Goal: Task Accomplishment & Management: Manage account settings

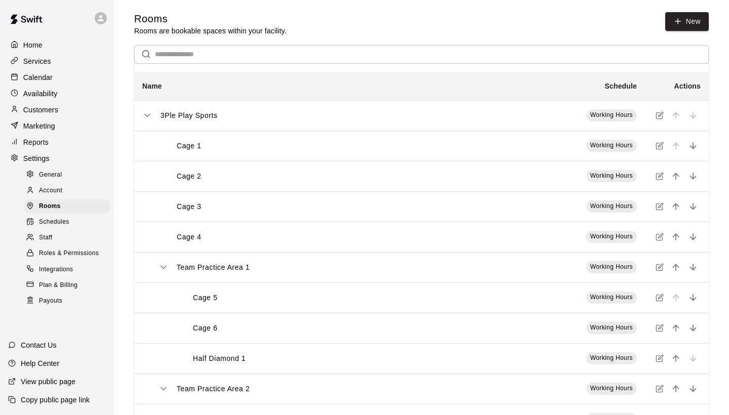
click at [57, 221] on span "Schedules" at bounding box center [54, 222] width 30 height 10
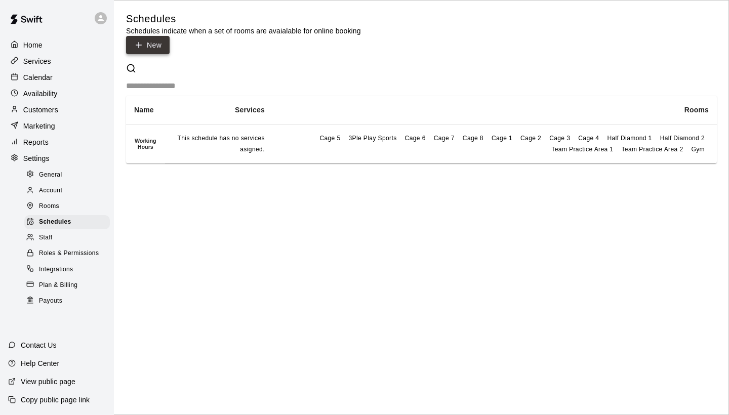
click at [170, 36] on link "New" at bounding box center [148, 45] width 44 height 19
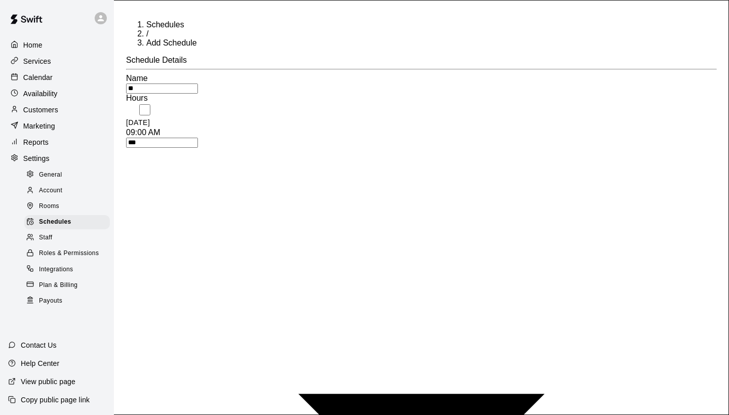
type input "*"
type input "**********"
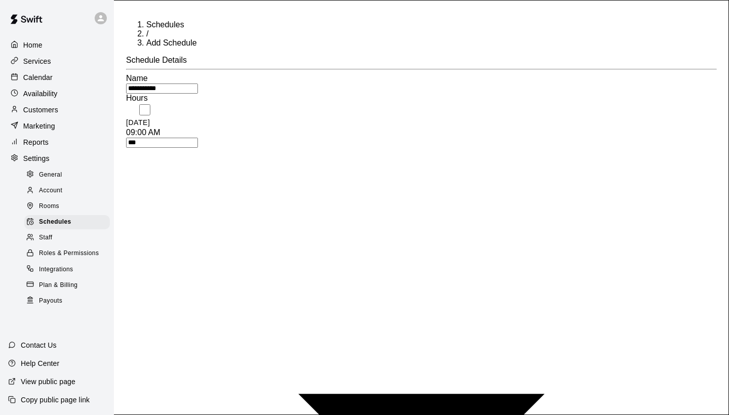
type input "*"
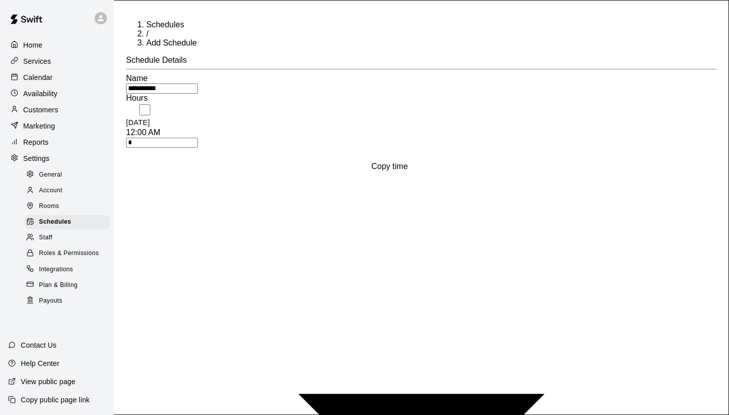
type input "*"
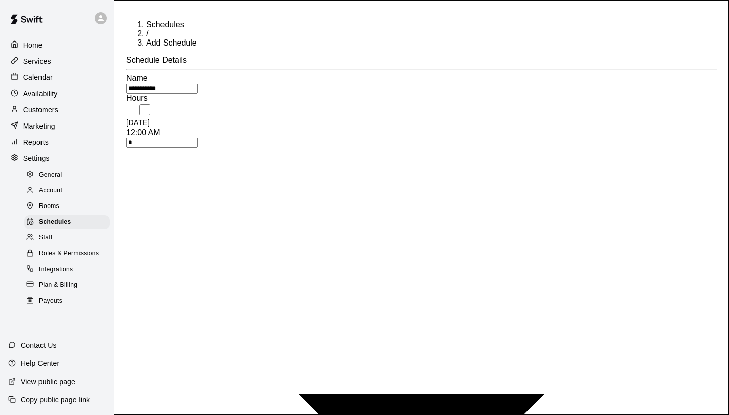
type input "*"
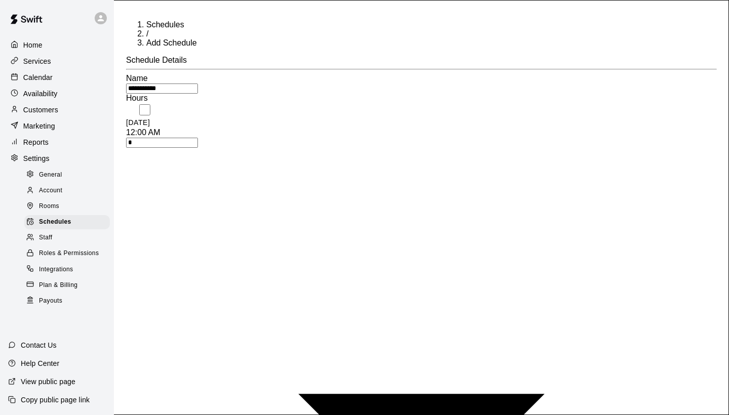
type input "*"
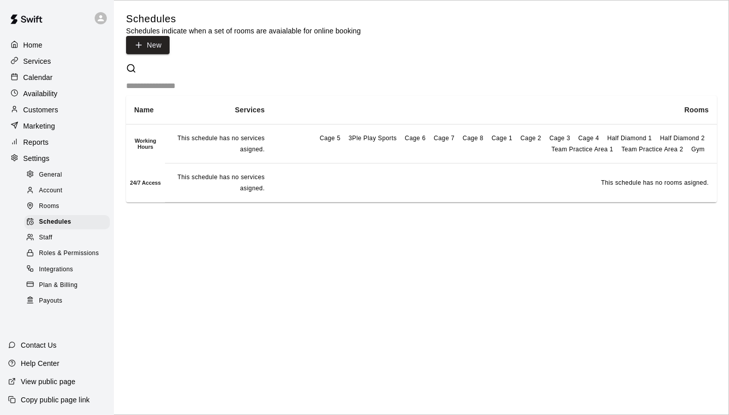
click at [49, 64] on p "Services" at bounding box center [37, 61] width 28 height 10
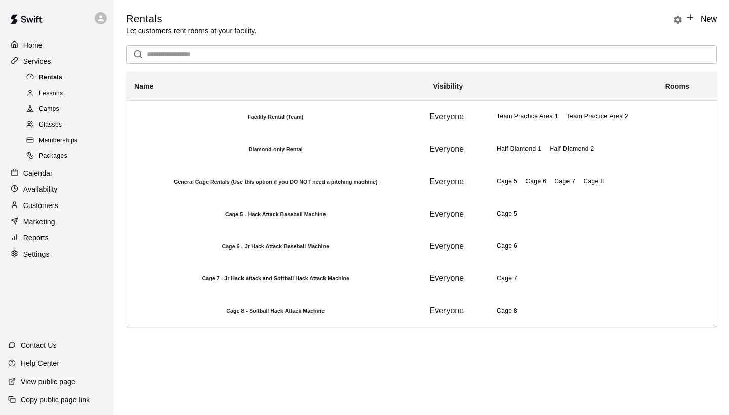
click at [51, 76] on span "Rentals" at bounding box center [50, 78] width 23 height 10
click at [280, 120] on h6 "Facility Rental (Team)" at bounding box center [276, 117] width 298 height 6
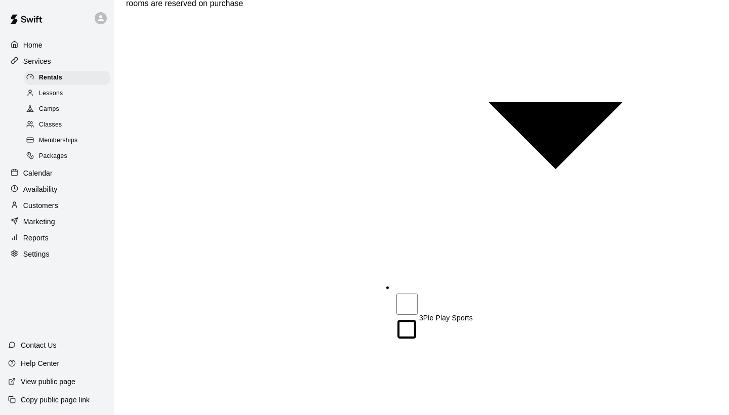
scroll to position [529, 0]
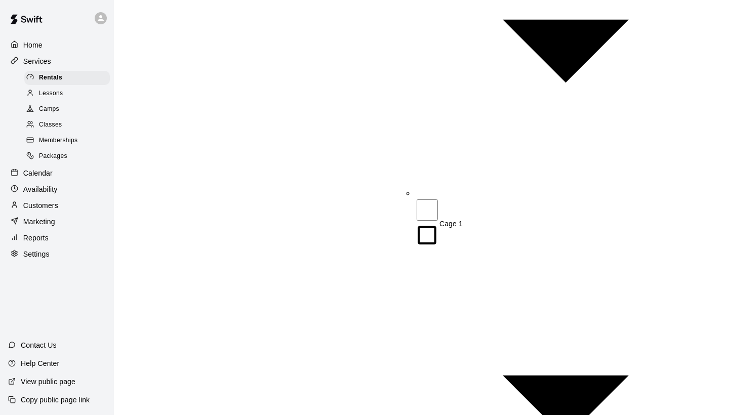
scroll to position [991, 0]
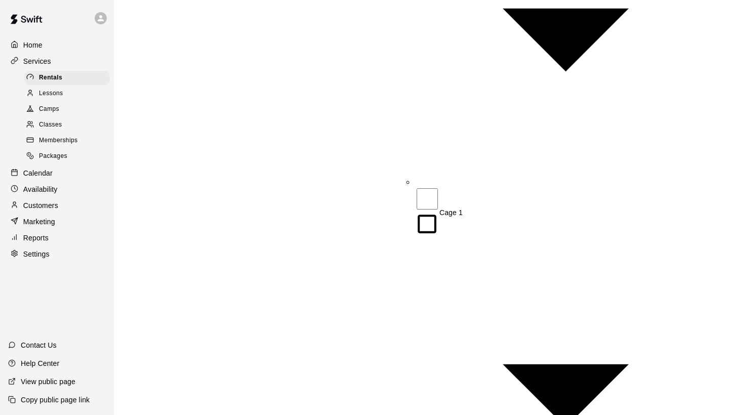
type input "***"
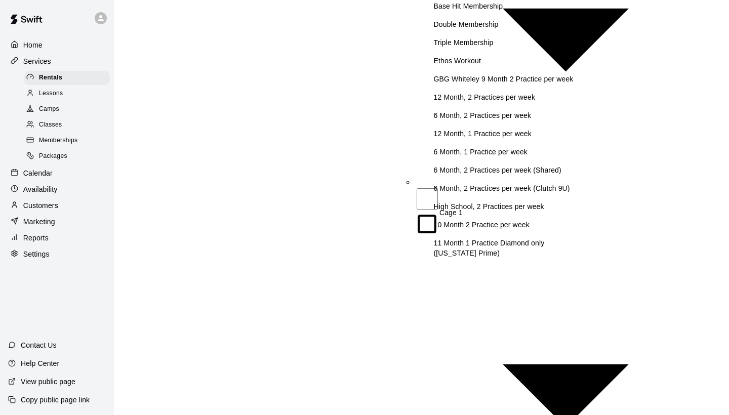
click at [489, 11] on p "Base Hit Membership" at bounding box center [523, 6] width 178 height 10
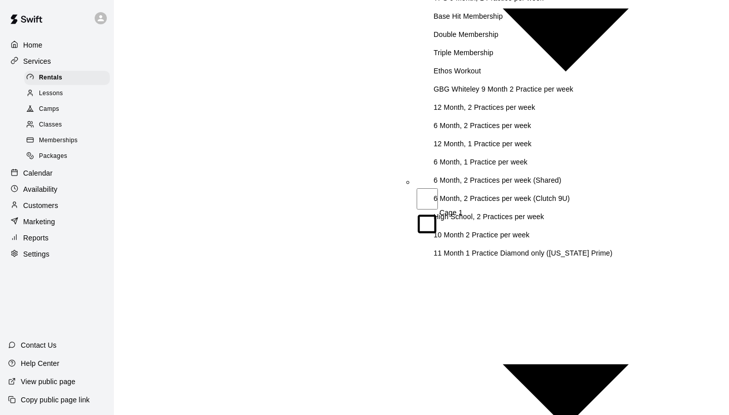
click at [481, 39] on p "Double Membership" at bounding box center [524, 34] width 180 height 10
click at [475, 58] on p "Triple Membership" at bounding box center [524, 53] width 180 height 10
click at [504, 94] on p "GBG Whiteley 9 Month 2 Practice per week" at bounding box center [524, 89] width 180 height 10
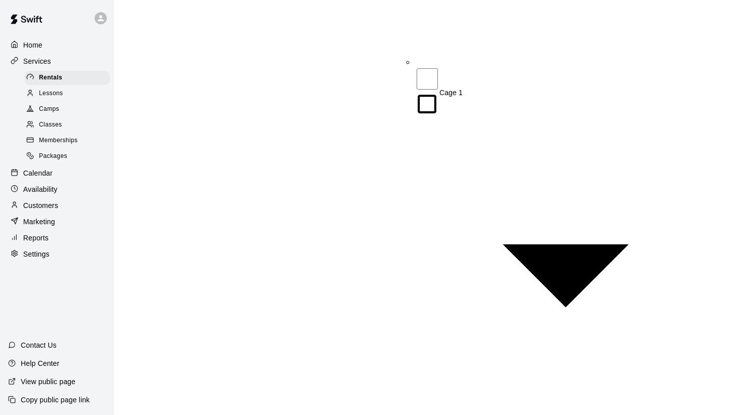
scroll to position [1110, 0]
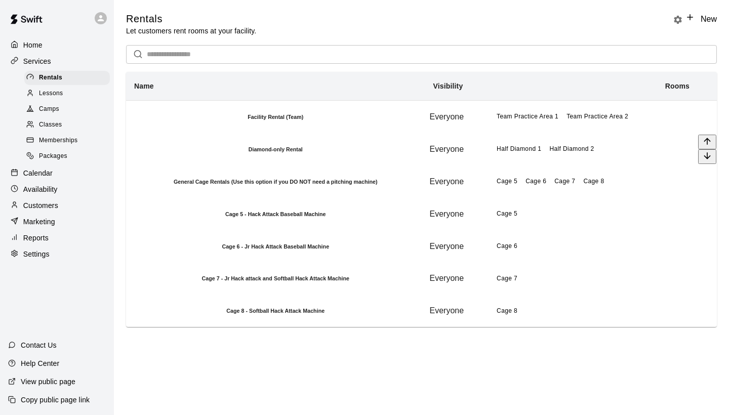
click at [301, 152] on h6 "Diamond-only Rental" at bounding box center [276, 149] width 298 height 6
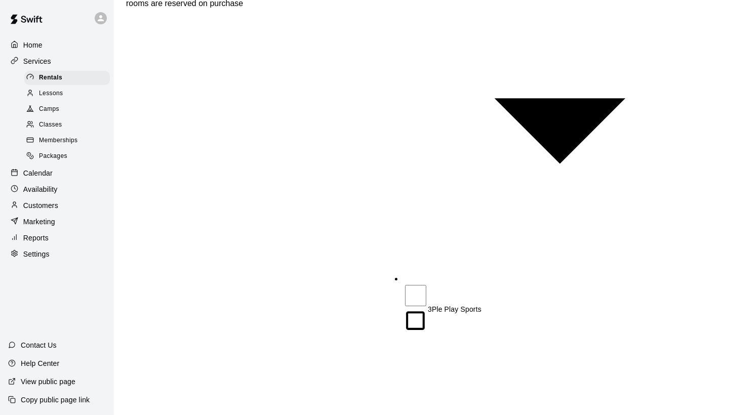
scroll to position [529, 0]
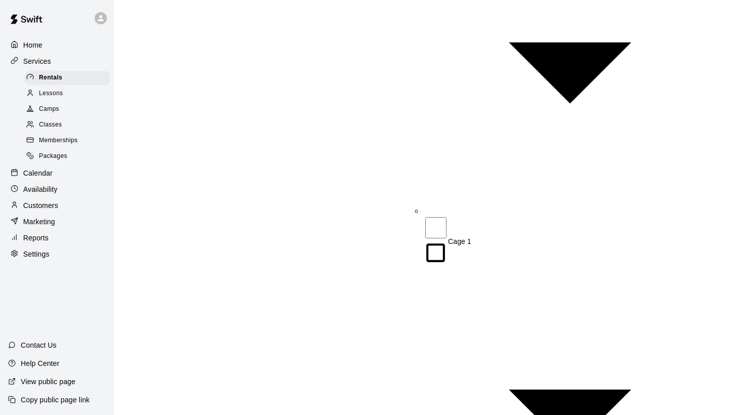
scroll to position [944, 0]
type input "***"
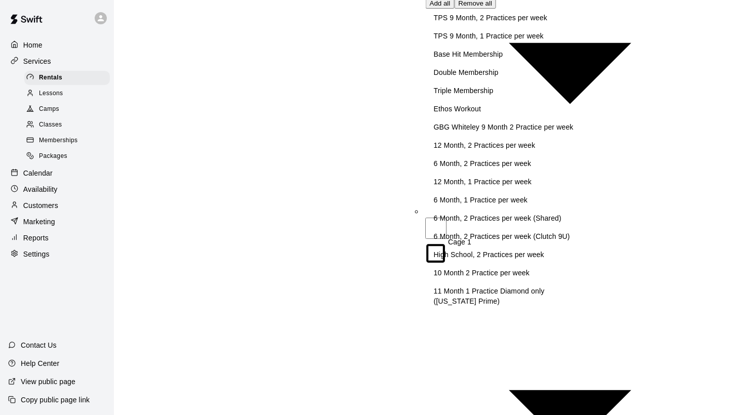
click at [510, 23] on p "TPS 9 Month, 2 Practices per week" at bounding box center [511, 18] width 154 height 10
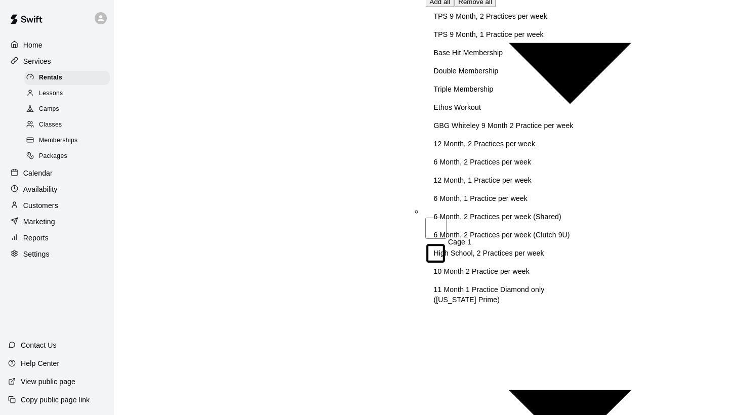
click at [502, 39] on p "TPS 9 Month, 1 Practice per week" at bounding box center [511, 34] width 154 height 10
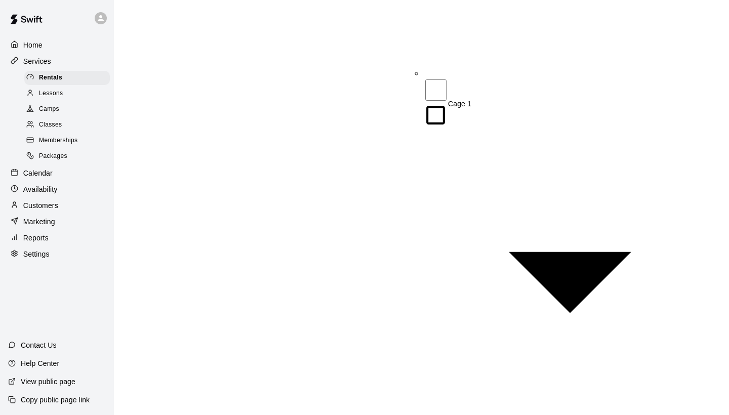
scroll to position [1082, 0]
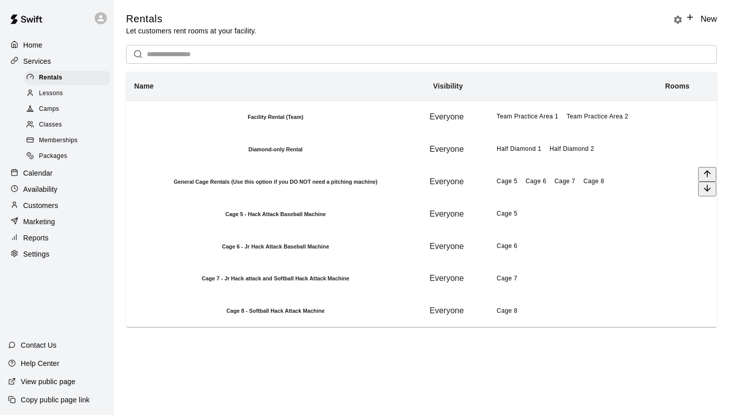
click at [417, 185] on h6 "General Cage Rentals (Use this option if you DO NOT need a pitching machine)" at bounding box center [276, 182] width 298 height 6
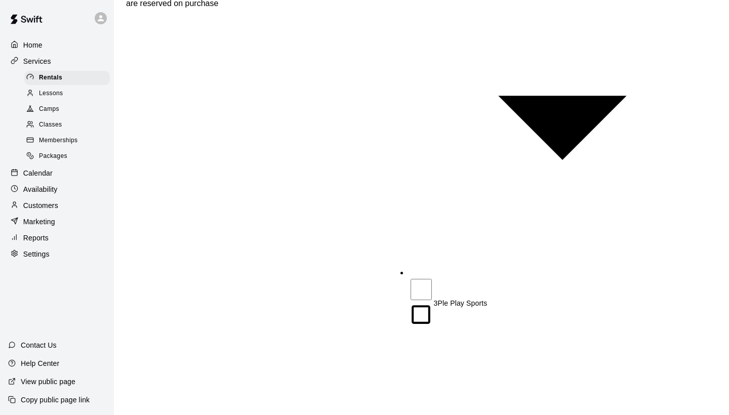
scroll to position [529, 0]
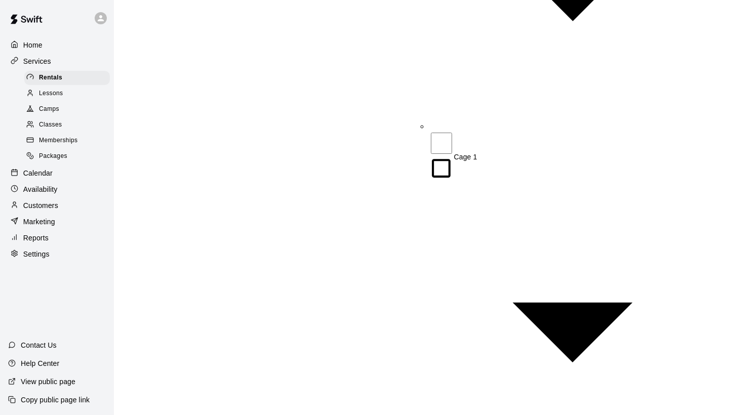
scroll to position [1019, 0]
type input "***"
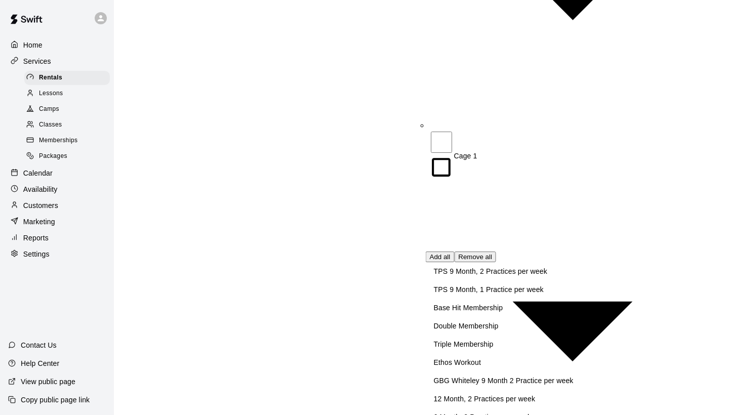
scroll to position [0, 0]
click at [491, 276] on p "TPS 9 Month, 2 Practices per week" at bounding box center [511, 271] width 154 height 10
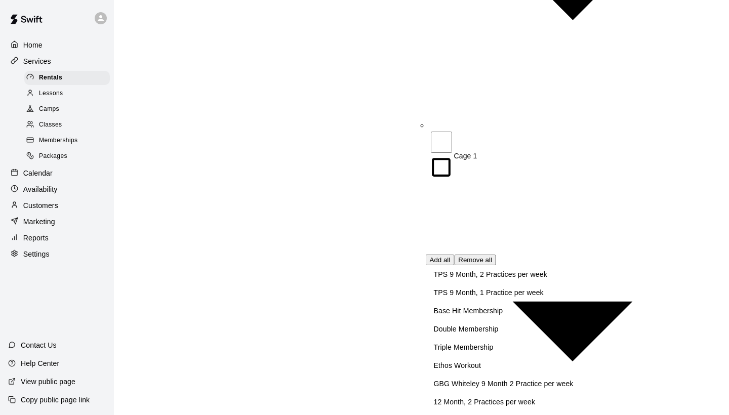
click at [487, 298] on p "TPS 9 Month, 1 Practice per week" at bounding box center [511, 292] width 154 height 10
click at [477, 316] on p "Base Hit Membership" at bounding box center [523, 311] width 178 height 10
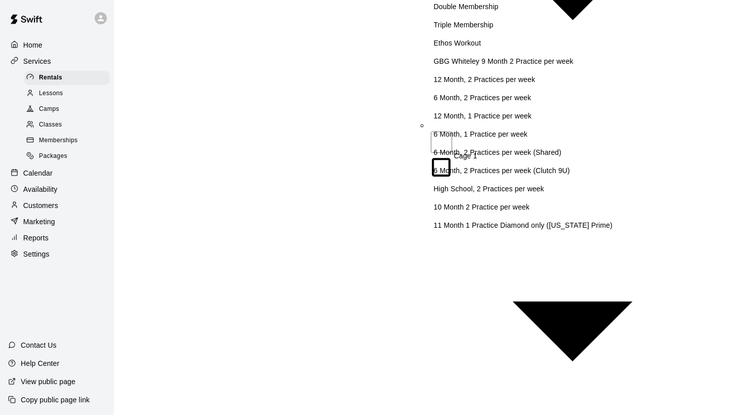
click at [488, 12] on p "Double Membership" at bounding box center [524, 7] width 180 height 10
click at [479, 30] on p "Triple Membership" at bounding box center [524, 25] width 180 height 10
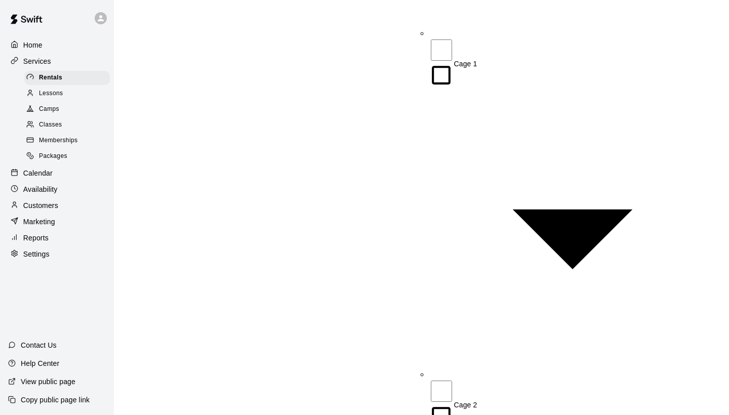
scroll to position [1110, 0]
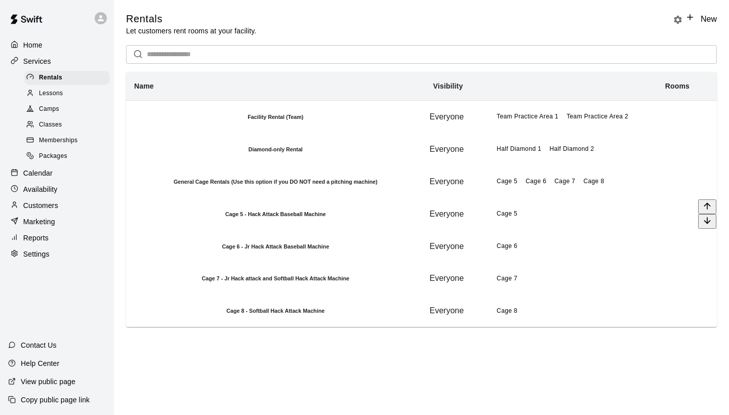
scroll to position [6, 0]
click at [348, 217] on h6 "Cage 5 - Hack Attack Baseball Machine" at bounding box center [276, 214] width 298 height 6
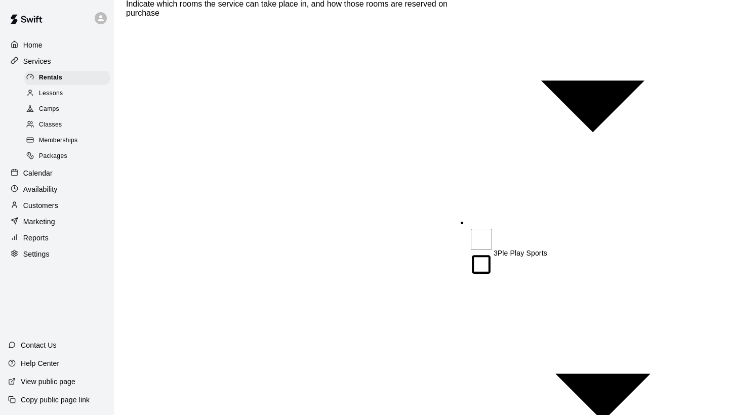
scroll to position [520, 0]
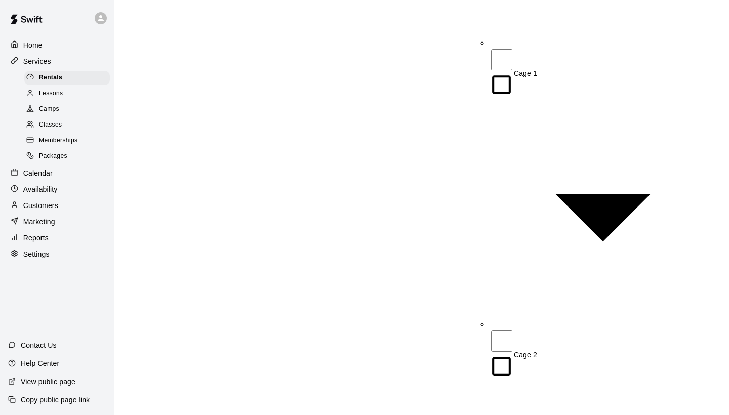
scroll to position [982, 0]
type input "***"
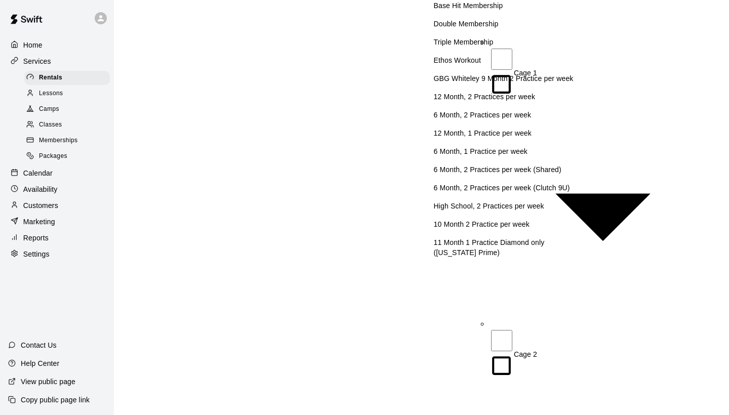
click at [488, 11] on p "Base Hit Membership" at bounding box center [523, 6] width 178 height 10
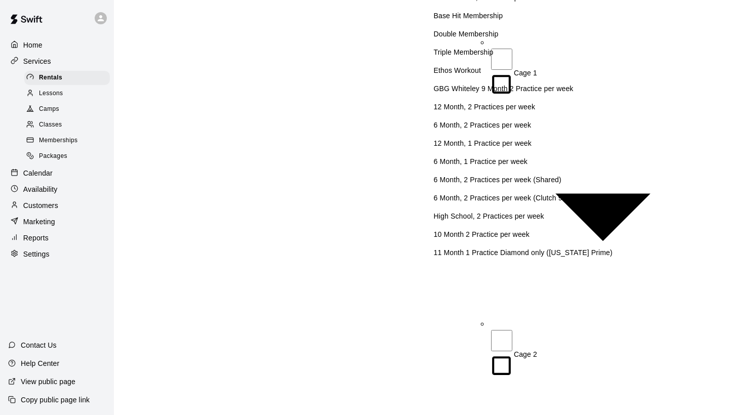
click at [479, 39] on p "Double Membership" at bounding box center [524, 34] width 180 height 10
click at [474, 57] on p "Triple Membership" at bounding box center [524, 52] width 180 height 10
click at [517, 94] on p "GBG Whiteley 9 Month 2 Practice per week" at bounding box center [524, 88] width 180 height 10
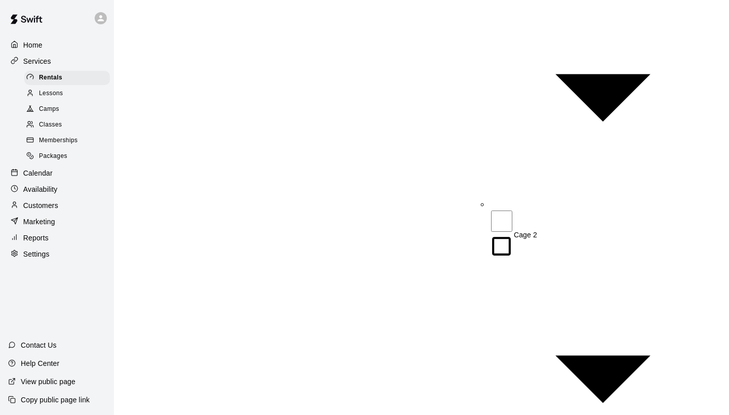
scroll to position [1101, 0]
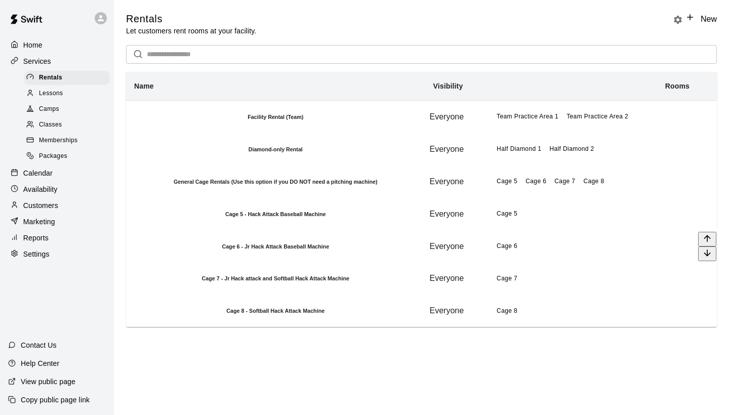
click at [370, 249] on h6 "Cage 6 - Jr Hack Attack Baseball Machine" at bounding box center [276, 246] width 298 height 6
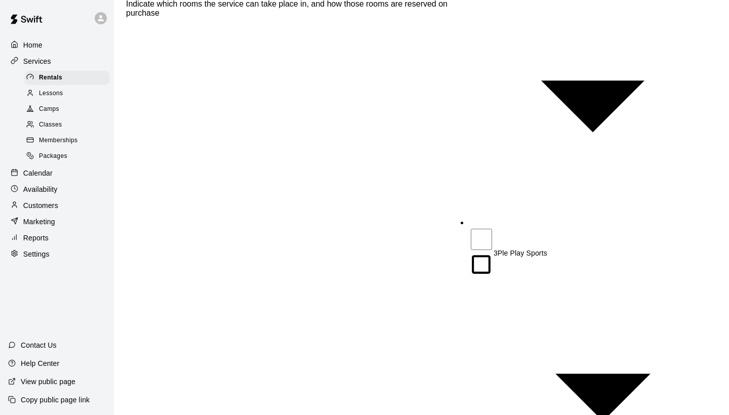
scroll to position [520, 0]
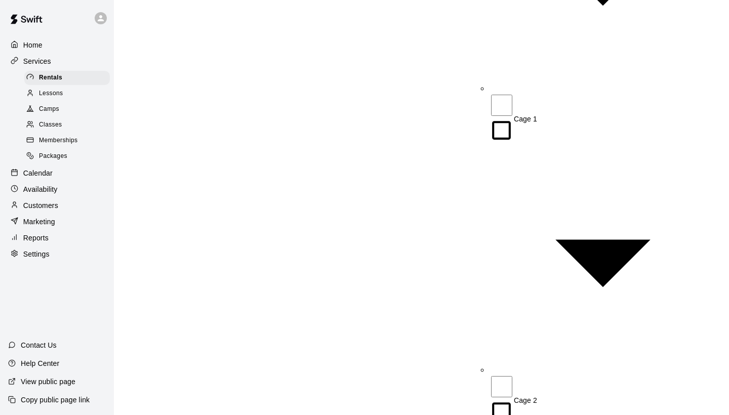
scroll to position [947, 0]
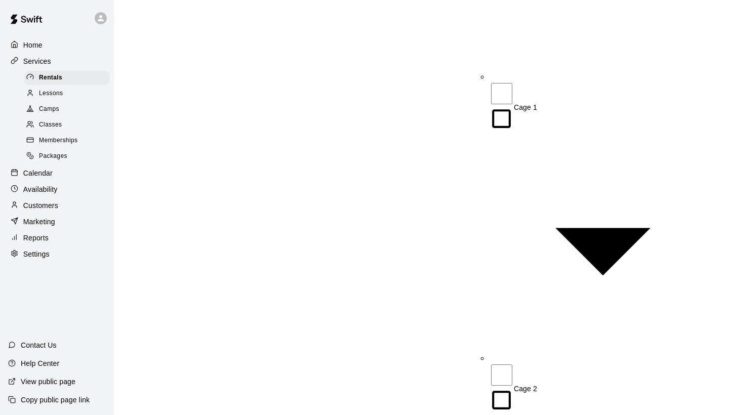
type input "***"
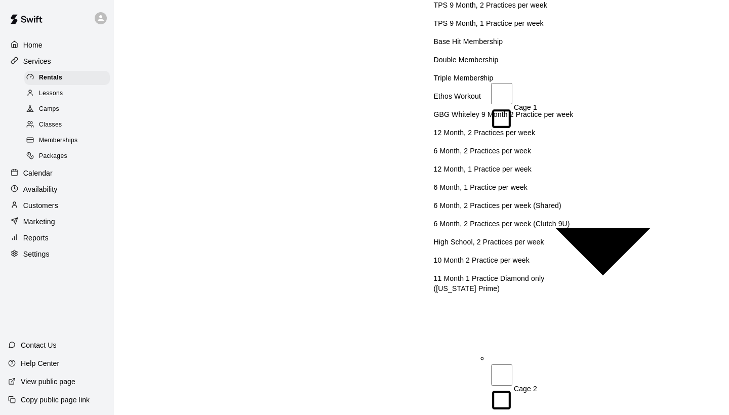
click at [526, 10] on p "TPS 9 Month, 2 Practices per week" at bounding box center [511, 5] width 154 height 10
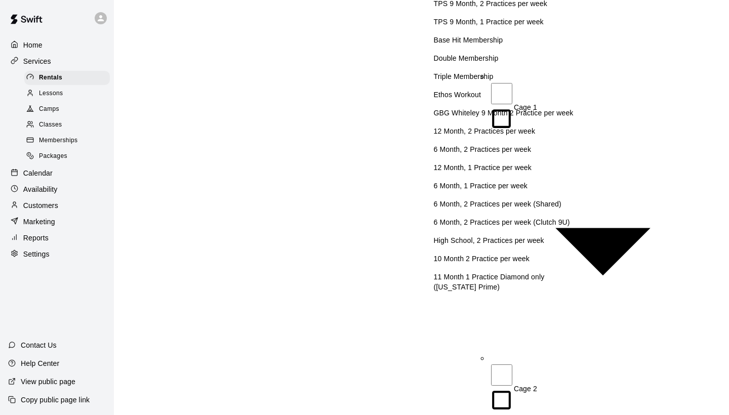
click at [521, 27] on p "TPS 9 Month, 1 Practice per week" at bounding box center [511, 22] width 154 height 10
click at [491, 45] on p "Base Hit Membership" at bounding box center [523, 40] width 178 height 10
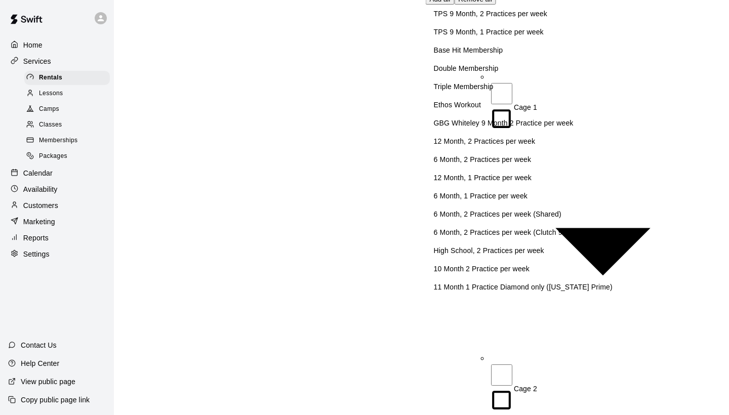
click at [483, 73] on p "Double Membership" at bounding box center [524, 68] width 180 height 10
click at [475, 92] on p "Triple Membership" at bounding box center [524, 86] width 180 height 10
click at [483, 128] on p "GBG Whiteley 9 Month 2 Practice per week" at bounding box center [524, 123] width 180 height 10
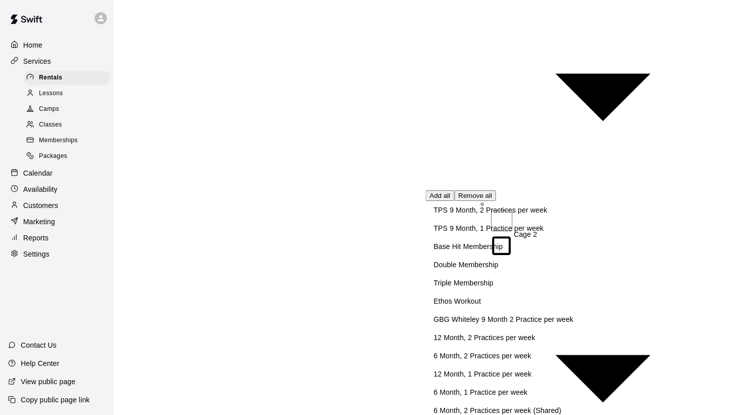
scroll to position [1101, 0]
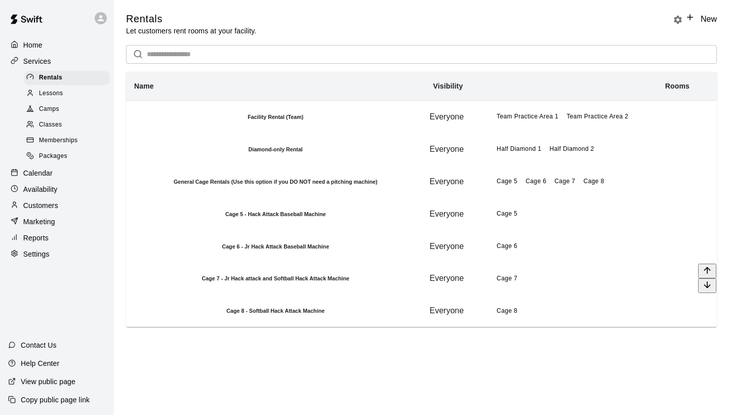
click at [362, 281] on h6 "Cage 7 - Jr Hack attack and Softball Hack Attack Machine" at bounding box center [276, 278] width 298 height 6
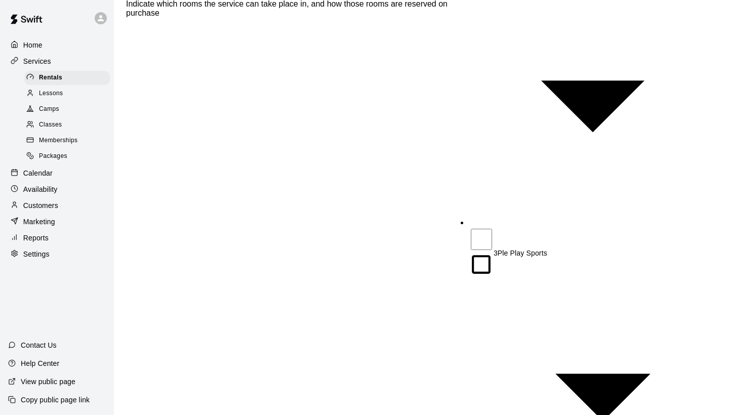
scroll to position [520, 0]
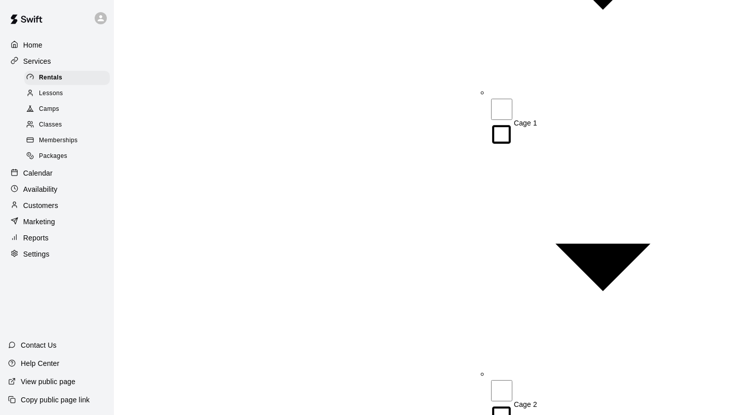
scroll to position [931, 0]
type input "***"
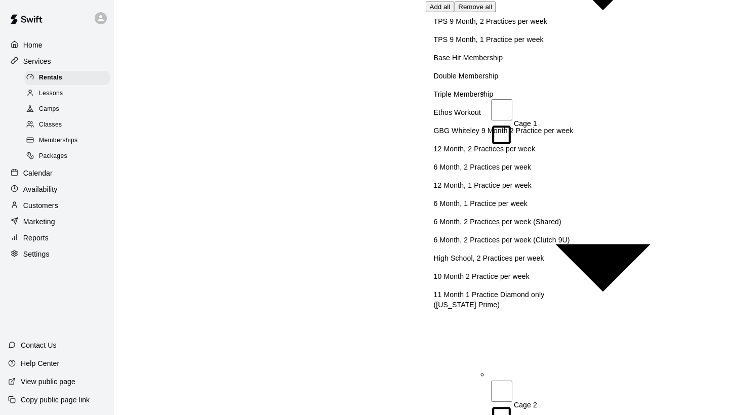
click at [494, 26] on p "TPS 9 Month, 2 Practices per week" at bounding box center [511, 21] width 154 height 10
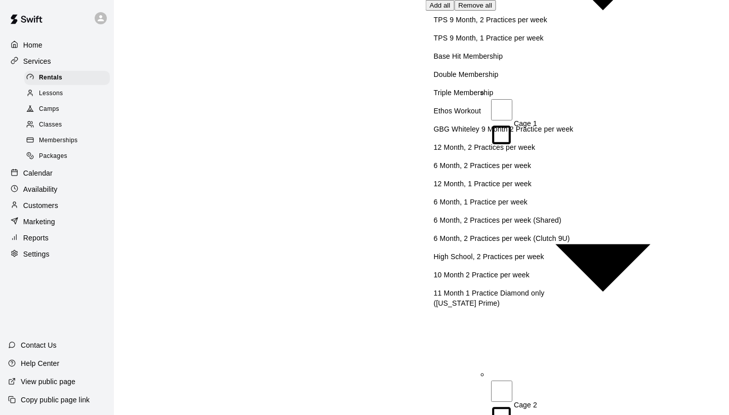
click at [492, 43] on p "TPS 9 Month, 1 Practice per week" at bounding box center [511, 38] width 154 height 10
click at [484, 61] on p "Base Hit Membership" at bounding box center [523, 56] width 178 height 10
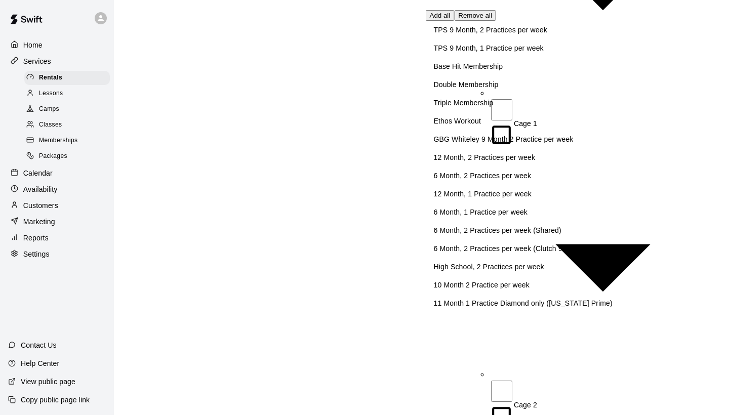
click at [479, 90] on p "Double Membership" at bounding box center [524, 84] width 180 height 10
click at [474, 108] on p "Triple Membership" at bounding box center [524, 103] width 180 height 10
click at [489, 144] on p "GBG Whiteley 9 Month 2 Practice per week" at bounding box center [524, 139] width 180 height 10
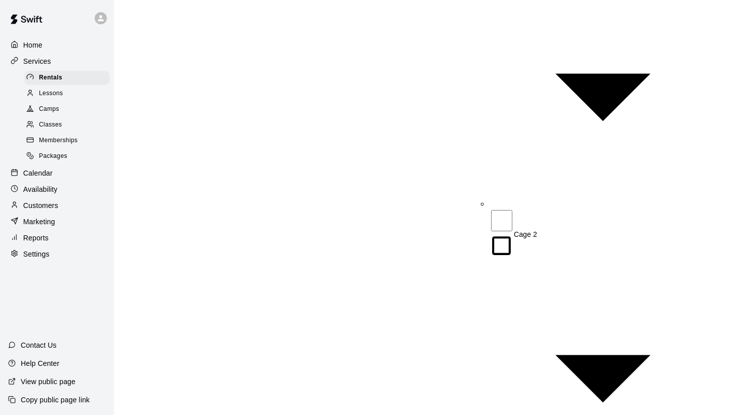
scroll to position [1101, 0]
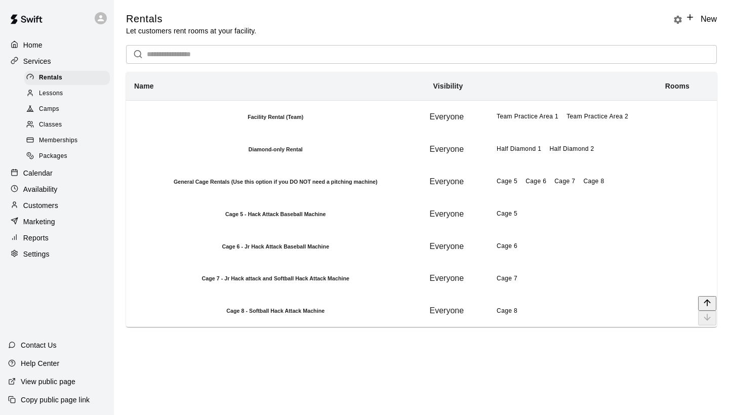
click at [394, 314] on h6 "Cage 8 - Softball Hack Attack Machine" at bounding box center [276, 311] width 298 height 6
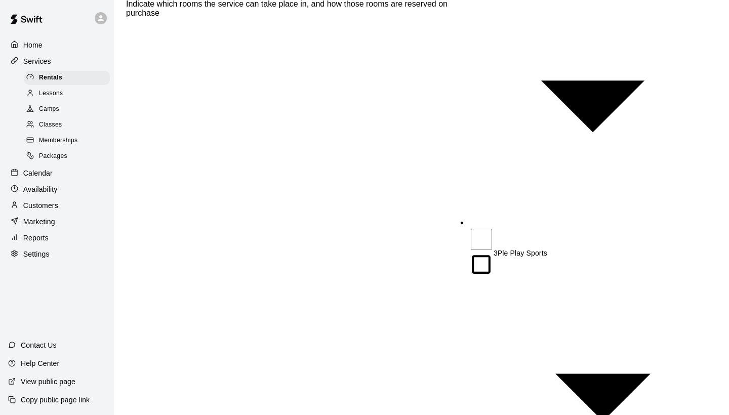
scroll to position [520, 0]
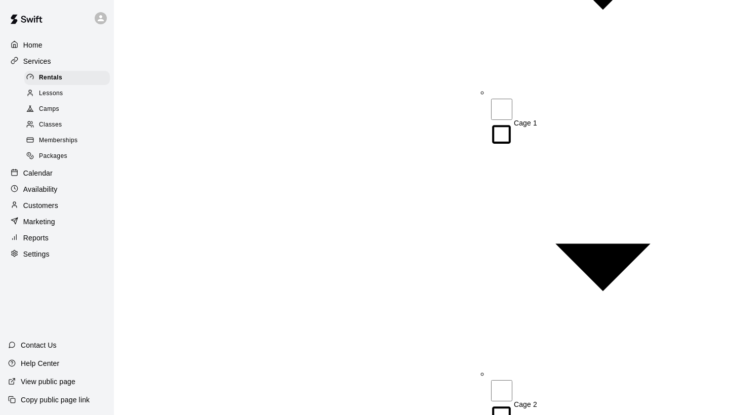
scroll to position [931, 0]
type input "***"
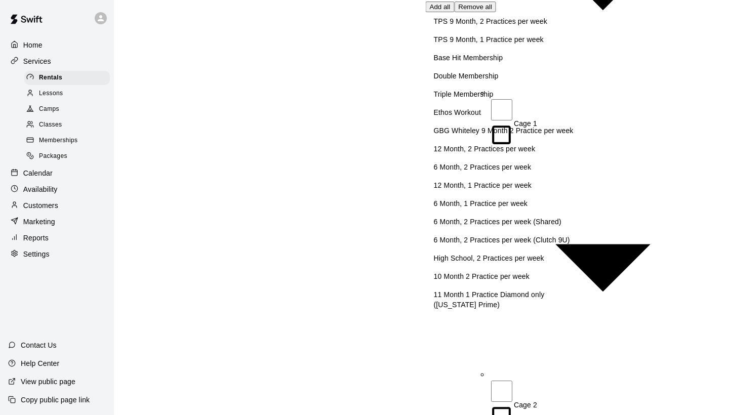
click at [483, 26] on p "TPS 9 Month, 2 Practices per week" at bounding box center [511, 21] width 154 height 10
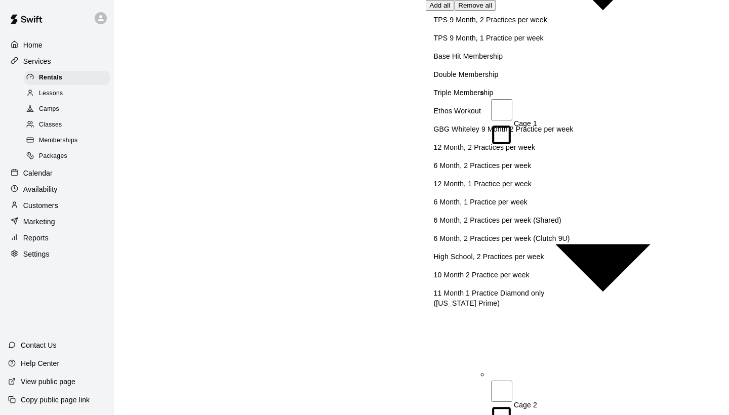
click at [485, 43] on p "TPS 9 Month, 1 Practice per week" at bounding box center [511, 38] width 154 height 10
click at [482, 61] on p "Base Hit Membership" at bounding box center [523, 56] width 178 height 10
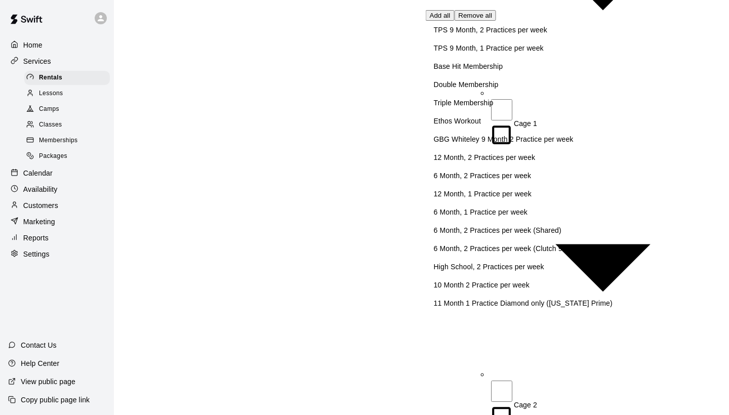
click at [478, 90] on p "Double Membership" at bounding box center [524, 84] width 180 height 10
click at [473, 108] on p "Triple Membership" at bounding box center [524, 103] width 180 height 10
click at [484, 144] on p "GBG Whiteley 9 Month 2 Practice per week" at bounding box center [524, 139] width 180 height 10
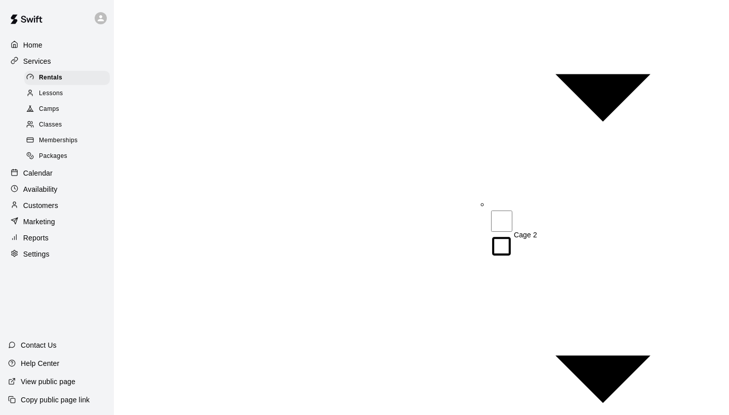
scroll to position [1101, 0]
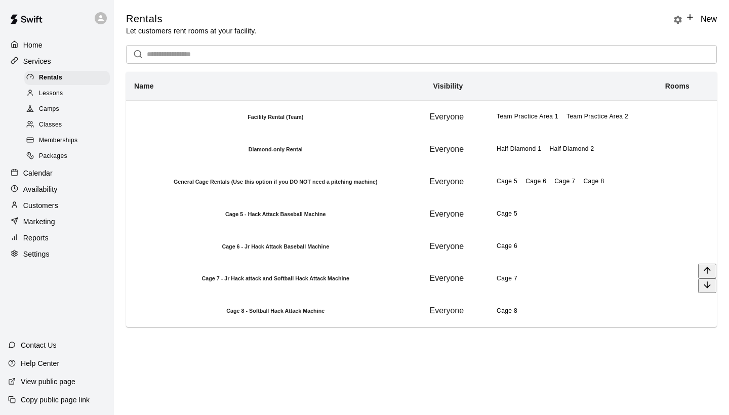
scroll to position [6, 0]
click at [42, 46] on p "Home" at bounding box center [32, 45] width 19 height 10
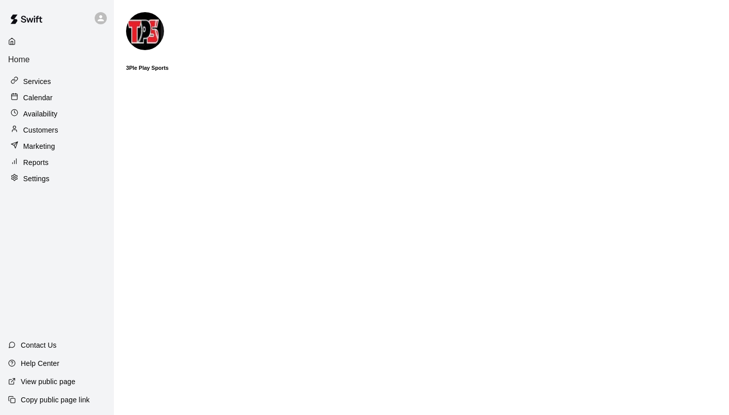
click at [41, 93] on p "Calendar" at bounding box center [37, 98] width 29 height 10
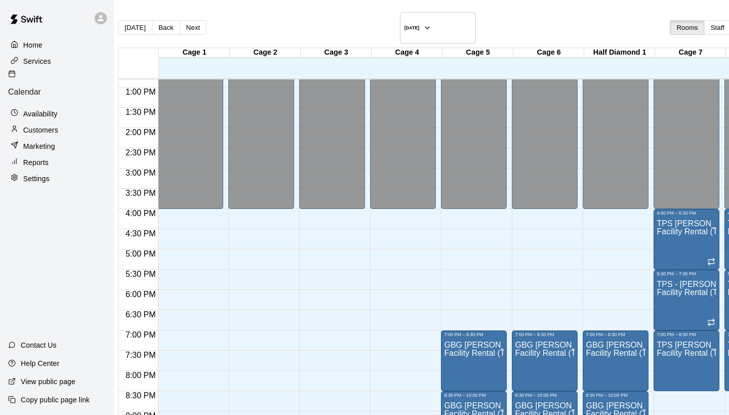
scroll to position [518, 1]
click at [40, 363] on p "Help Center" at bounding box center [40, 363] width 38 height 10
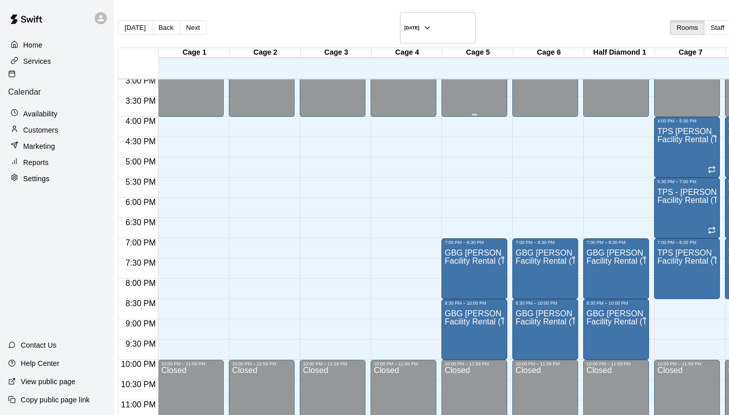
scroll to position [610, 0]
click at [423, 23] on icon "button" at bounding box center [427, 28] width 8 height 12
click at [58, 122] on div "Customers" at bounding box center [57, 129] width 98 height 15
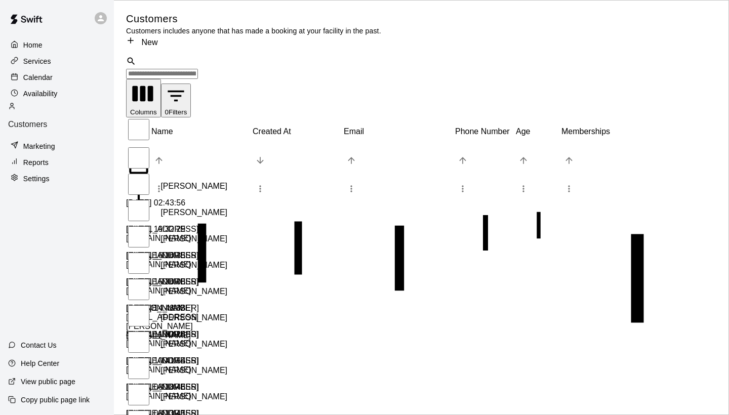
click at [36, 59] on p "Services" at bounding box center [37, 61] width 28 height 10
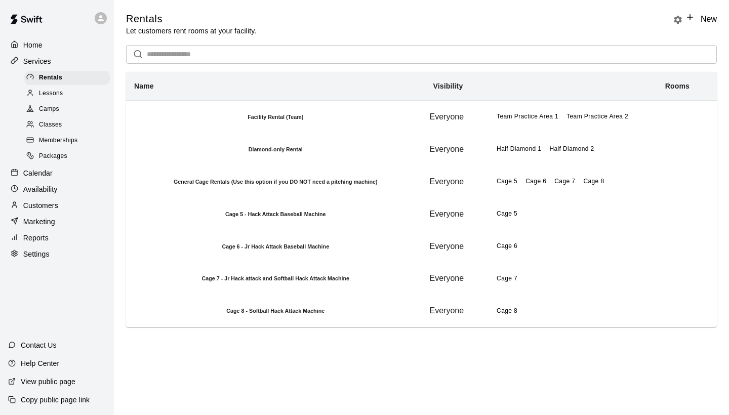
click at [56, 137] on span "Memberships" at bounding box center [58, 141] width 38 height 10
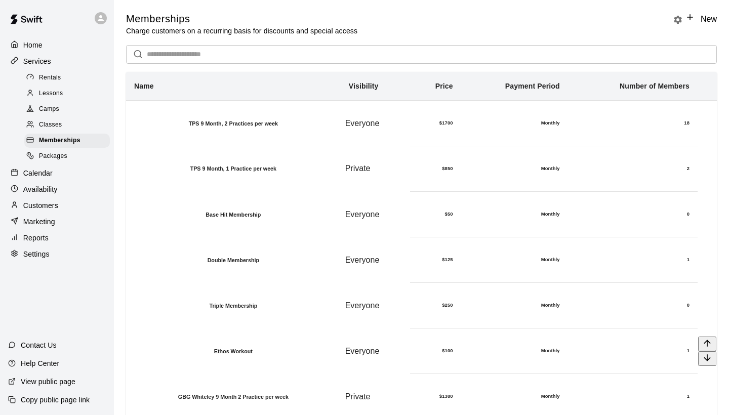
click at [265, 348] on h6 "Ethos Workout" at bounding box center [234, 351] width 214 height 6
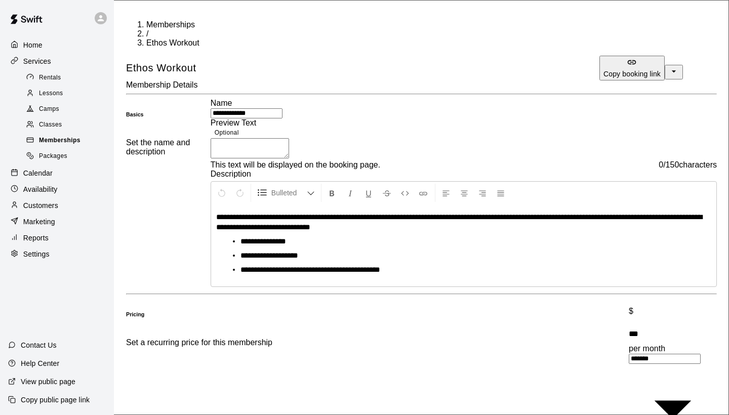
click at [65, 138] on span "Memberships" at bounding box center [59, 141] width 41 height 10
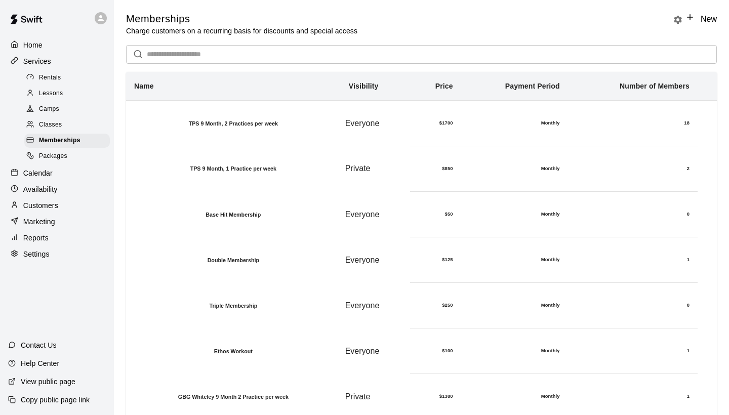
click at [705, 23] on link "New" at bounding box center [700, 19] width 31 height 9
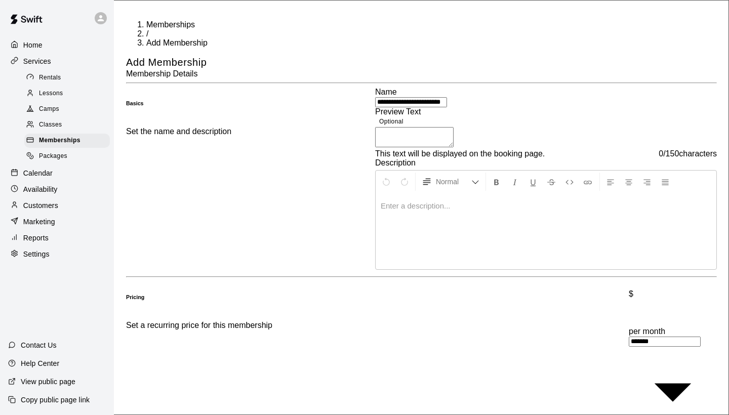
type input "**********"
click at [550, 266] on div at bounding box center [545, 231] width 341 height 76
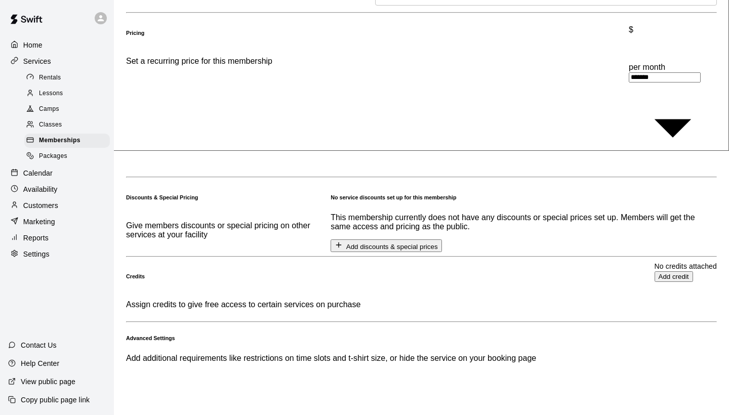
scroll to position [264, 0]
click at [341, 245] on icon "button" at bounding box center [338, 245] width 5 height 0
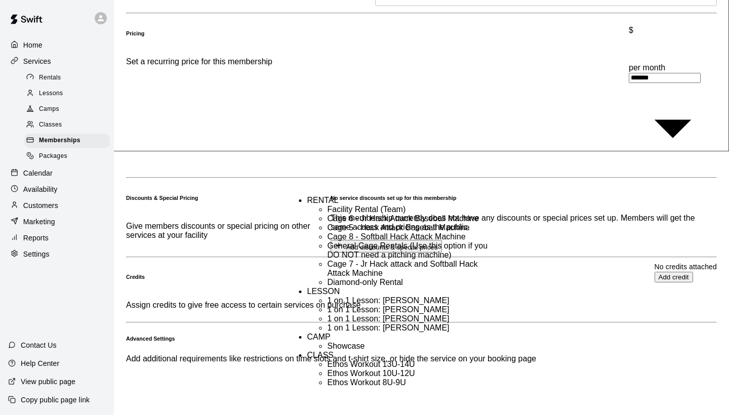
scroll to position [211, 0]
click at [376, 360] on li "Ethos Workout 13U-14U" at bounding box center [408, 364] width 162 height 9
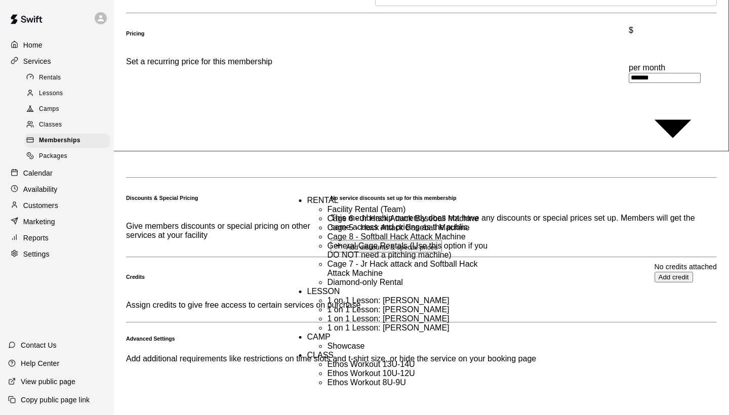
scroll to position [174, 0]
click at [376, 378] on li "Ethos Workout 8U-9U" at bounding box center [408, 382] width 162 height 9
type input "**********"
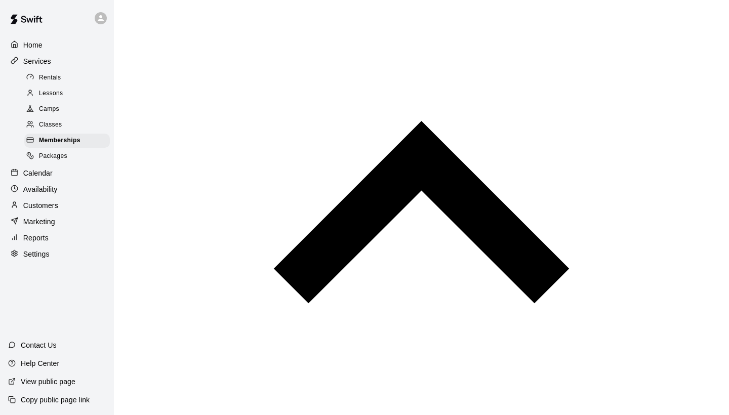
scroll to position [710, 0]
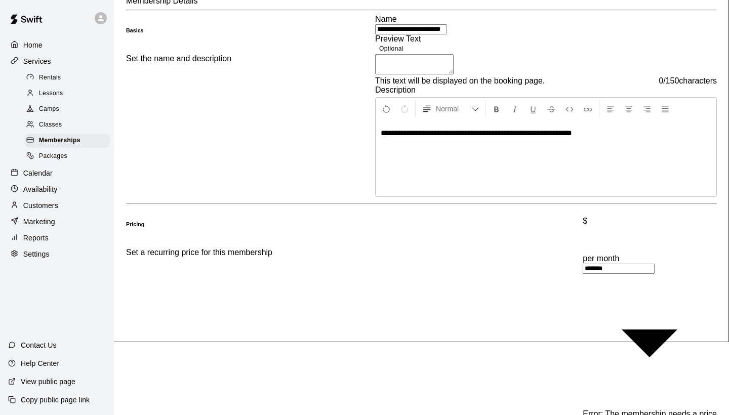
scroll to position [67, 0]
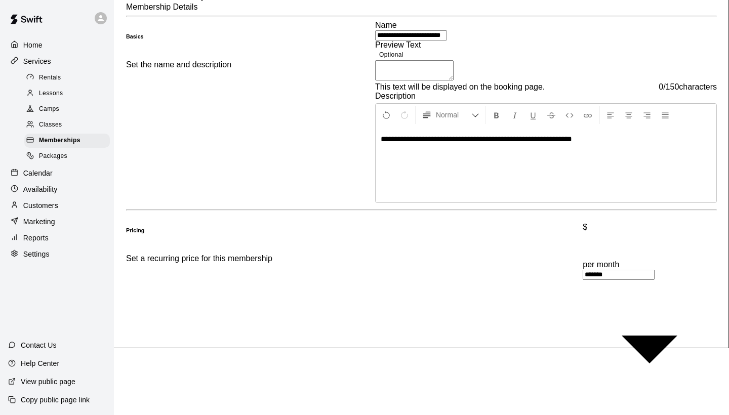
click at [582, 260] on input "text" at bounding box center [652, 250] width 141 height 20
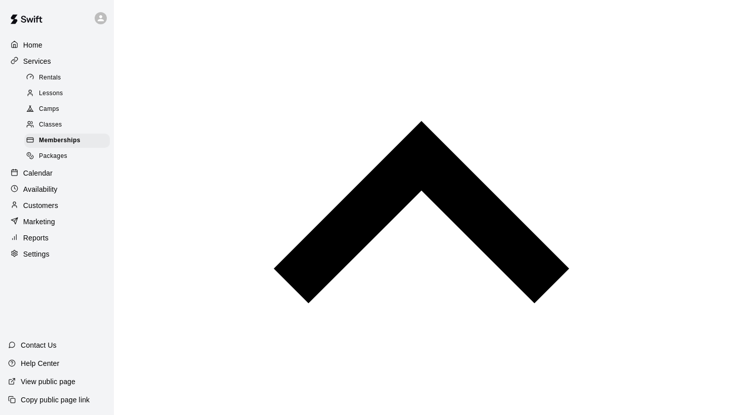
scroll to position [710, 0]
type input "*"
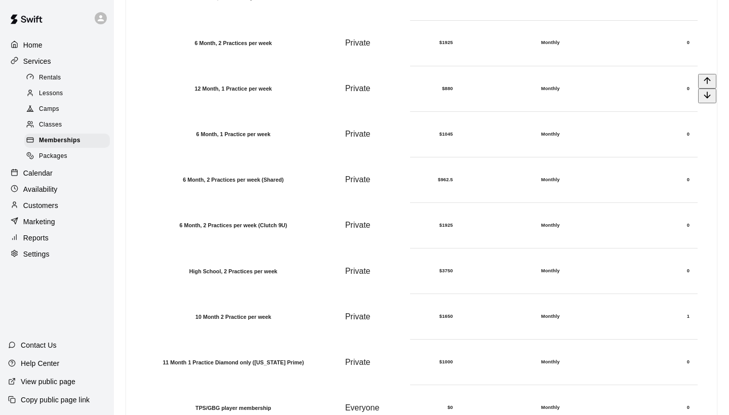
scroll to position [444, 0]
click at [303, 405] on h6 "TPS/GBG player membership" at bounding box center [234, 408] width 214 height 6
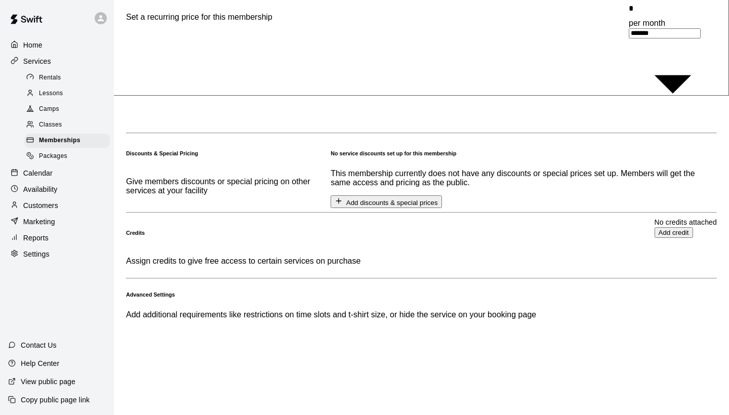
scroll to position [319, 0]
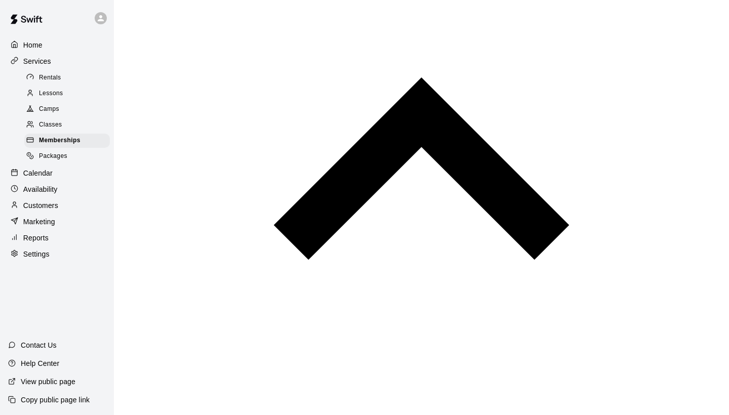
scroll to position [766, 0]
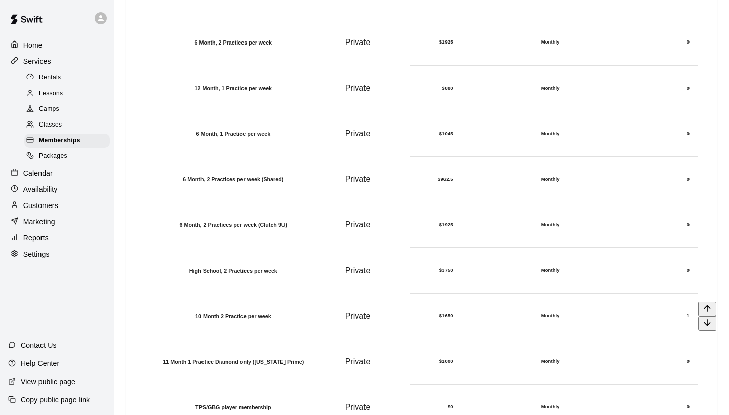
scroll to position [444, 0]
click at [703, 397] on icon "move item up" at bounding box center [706, 400] width 7 height 7
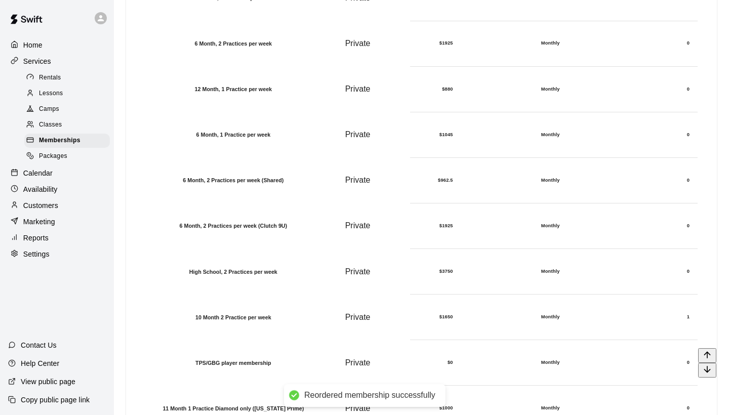
click at [702, 350] on icon "move item up" at bounding box center [707, 355] width 10 height 10
click at [702, 304] on icon "move item up" at bounding box center [707, 309] width 10 height 10
click at [702, 259] on icon "move item up" at bounding box center [707, 264] width 10 height 10
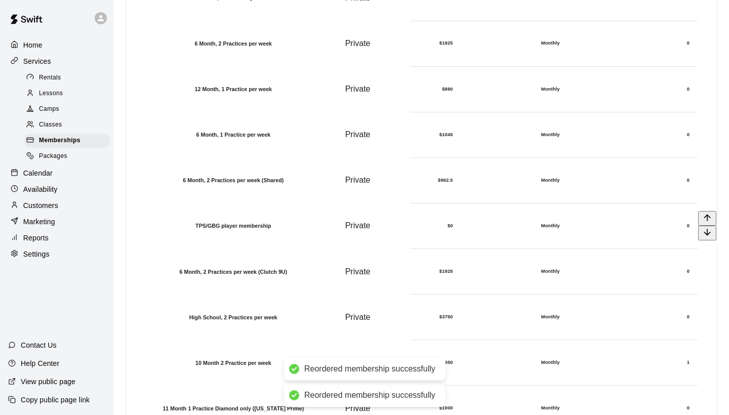
click at [702, 213] on icon "move item up" at bounding box center [707, 218] width 10 height 10
click at [703, 169] on icon "move item up" at bounding box center [706, 172] width 7 height 7
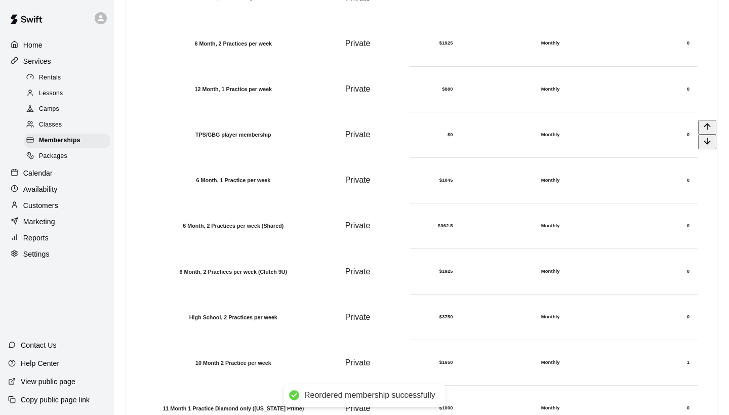
click at [704, 121] on icon "move item up" at bounding box center [707, 126] width 10 height 10
click at [702, 76] on icon "move item up" at bounding box center [707, 81] width 10 height 10
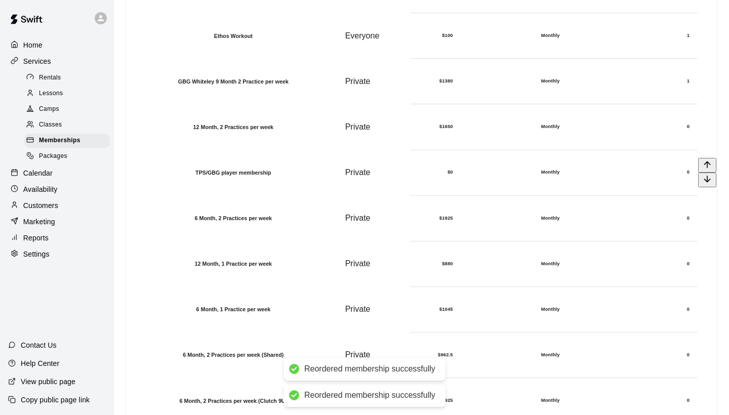
scroll to position [310, 0]
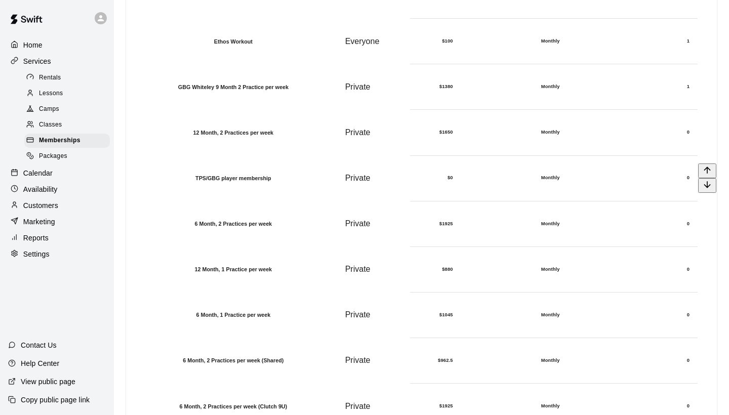
click at [702, 165] on icon "move item up" at bounding box center [707, 170] width 10 height 10
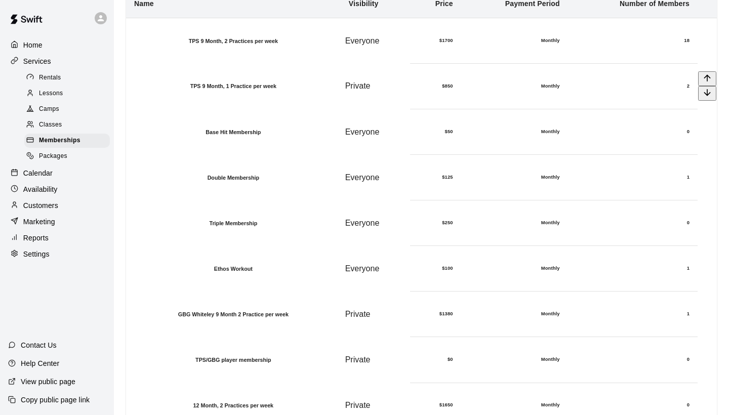
scroll to position [86, 0]
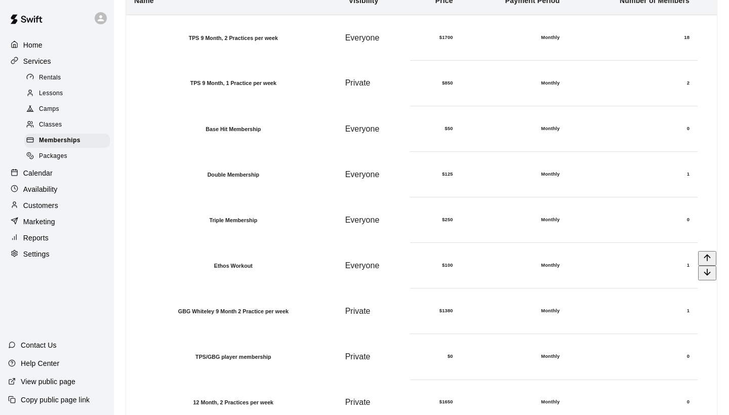
click at [280, 263] on h6 "Ethos Workout" at bounding box center [234, 266] width 214 height 6
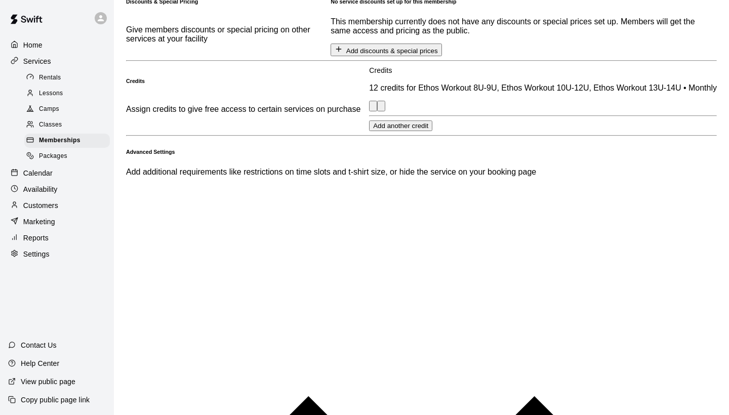
scroll to position [477, 0]
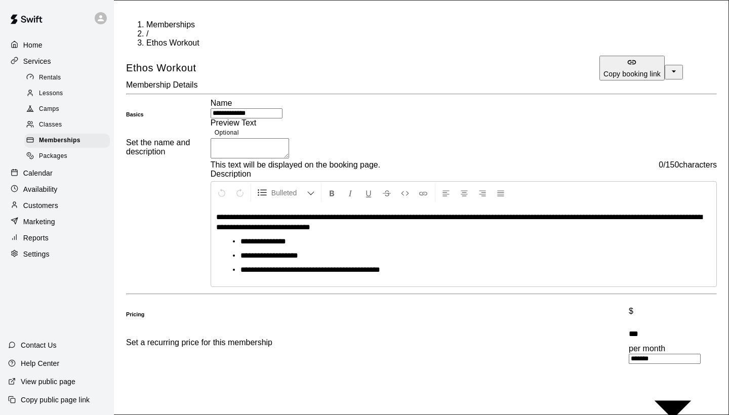
scroll to position [0, 0]
click at [51, 203] on p "Customers" at bounding box center [40, 205] width 35 height 10
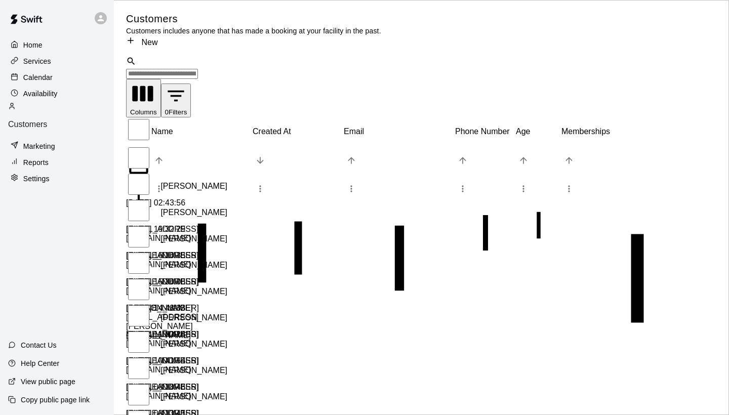
click at [217, 198] on div "2025-08-14 02:43:56" at bounding box center [171, 211] width 91 height 26
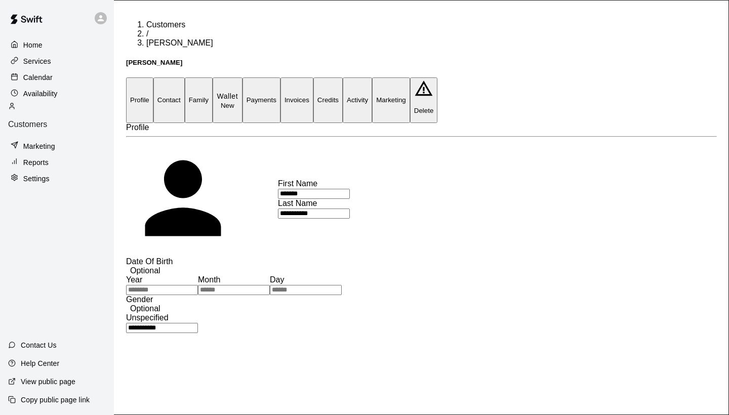
click at [372, 77] on button "Activity" at bounding box center [357, 99] width 29 height 45
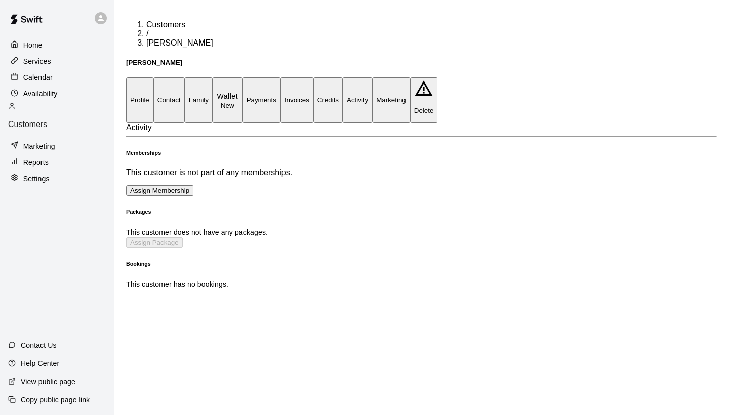
click at [672, 167] on div "Activity Memberships This customer is not part of any memberships. Assign Membe…" at bounding box center [421, 206] width 591 height 167
click at [34, 44] on p "Home" at bounding box center [32, 45] width 19 height 10
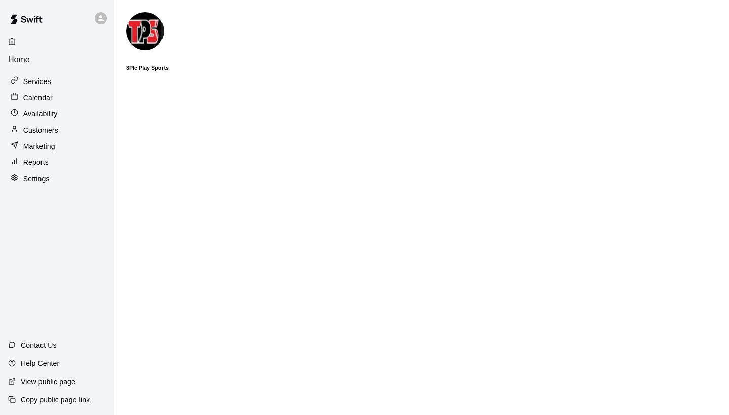
click at [47, 125] on p "Customers" at bounding box center [40, 130] width 35 height 10
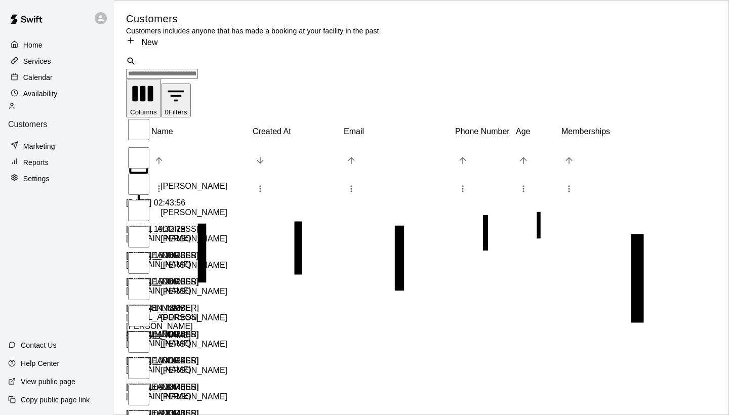
click at [237, 225] on div "chelshendrickson@gmail.com" at bounding box center [181, 234] width 111 height 18
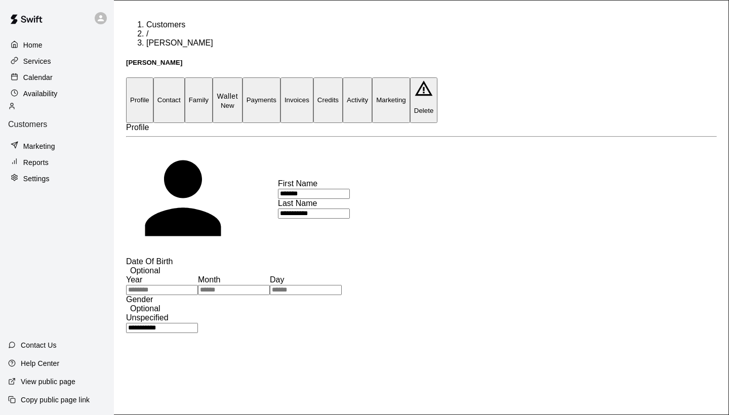
click at [43, 45] on div "Home" at bounding box center [57, 44] width 98 height 15
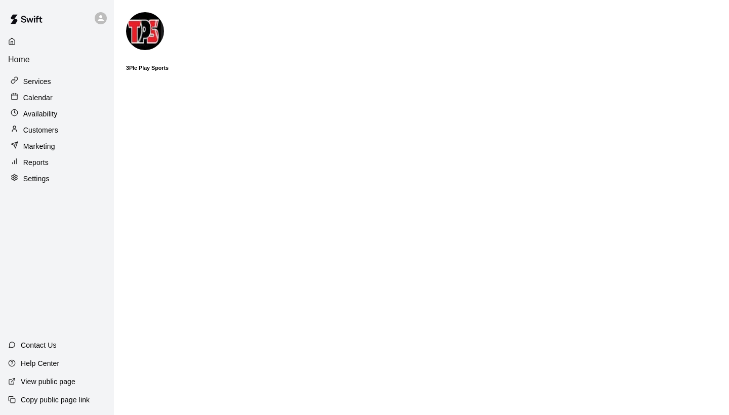
click at [53, 90] on div "Calendar" at bounding box center [57, 97] width 98 height 15
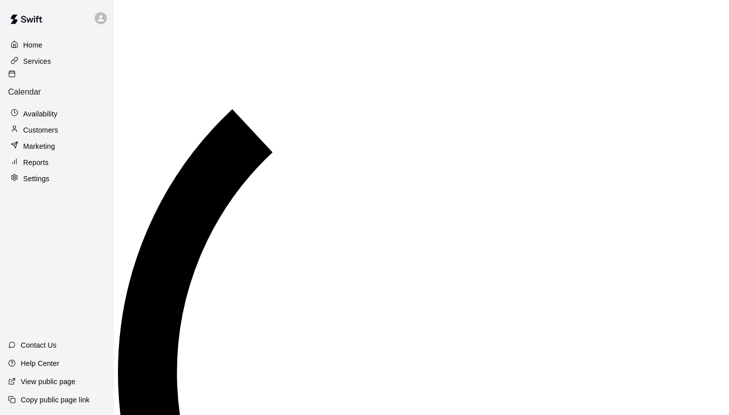
scroll to position [366, 0]
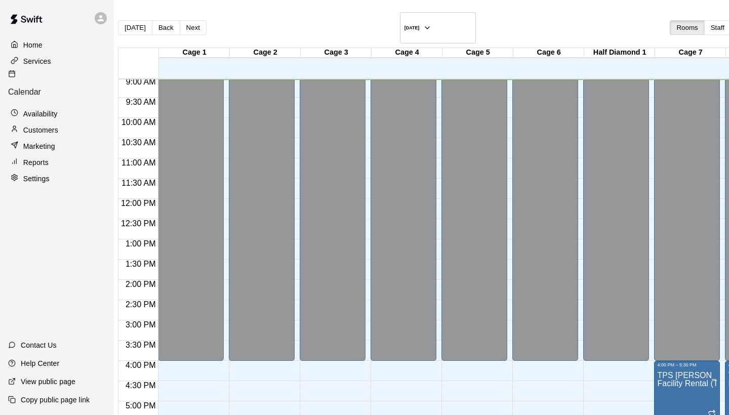
click at [54, 64] on div "Services" at bounding box center [57, 61] width 98 height 15
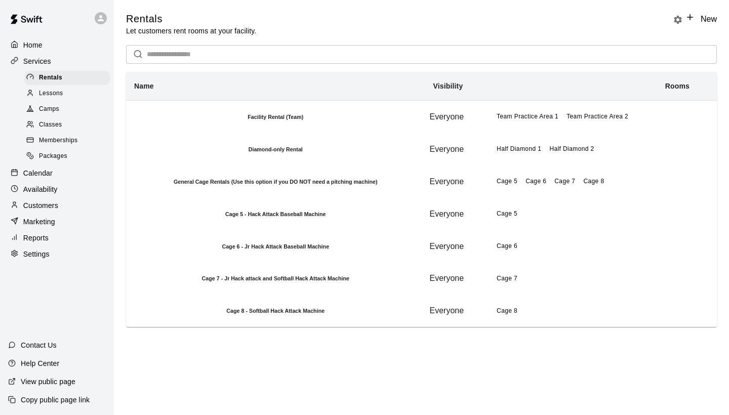
click at [50, 203] on p "Customers" at bounding box center [40, 205] width 35 height 10
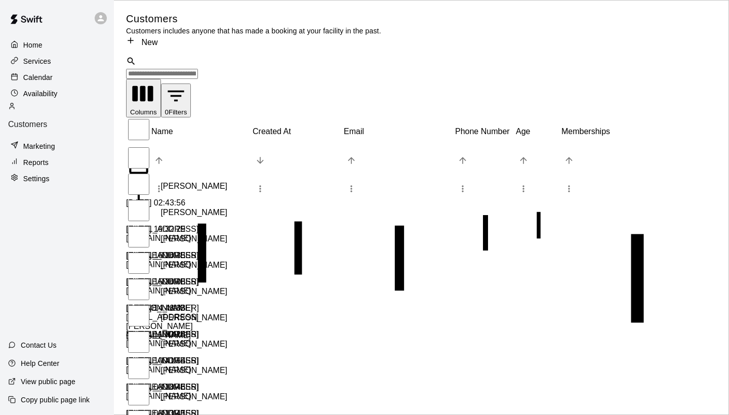
click at [198, 69] on input "Search customers by name or email" at bounding box center [162, 74] width 72 height 10
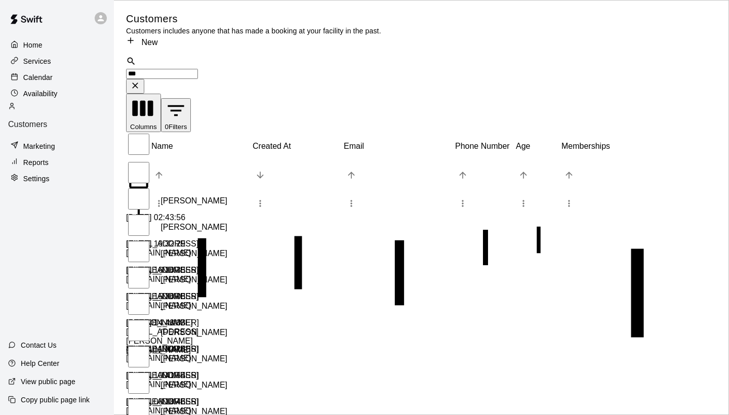
type input "****"
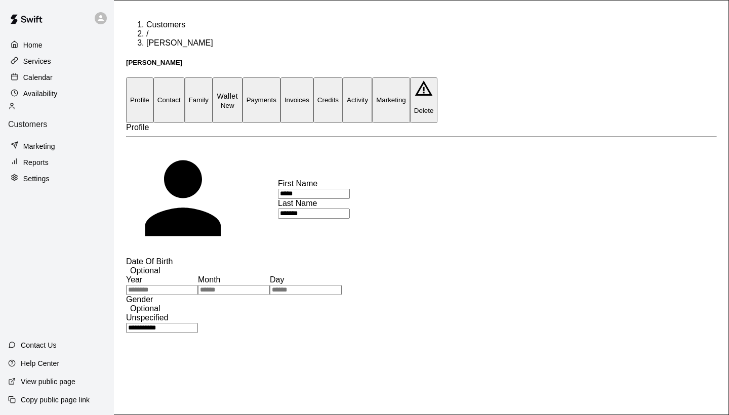
click at [372, 77] on button "Activity" at bounding box center [357, 99] width 29 height 45
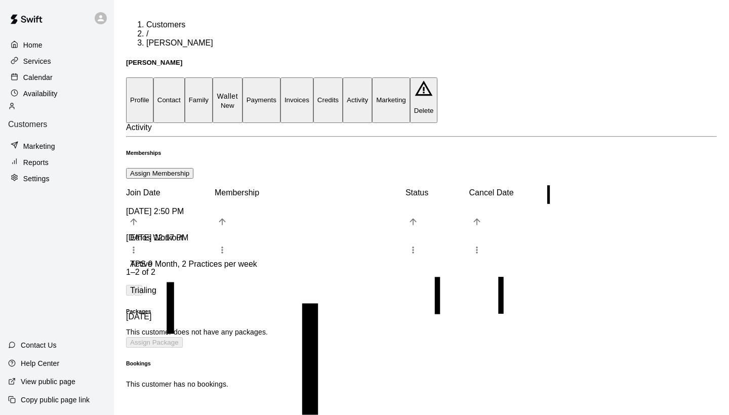
click at [193, 168] on button "Assign Membership" at bounding box center [159, 173] width 67 height 11
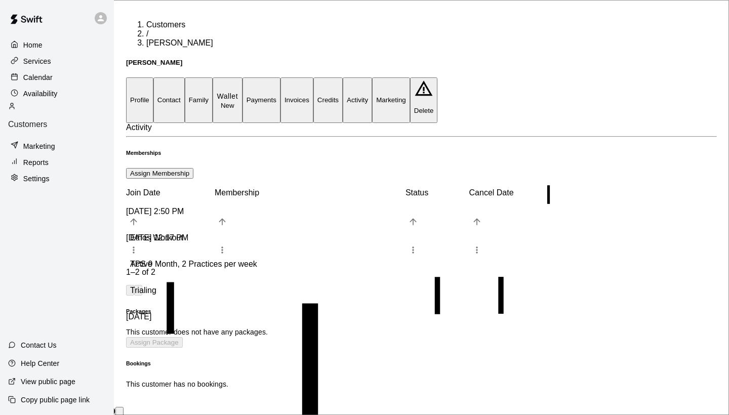
type input "**********"
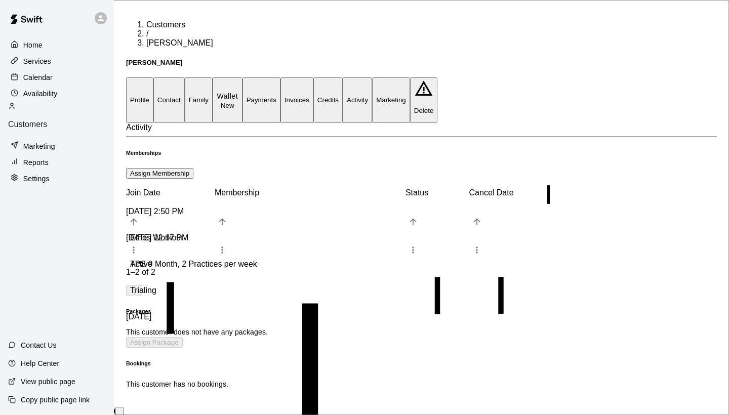
scroll to position [22, 0]
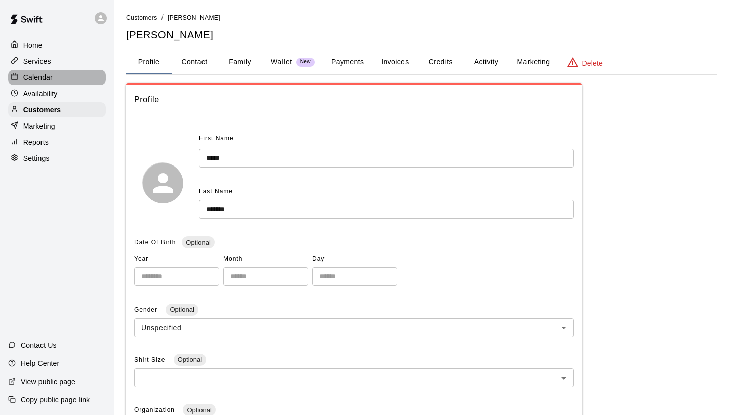
click at [57, 79] on div "Calendar" at bounding box center [57, 77] width 98 height 15
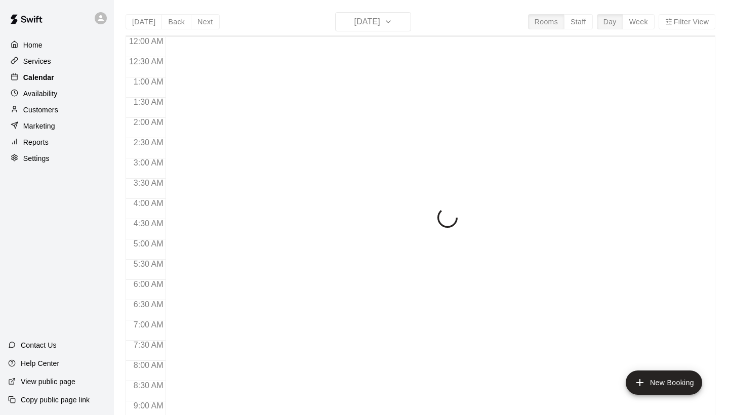
scroll to position [372, 0]
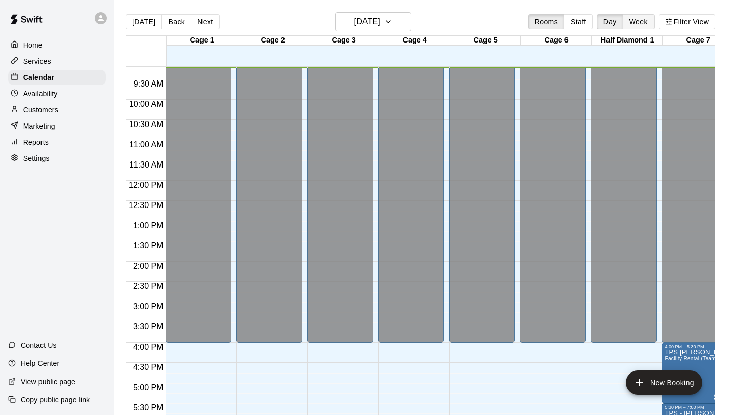
click at [635, 22] on button "Week" at bounding box center [638, 21] width 32 height 15
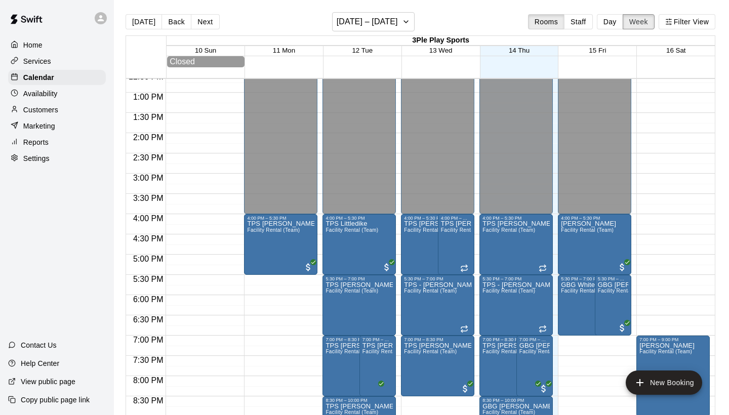
scroll to position [493, 0]
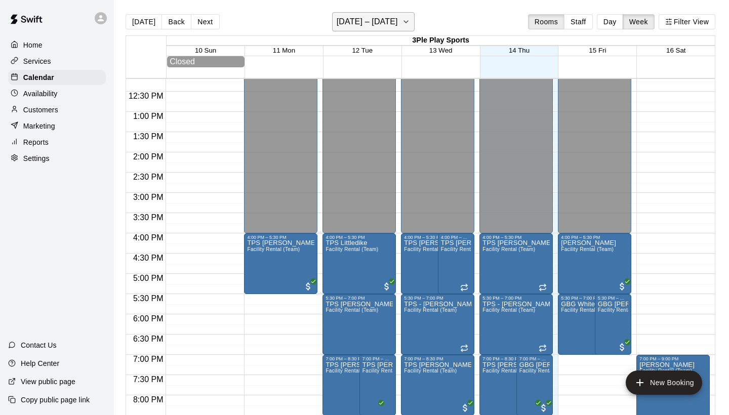
click at [403, 24] on icon "button" at bounding box center [406, 22] width 8 height 12
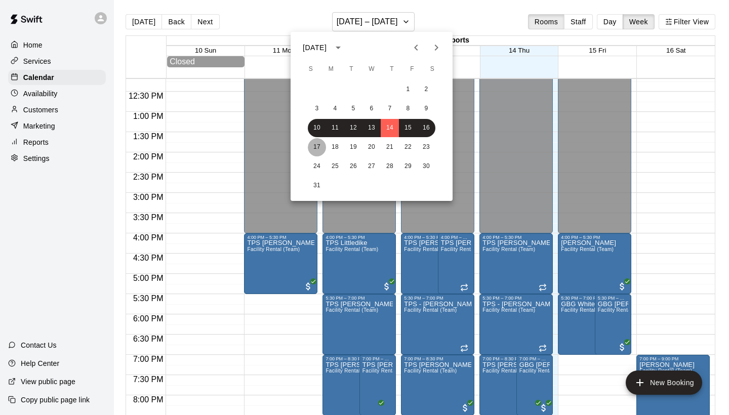
click at [318, 144] on button "17" at bounding box center [317, 147] width 18 height 18
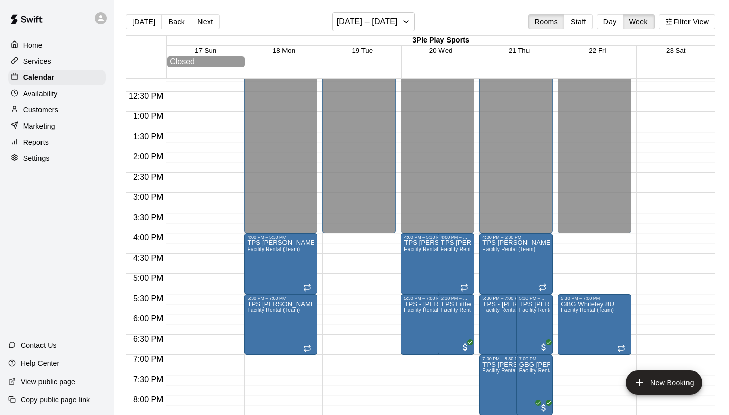
click at [193, 98] on div at bounding box center [201, 72] width 73 height 972
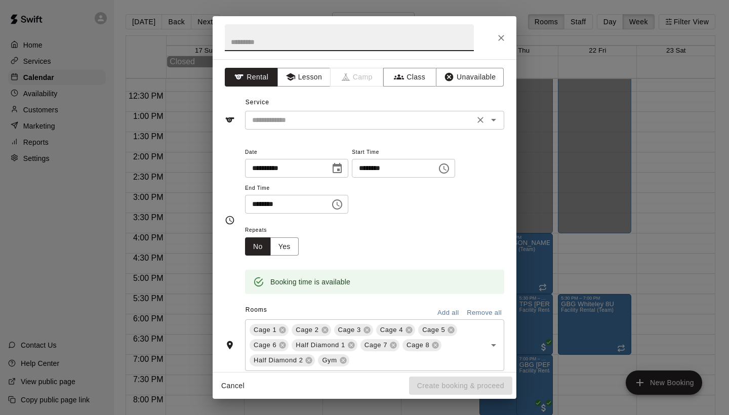
click at [496, 120] on icon "Open" at bounding box center [493, 120] width 12 height 12
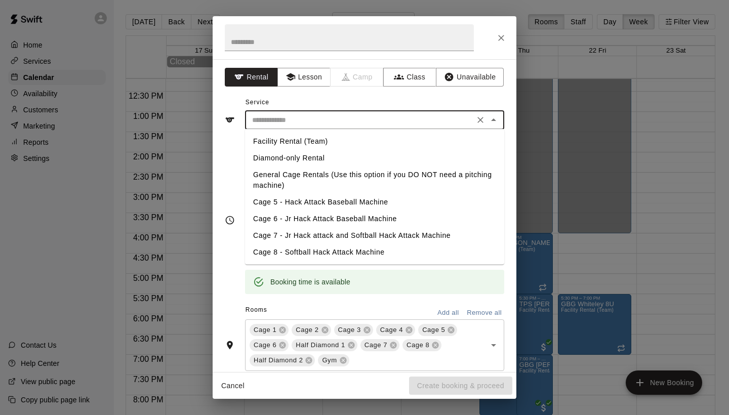
click at [350, 202] on li "Cage 5 - Hack Attack Baseball Machine" at bounding box center [374, 202] width 259 height 17
type input "**********"
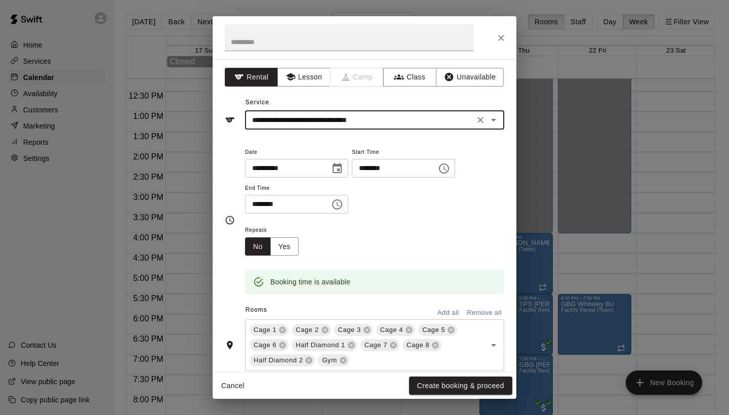
scroll to position [0, 0]
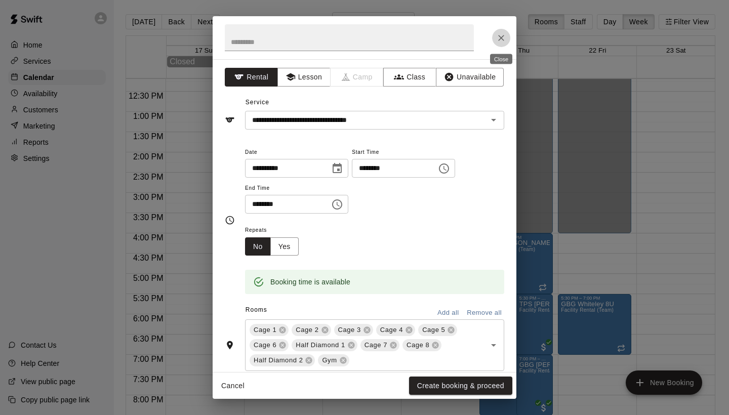
click at [503, 38] on icon "Close" at bounding box center [501, 38] width 10 height 10
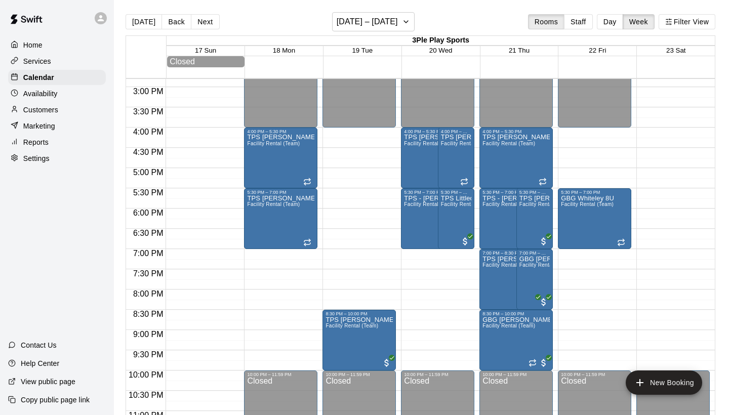
scroll to position [594, 0]
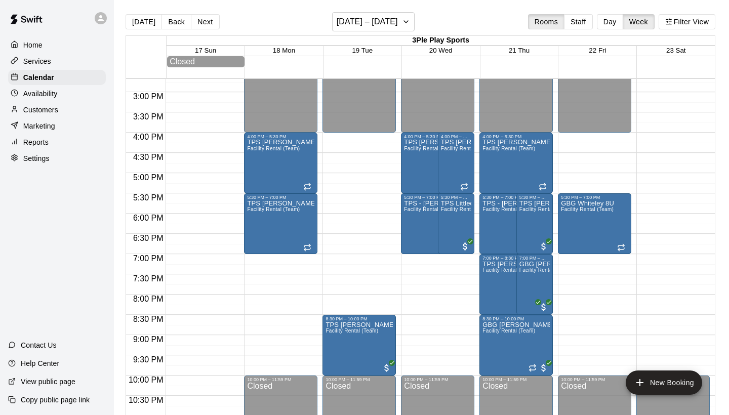
click at [47, 159] on p "Settings" at bounding box center [36, 158] width 26 height 10
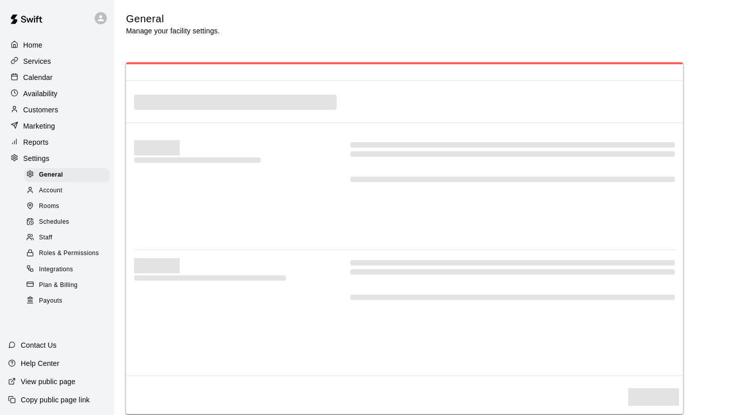
select select "**"
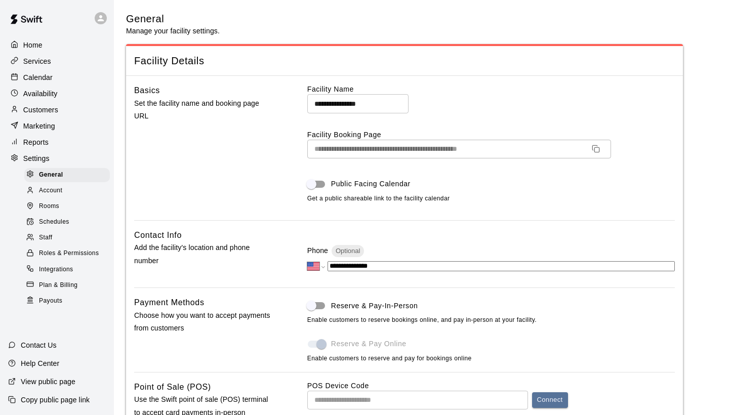
scroll to position [1822, 0]
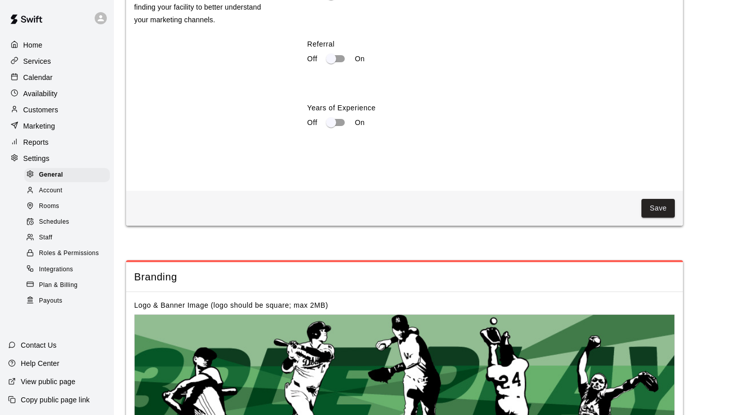
click at [62, 221] on span "Schedules" at bounding box center [54, 222] width 30 height 10
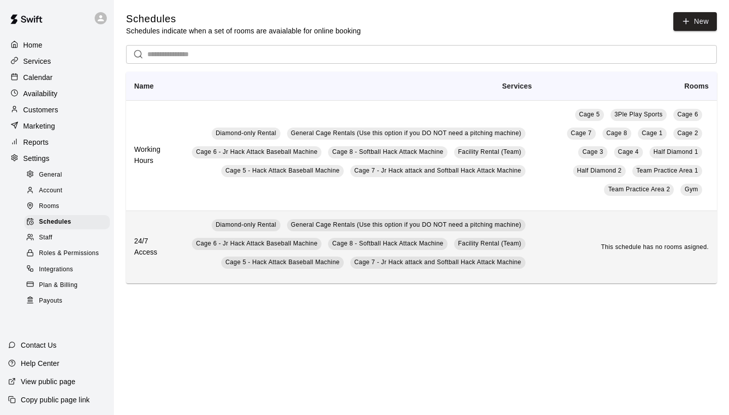
click at [612, 274] on td "This schedule has no rooms asigned." at bounding box center [628, 246] width 177 height 73
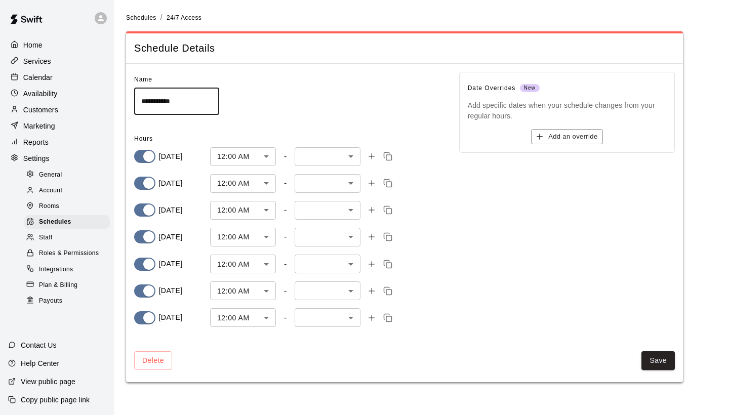
click at [352, 155] on body "**********" at bounding box center [364, 197] width 729 height 394
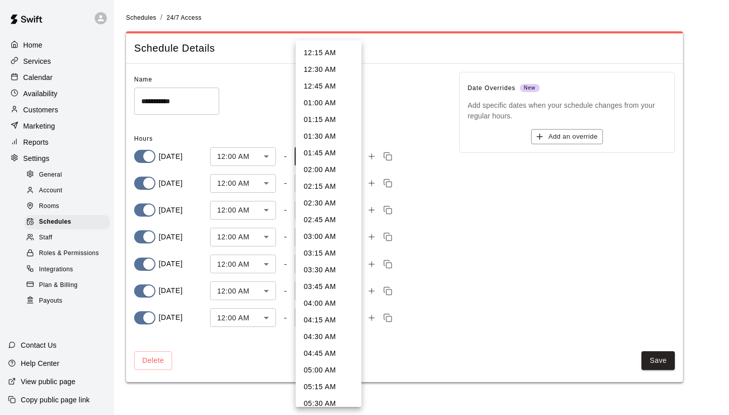
click at [446, 231] on div at bounding box center [364, 207] width 729 height 415
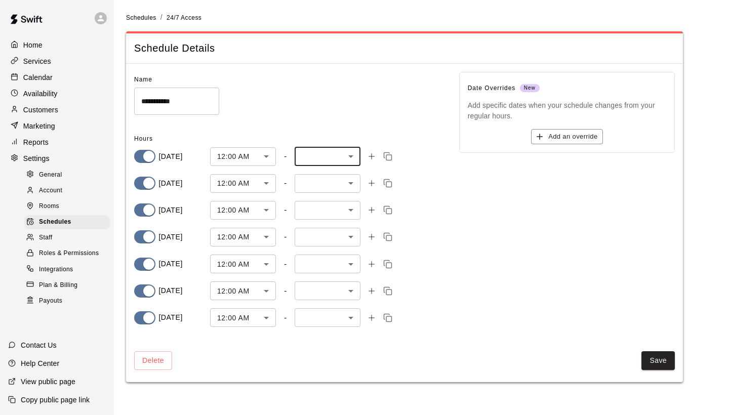
click at [54, 199] on div "Rooms" at bounding box center [67, 206] width 86 height 14
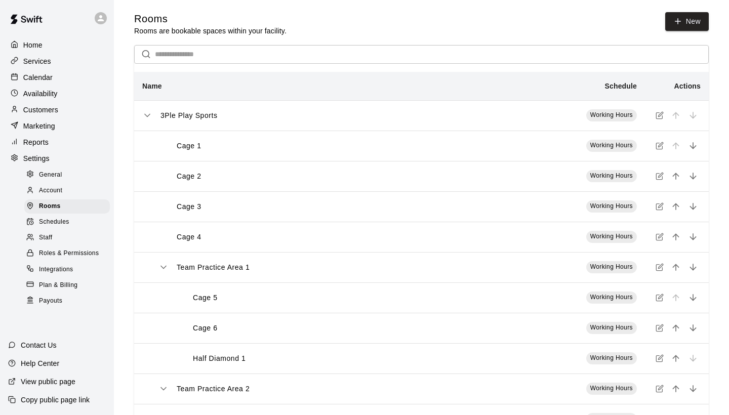
click at [58, 221] on span "Schedules" at bounding box center [54, 222] width 30 height 10
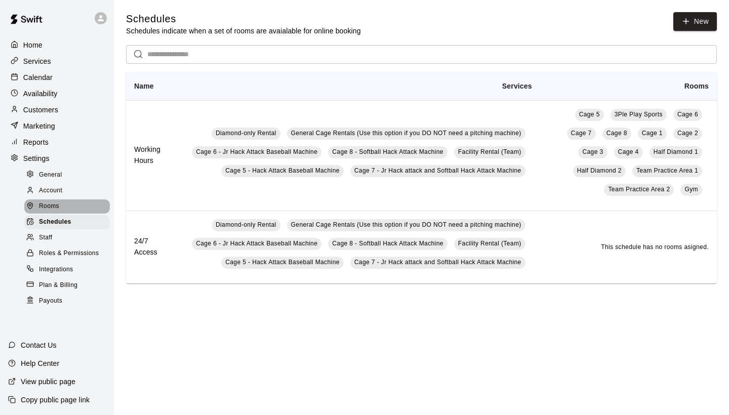
click at [68, 206] on div "Rooms" at bounding box center [67, 206] width 86 height 14
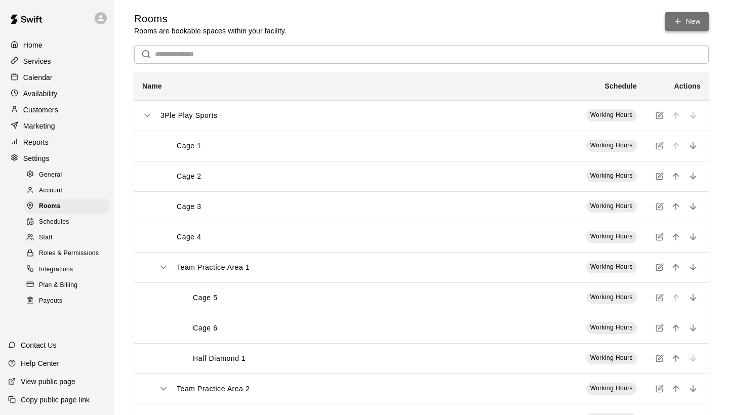
click at [692, 23] on link "New" at bounding box center [687, 21] width 44 height 19
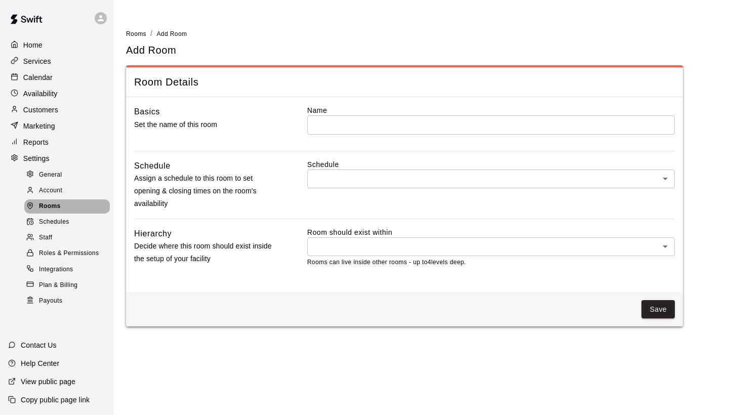
click at [68, 203] on div "Rooms" at bounding box center [67, 206] width 86 height 14
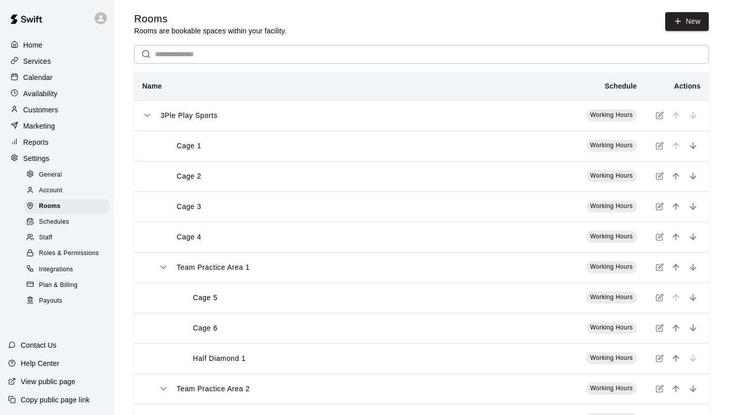
click at [402, 117] on div "3Ple Play Sports" at bounding box center [299, 115] width 315 height 11
click at [660, 115] on icon "simple table" at bounding box center [659, 115] width 8 height 8
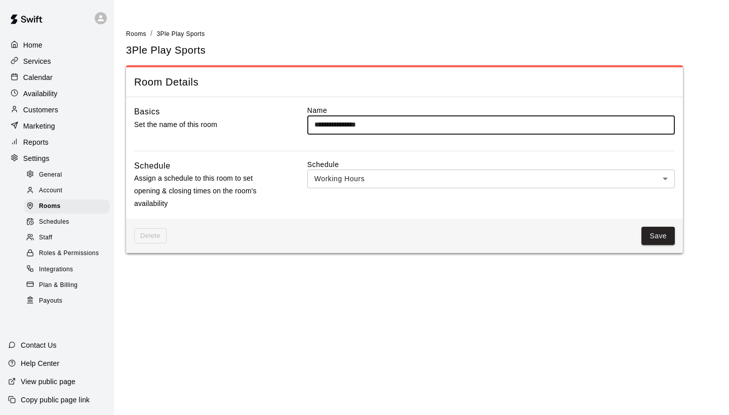
click at [666, 178] on body "**********" at bounding box center [364, 132] width 729 height 265
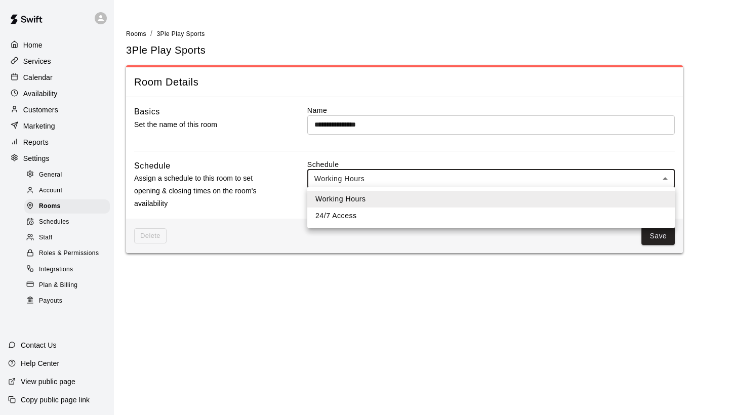
click at [516, 216] on li "24/7 Access" at bounding box center [490, 215] width 367 height 17
type input "***"
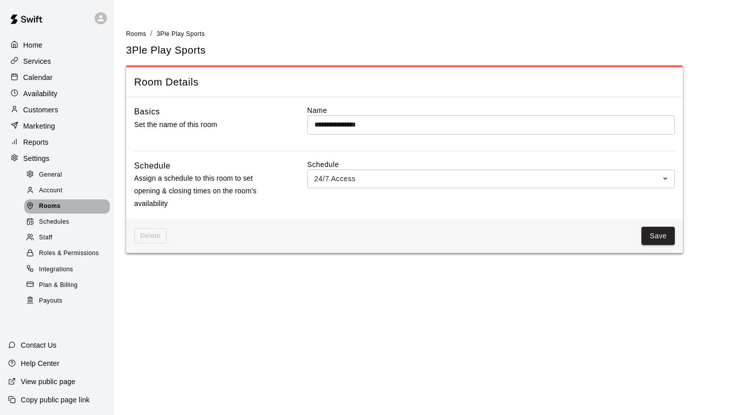
click at [64, 206] on div "Rooms" at bounding box center [67, 206] width 86 height 14
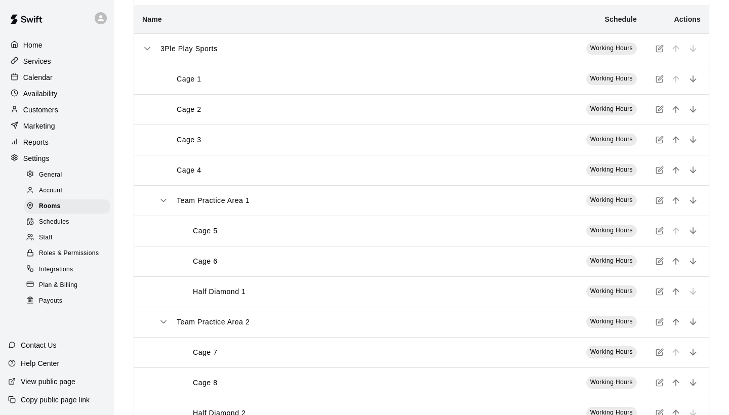
scroll to position [67, 0]
click at [659, 48] on icon "simple table" at bounding box center [660, 47] width 5 height 5
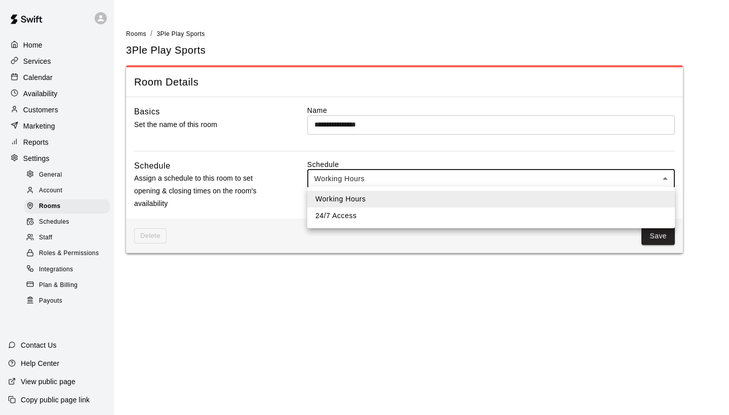
click at [666, 177] on body "**********" at bounding box center [364, 132] width 729 height 265
click at [666, 177] on div at bounding box center [364, 207] width 729 height 415
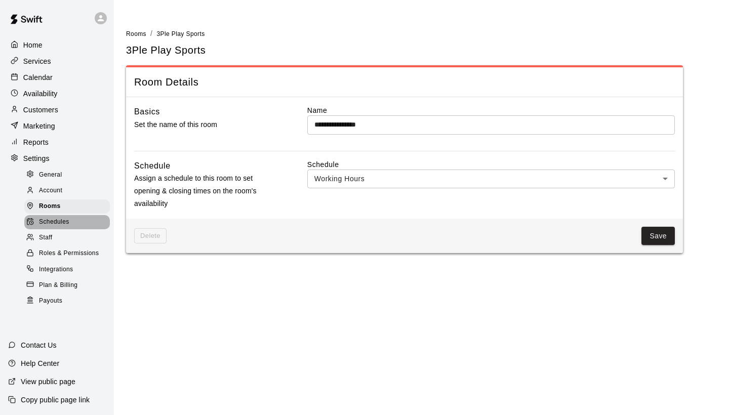
click at [55, 223] on span "Schedules" at bounding box center [54, 222] width 30 height 10
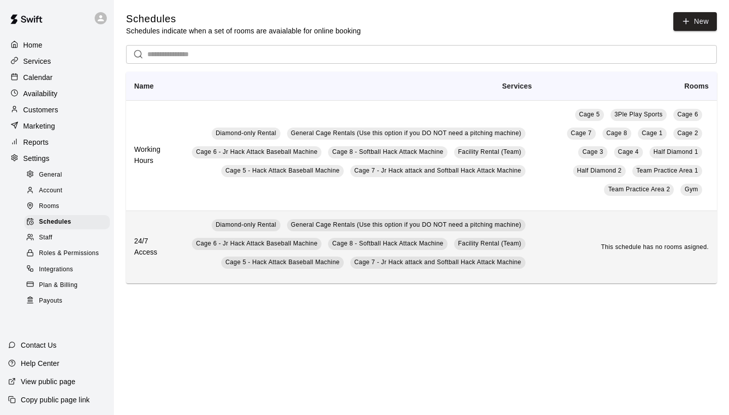
click at [565, 280] on td "This schedule has no rooms asigned." at bounding box center [628, 246] width 177 height 73
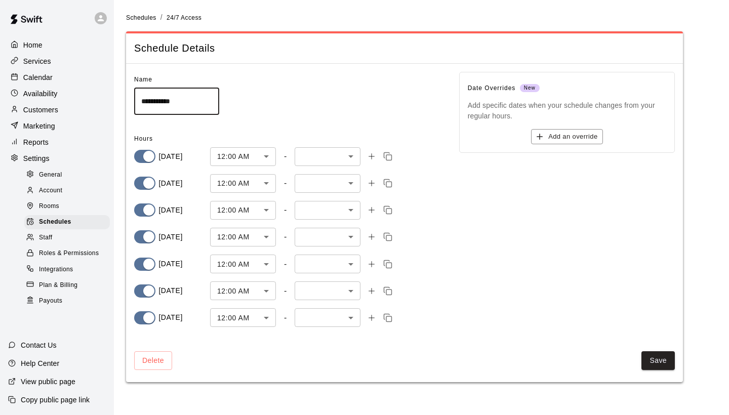
click at [347, 157] on body "**********" at bounding box center [364, 197] width 729 height 394
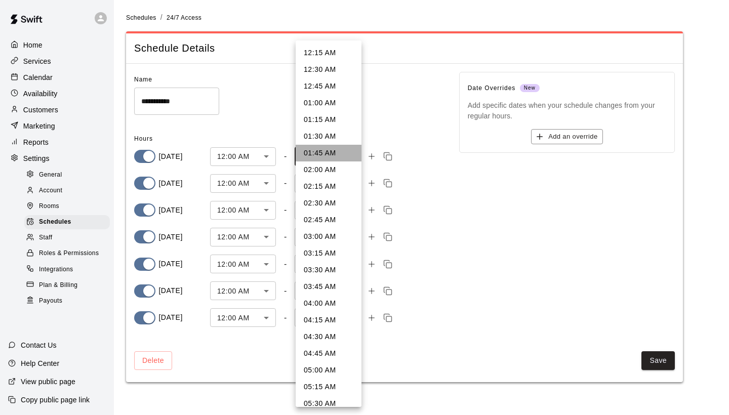
click at [347, 157] on li "01:45 AM" at bounding box center [329, 153] width 66 height 17
type input "***"
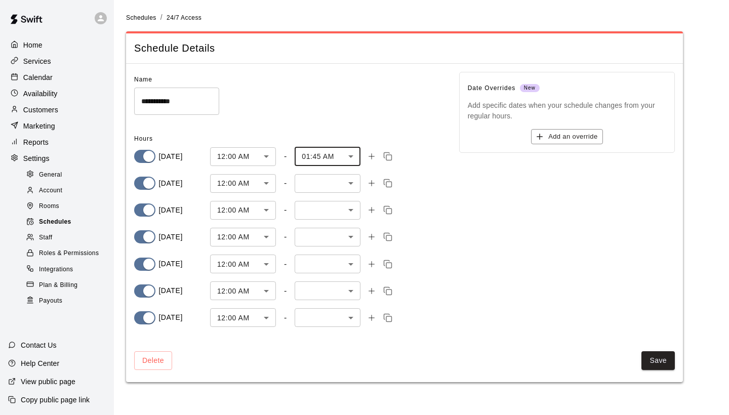
click at [56, 222] on span "Schedules" at bounding box center [55, 222] width 32 height 10
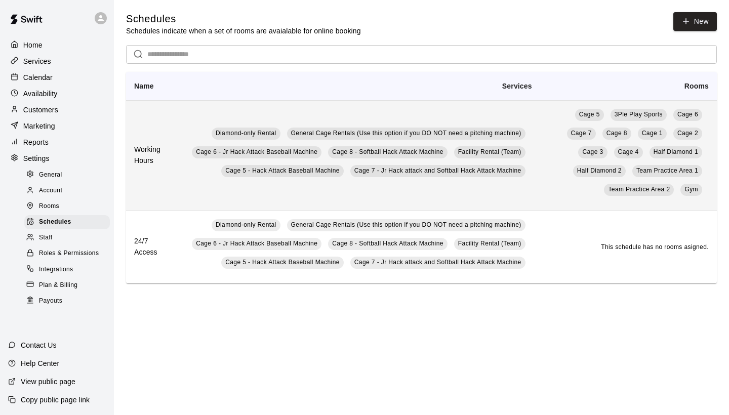
click at [211, 187] on td "Diamond-only Rental General Cage Rentals (Use this option if you DO NOT need a …" at bounding box center [356, 155] width 368 height 110
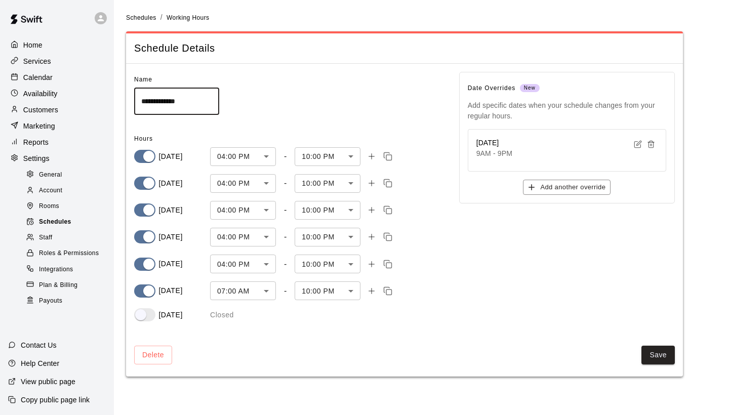
click at [67, 217] on span "Schedules" at bounding box center [55, 222] width 32 height 10
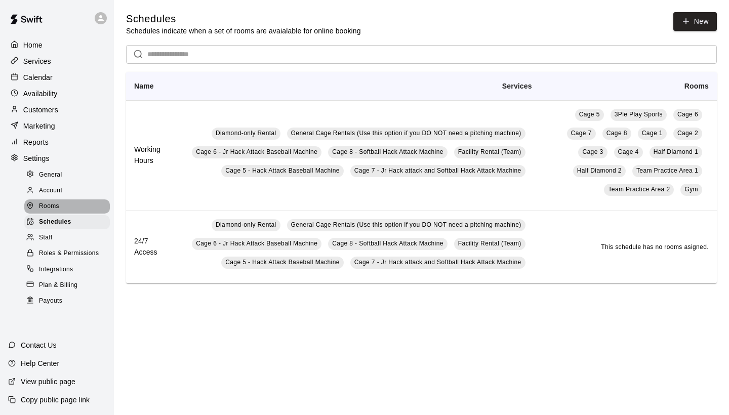
click at [72, 203] on div "Rooms" at bounding box center [67, 206] width 86 height 14
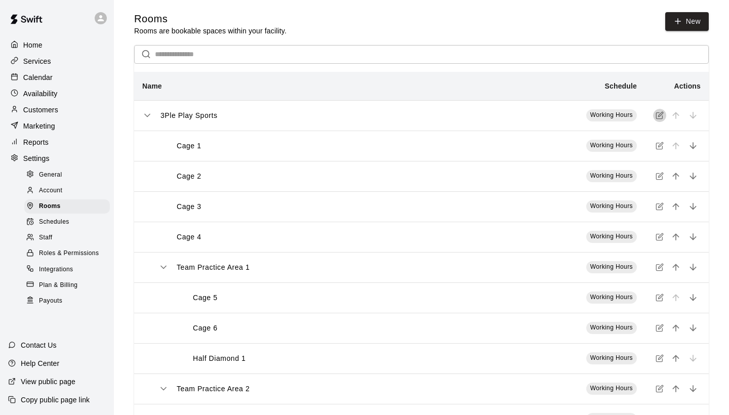
click at [660, 114] on icon "simple table" at bounding box center [659, 115] width 8 height 8
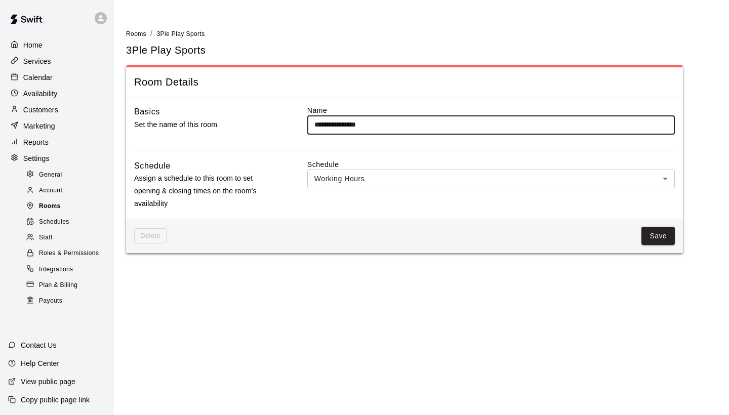
click at [71, 201] on div "Rooms" at bounding box center [67, 206] width 86 height 14
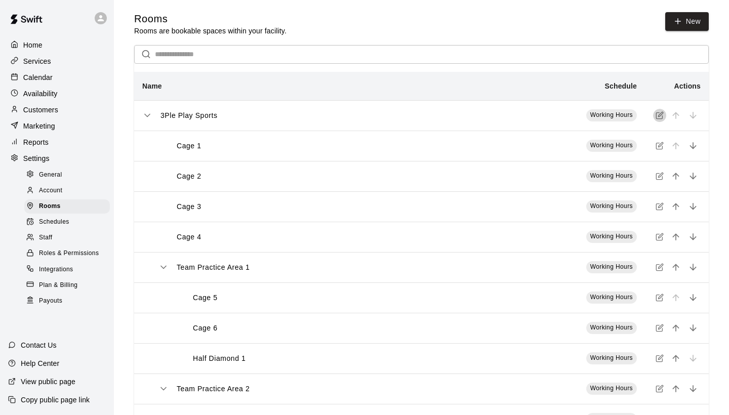
click at [660, 117] on icon "simple table" at bounding box center [659, 115] width 8 height 8
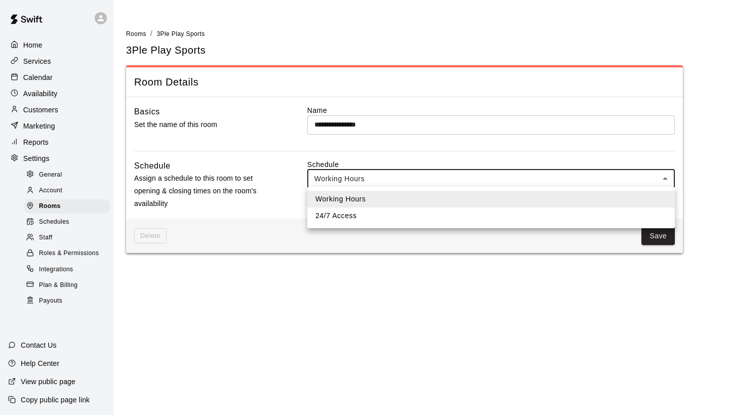
click at [665, 179] on body "**********" at bounding box center [364, 132] width 729 height 265
click at [461, 213] on li "24/7 Access" at bounding box center [490, 215] width 367 height 17
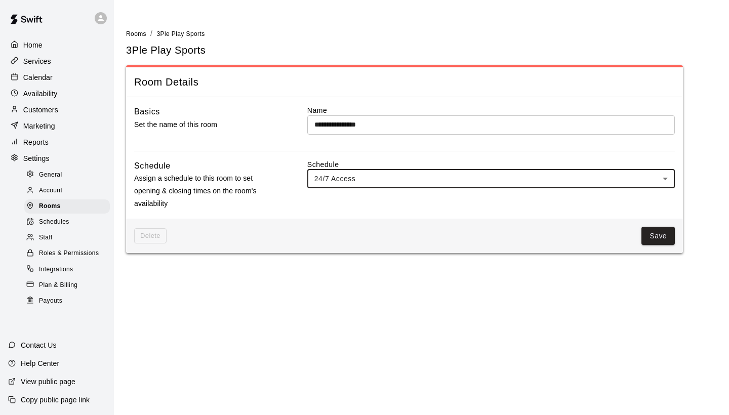
type input "***"
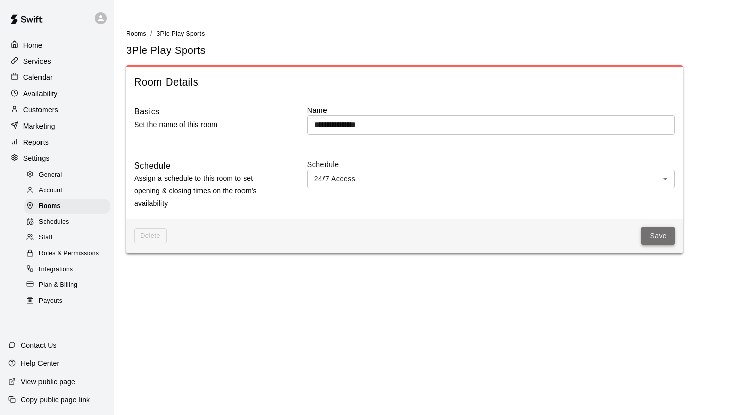
click at [654, 237] on button "Save" at bounding box center [657, 236] width 33 height 19
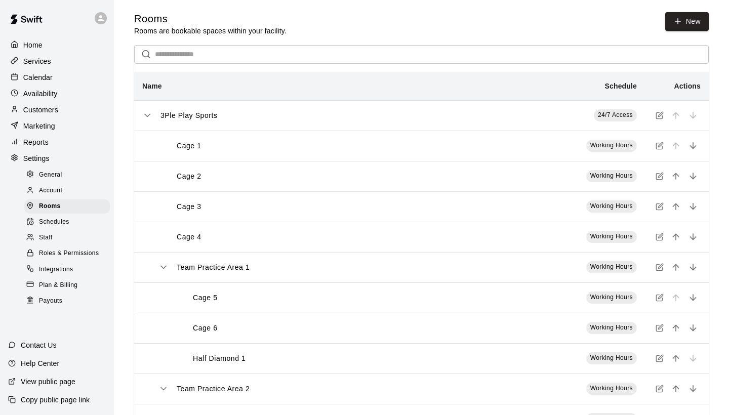
click at [662, 147] on icon "simple table" at bounding box center [659, 146] width 6 height 6
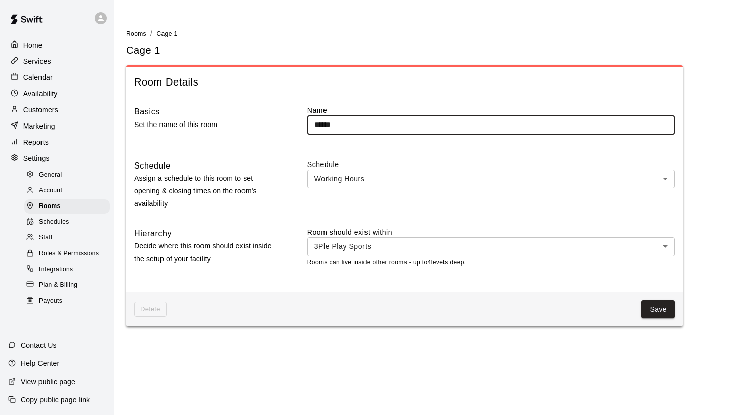
click at [667, 179] on body "Home Services Calendar Availability Customers Marketing Reports Settings Genera…" at bounding box center [364, 169] width 729 height 339
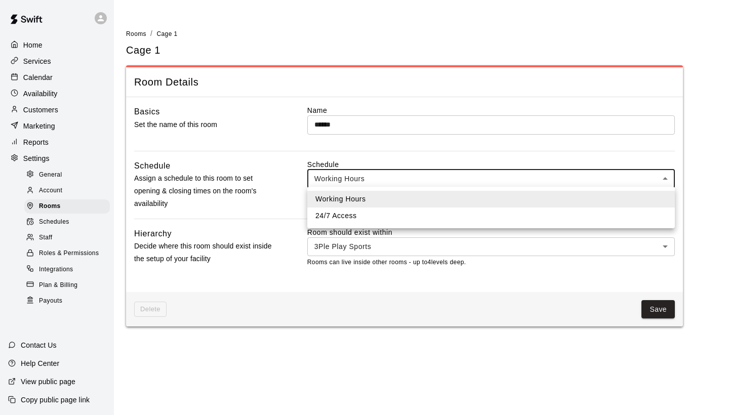
click at [621, 213] on li "24/7 Access" at bounding box center [490, 215] width 367 height 17
type input "***"
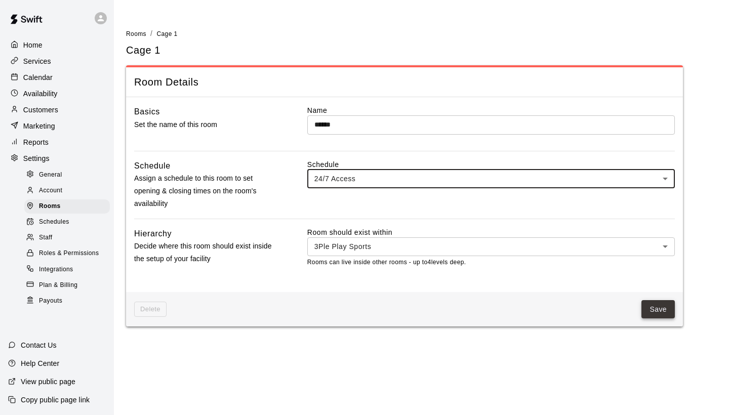
click at [661, 307] on button "Save" at bounding box center [657, 309] width 33 height 19
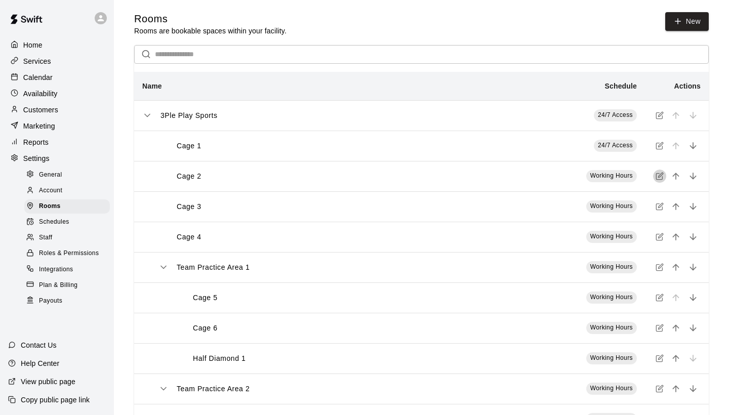
click at [660, 178] on icon "simple table" at bounding box center [659, 176] width 8 height 8
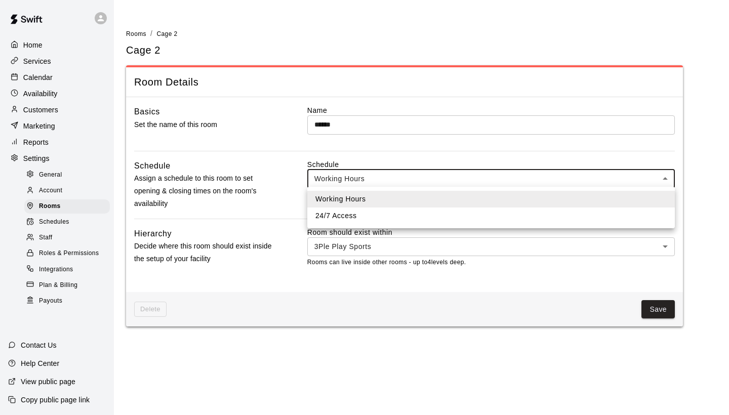
click at [665, 180] on body "Home Services Calendar Availability Customers Marketing Reports Settings Genera…" at bounding box center [364, 169] width 729 height 339
click at [633, 214] on li "24/7 Access" at bounding box center [490, 215] width 367 height 17
type input "***"
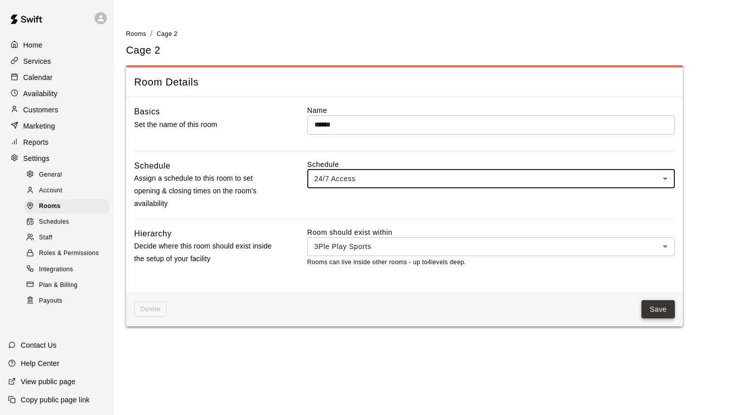
click at [659, 304] on button "Save" at bounding box center [657, 309] width 33 height 19
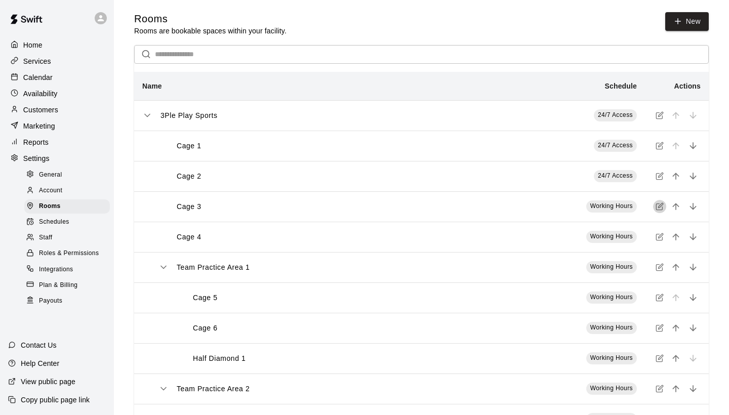
click at [661, 205] on icon "simple table" at bounding box center [659, 206] width 8 height 8
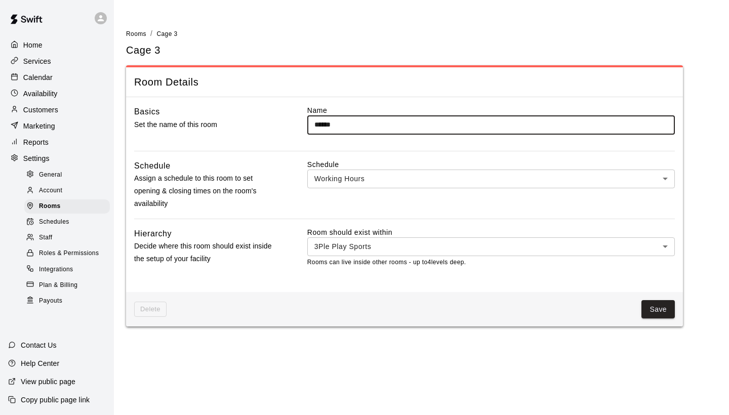
click at [665, 177] on body "Home Services Calendar Availability Customers Marketing Reports Settings Genera…" at bounding box center [364, 169] width 729 height 339
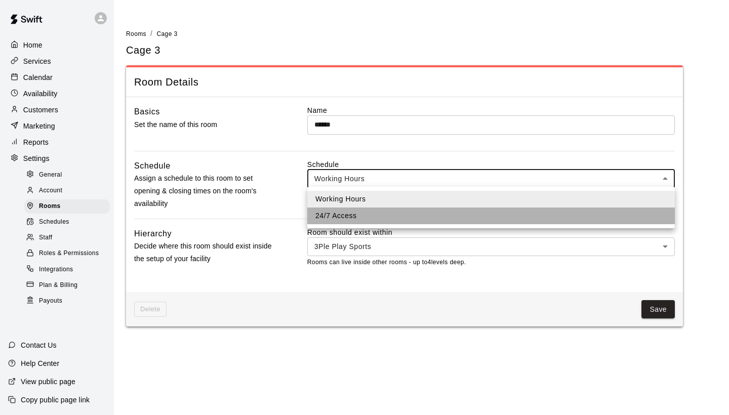
click at [642, 208] on li "24/7 Access" at bounding box center [490, 215] width 367 height 17
type input "***"
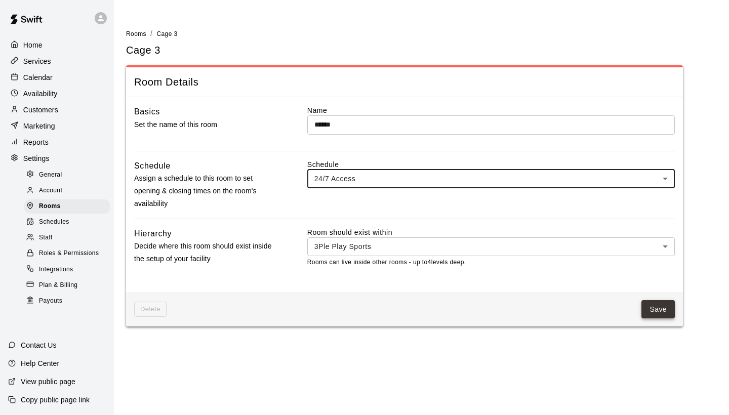
click at [650, 307] on button "Save" at bounding box center [657, 309] width 33 height 19
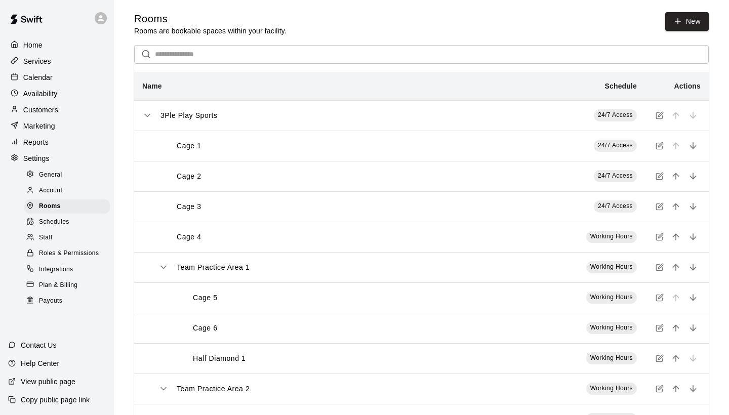
click at [658, 237] on icon "simple table" at bounding box center [660, 236] width 5 height 5
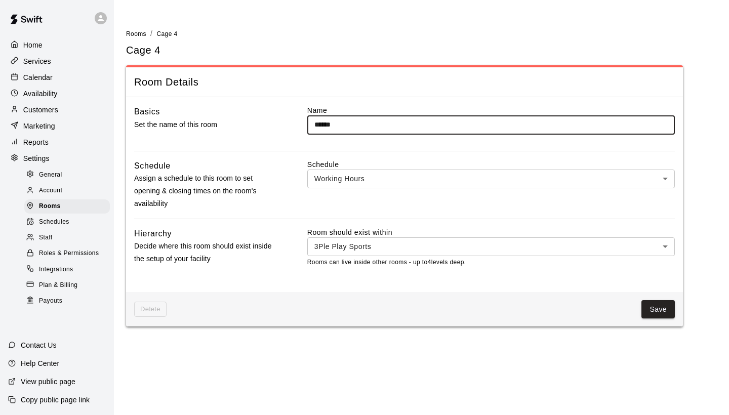
click at [665, 178] on body "Home Services Calendar Availability Customers Marketing Reports Settings Genera…" at bounding box center [364, 169] width 729 height 339
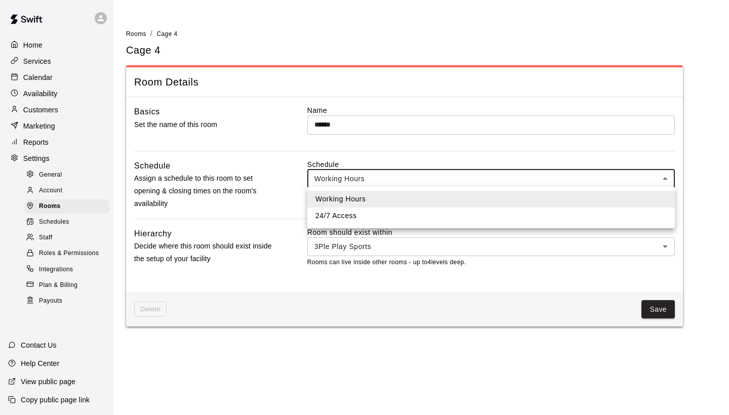
click at [626, 212] on li "24/7 Access" at bounding box center [490, 215] width 367 height 17
type input "***"
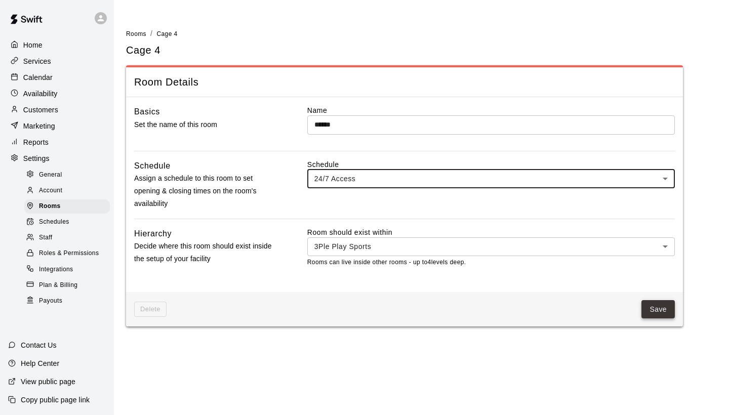
click at [655, 304] on button "Save" at bounding box center [657, 309] width 33 height 19
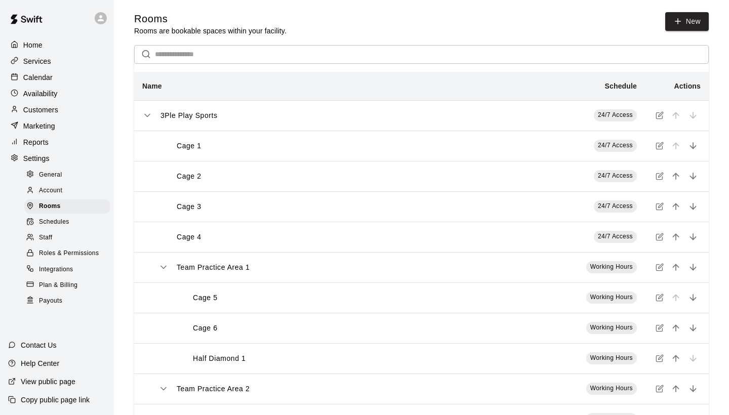
click at [659, 147] on icon "simple table" at bounding box center [660, 145] width 5 height 5
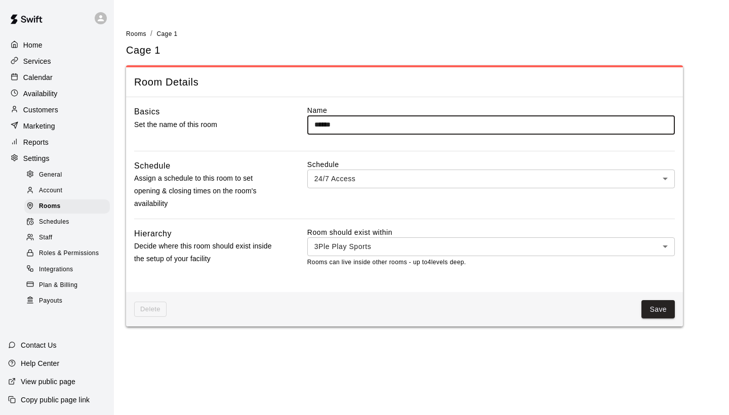
click at [666, 180] on body "Home Services Calendar Availability Customers Marketing Reports Settings Genera…" at bounding box center [364, 169] width 729 height 339
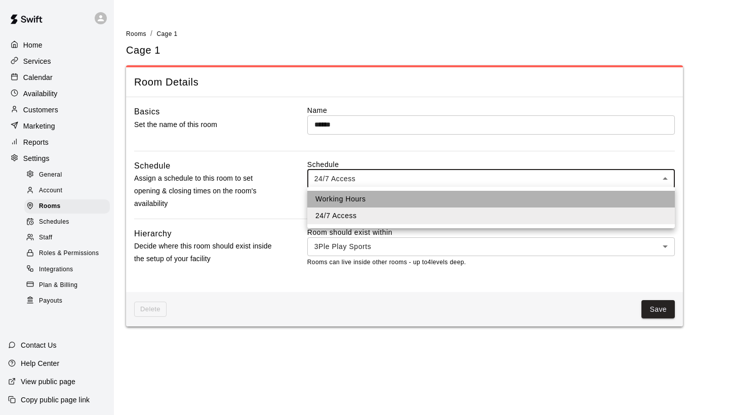
click at [622, 202] on li "Working Hours" at bounding box center [490, 199] width 367 height 17
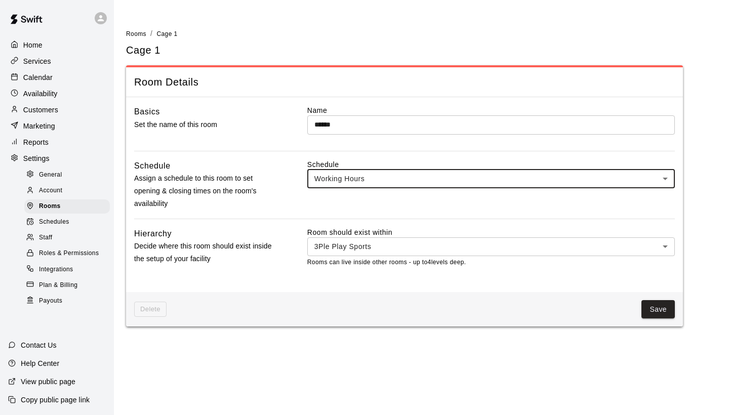
click at [664, 177] on body "Home Services Calendar Availability Customers Marketing Reports Settings Genera…" at bounding box center [364, 169] width 729 height 339
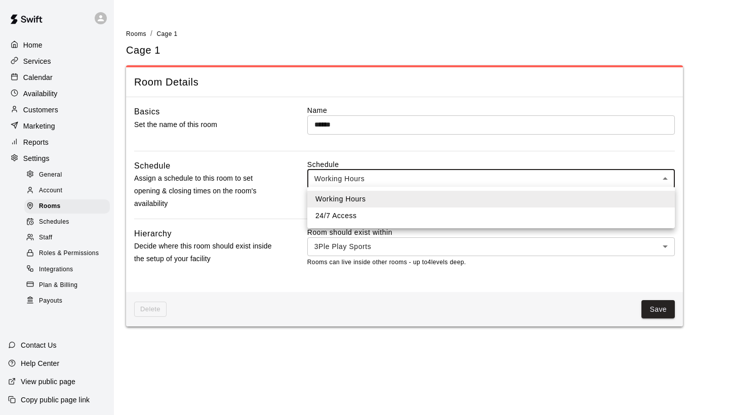
click at [640, 214] on li "24/7 Access" at bounding box center [490, 215] width 367 height 17
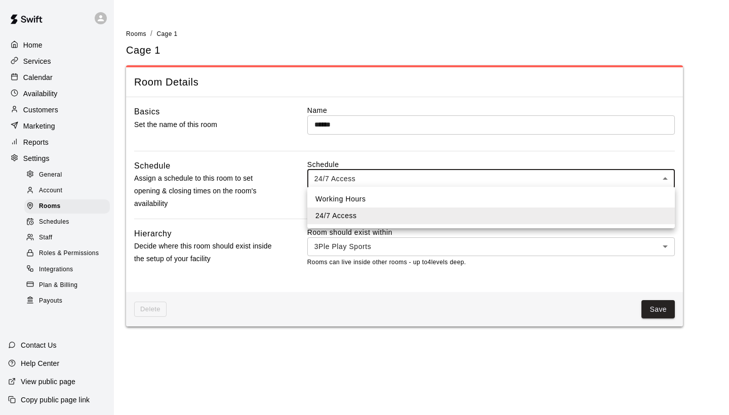
click at [666, 175] on body "Home Services Calendar Availability Customers Marketing Reports Settings Genera…" at bounding box center [364, 169] width 729 height 339
click at [640, 197] on li "Working Hours" at bounding box center [490, 199] width 367 height 17
type input "***"
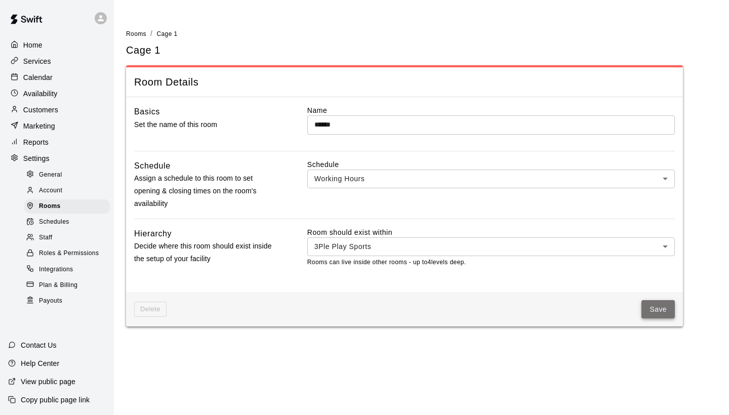
click at [659, 306] on button "Save" at bounding box center [657, 309] width 33 height 19
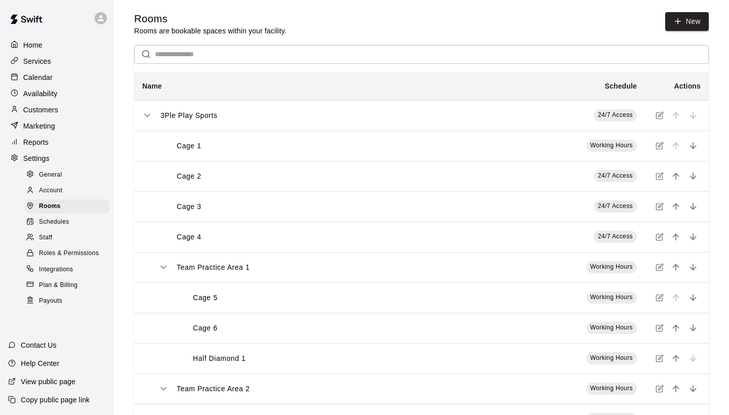
click at [660, 177] on icon "simple table" at bounding box center [659, 176] width 8 height 8
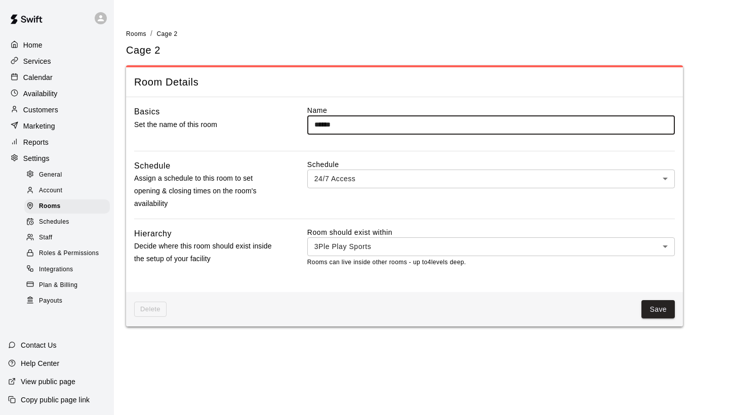
click at [665, 179] on body "Home Services Calendar Availability Customers Marketing Reports Settings Genera…" at bounding box center [364, 169] width 729 height 339
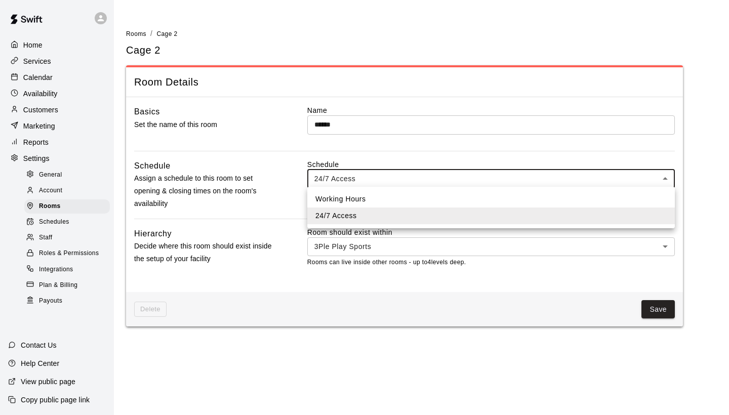
click at [652, 198] on li "Working Hours" at bounding box center [490, 199] width 367 height 17
type input "***"
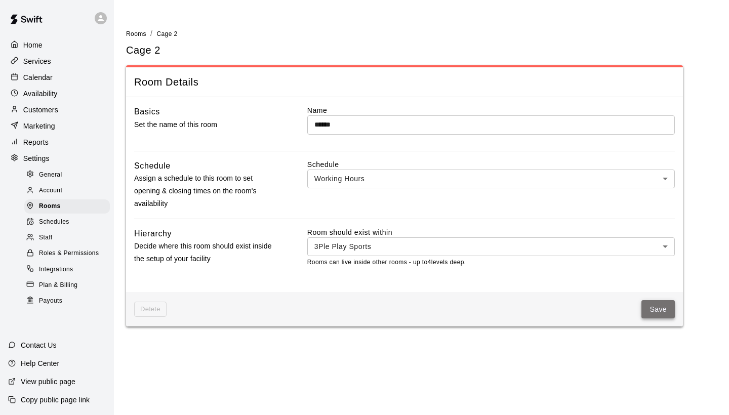
click at [662, 307] on button "Save" at bounding box center [657, 309] width 33 height 19
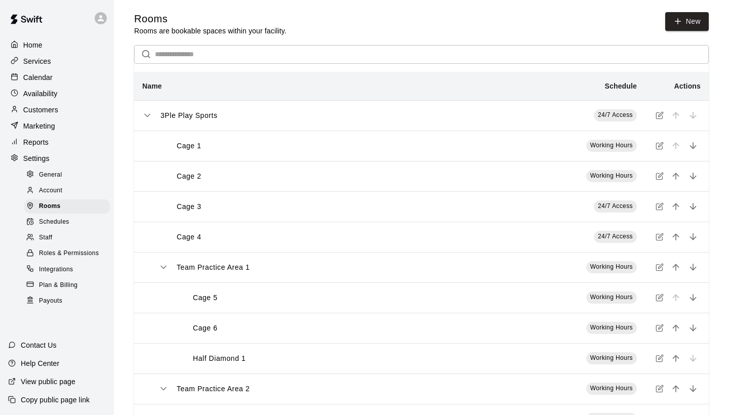
click at [658, 205] on icon "simple table" at bounding box center [659, 206] width 8 height 8
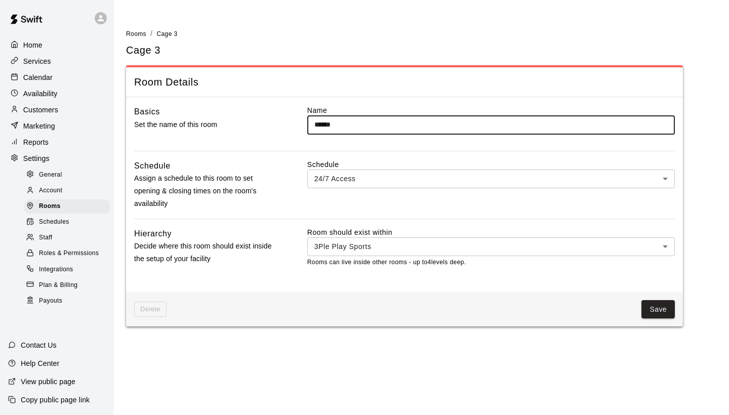
click at [662, 178] on body "Home Services Calendar Availability Customers Marketing Reports Settings Genera…" at bounding box center [364, 169] width 729 height 339
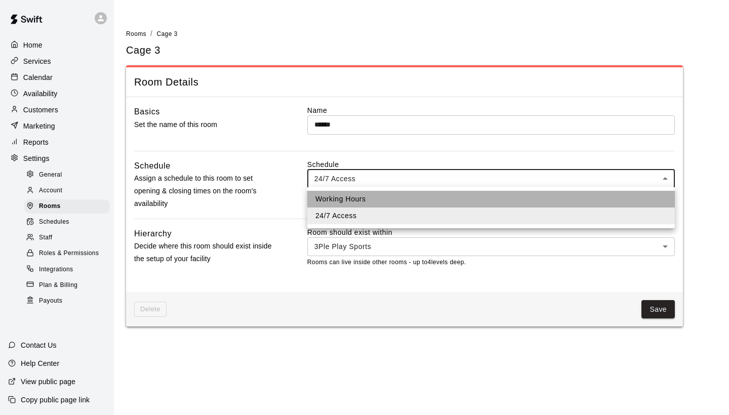
click at [642, 195] on li "Working Hours" at bounding box center [490, 199] width 367 height 17
type input "***"
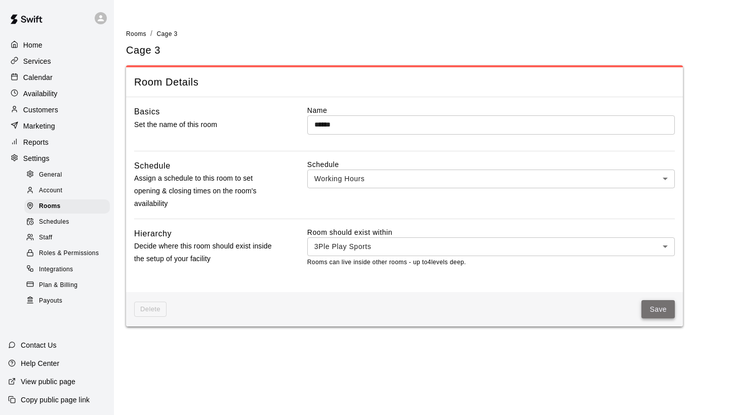
click at [659, 307] on button "Save" at bounding box center [657, 309] width 33 height 19
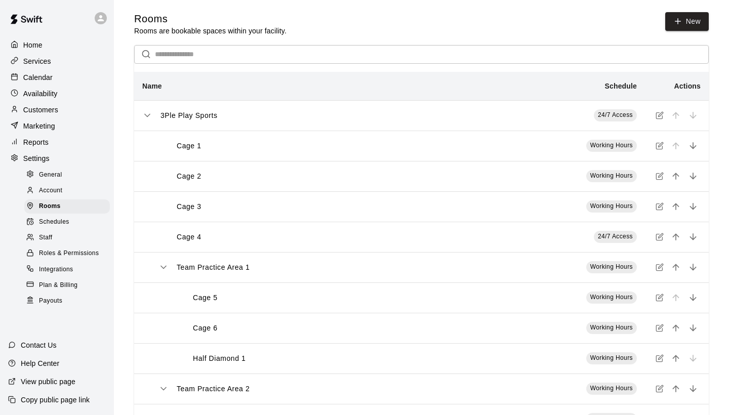
click at [659, 235] on icon "simple table" at bounding box center [659, 237] width 8 height 8
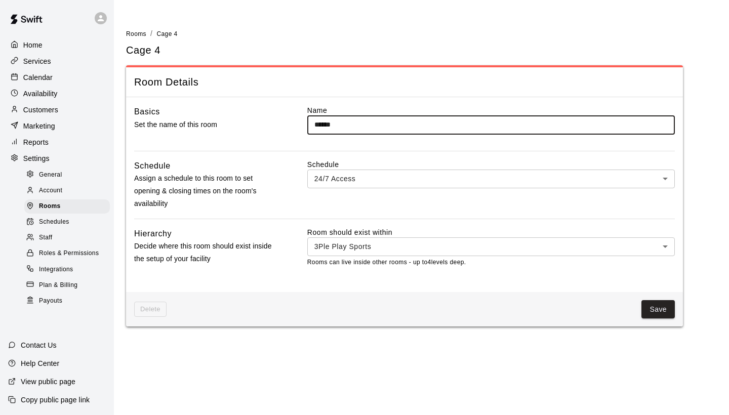
click at [663, 178] on body "Home Services Calendar Availability Customers Marketing Reports Settings Genera…" at bounding box center [364, 169] width 729 height 339
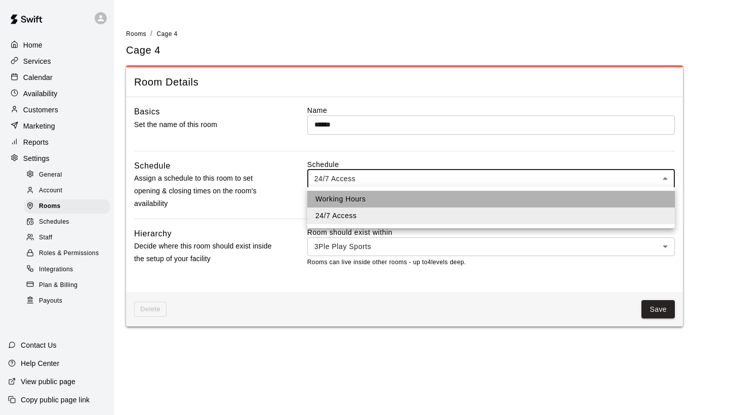
click at [623, 198] on li "Working Hours" at bounding box center [490, 199] width 367 height 17
type input "***"
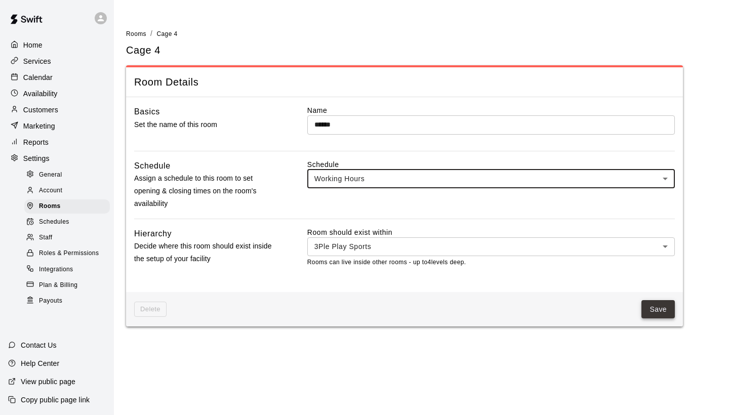
click at [657, 304] on button "Save" at bounding box center [657, 309] width 33 height 19
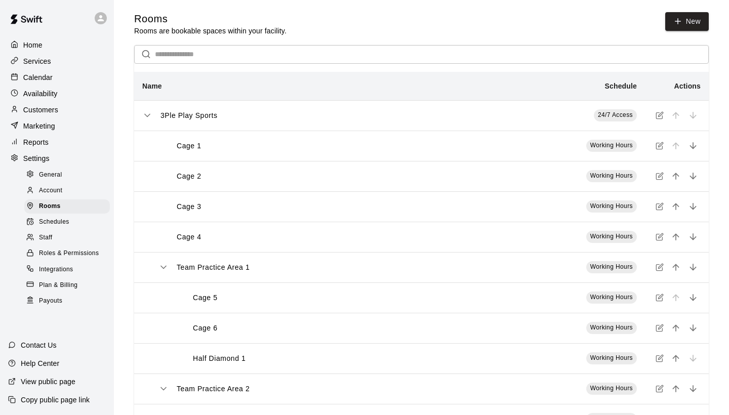
click at [660, 267] on icon "simple table" at bounding box center [660, 266] width 5 height 5
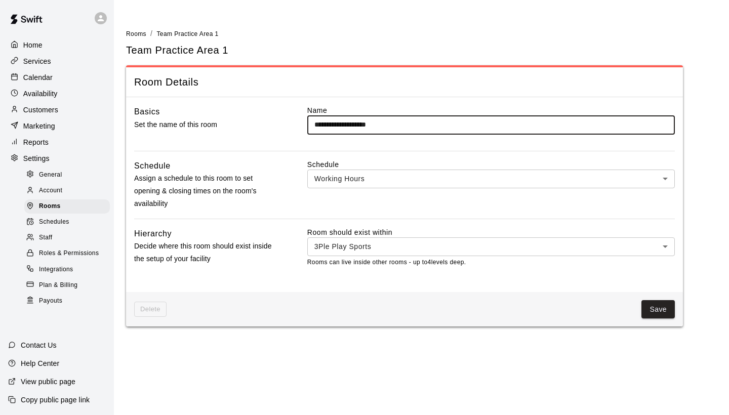
click at [662, 177] on body "**********" at bounding box center [364, 169] width 729 height 339
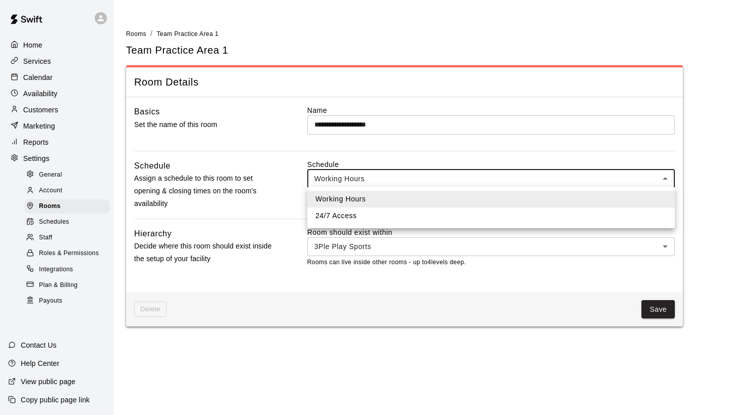
click at [635, 214] on li "24/7 Access" at bounding box center [490, 215] width 367 height 17
type input "***"
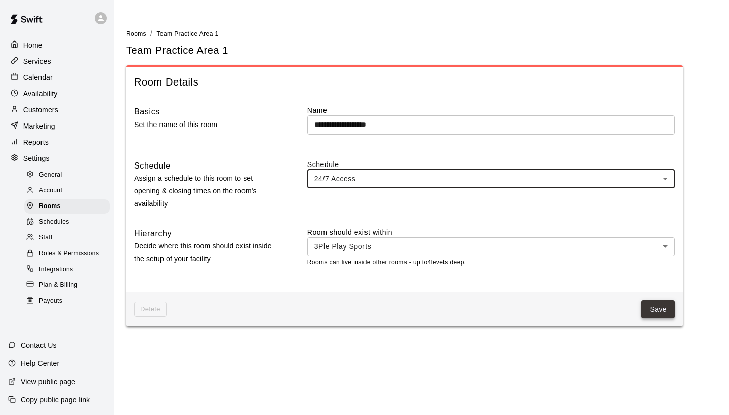
click at [667, 306] on button "Save" at bounding box center [657, 309] width 33 height 19
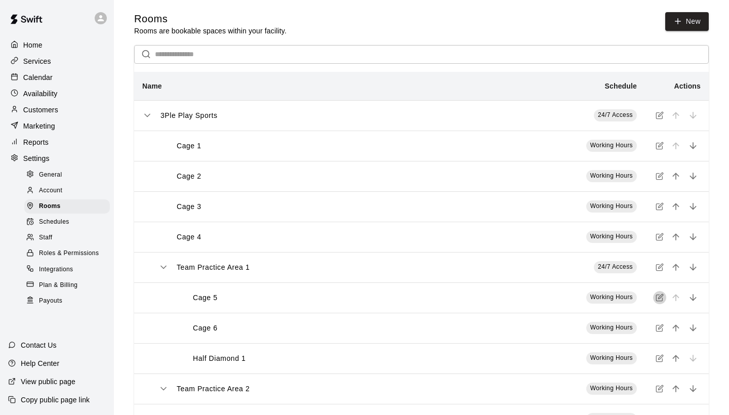
click at [658, 299] on icon "simple table" at bounding box center [659, 297] width 8 height 8
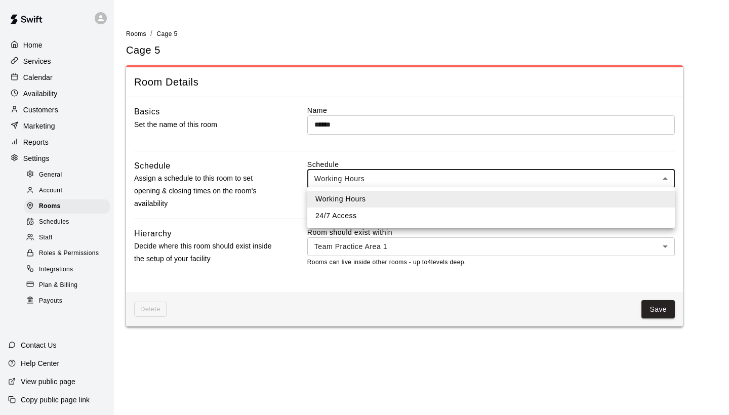
click at [665, 179] on body "Home Services Calendar Availability Customers Marketing Reports Settings Genera…" at bounding box center [364, 169] width 729 height 339
click at [641, 216] on li "24/7 Access" at bounding box center [490, 215] width 367 height 17
type input "***"
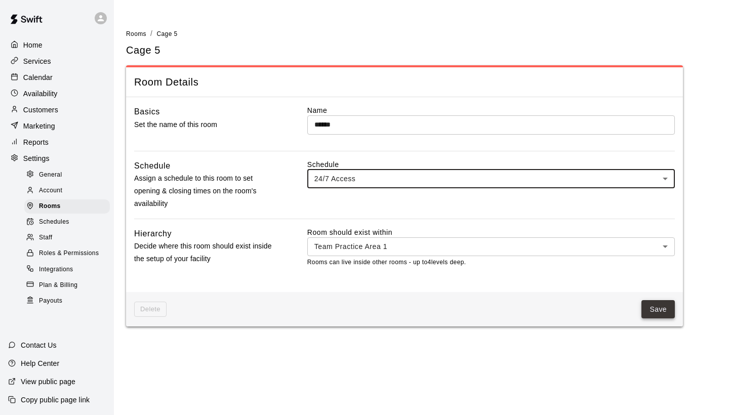
click at [654, 303] on button "Save" at bounding box center [657, 309] width 33 height 19
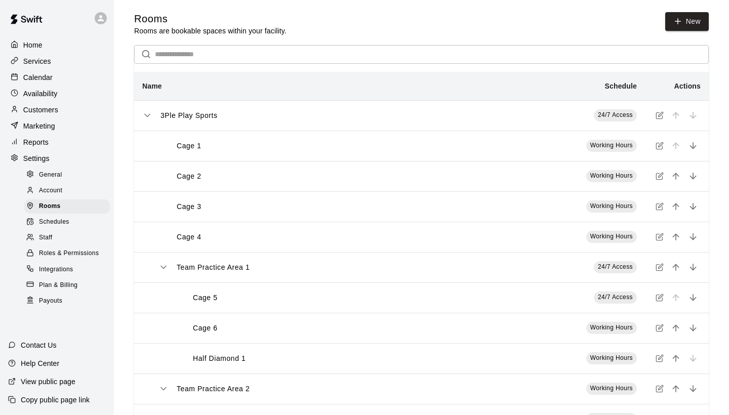
click at [659, 326] on icon "simple table" at bounding box center [660, 327] width 5 height 5
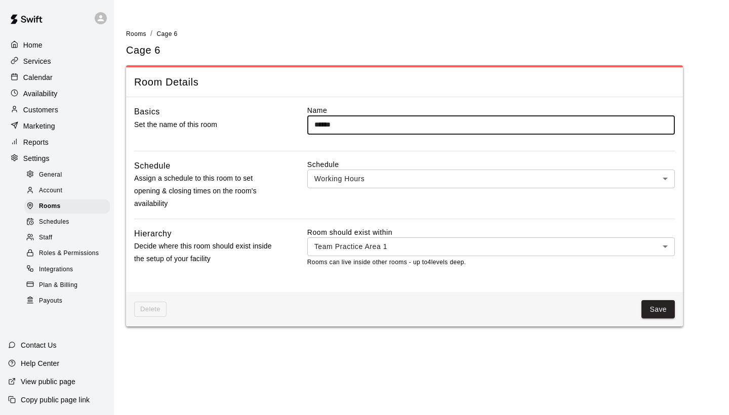
click at [664, 181] on body "Home Services Calendar Availability Customers Marketing Reports Settings Genera…" at bounding box center [364, 169] width 729 height 339
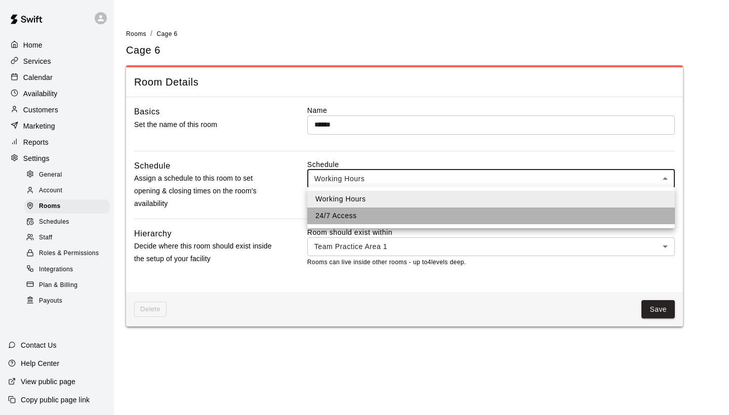
click at [630, 214] on li "24/7 Access" at bounding box center [490, 215] width 367 height 17
type input "***"
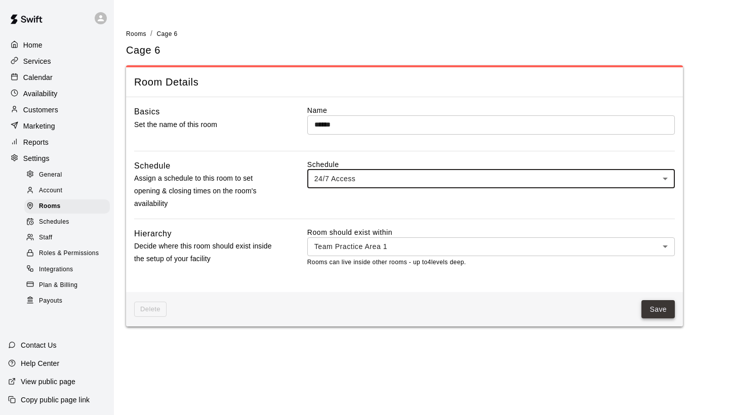
click at [653, 303] on button "Save" at bounding box center [657, 309] width 33 height 19
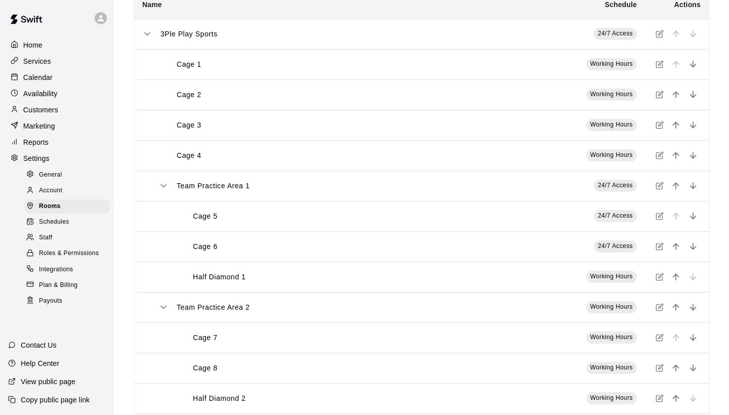
scroll to position [86, 0]
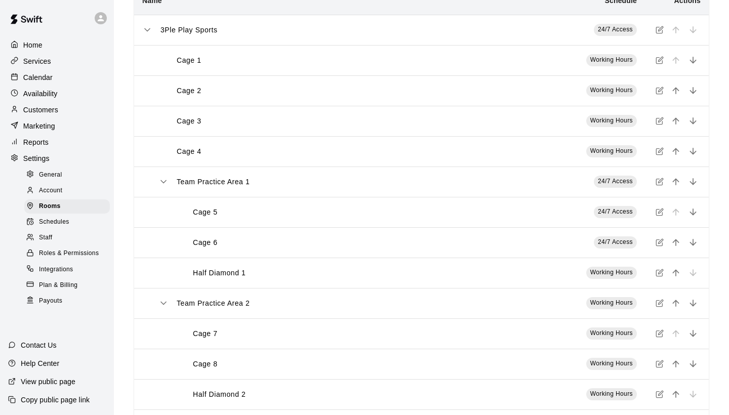
click at [659, 271] on icon "simple table" at bounding box center [659, 273] width 8 height 8
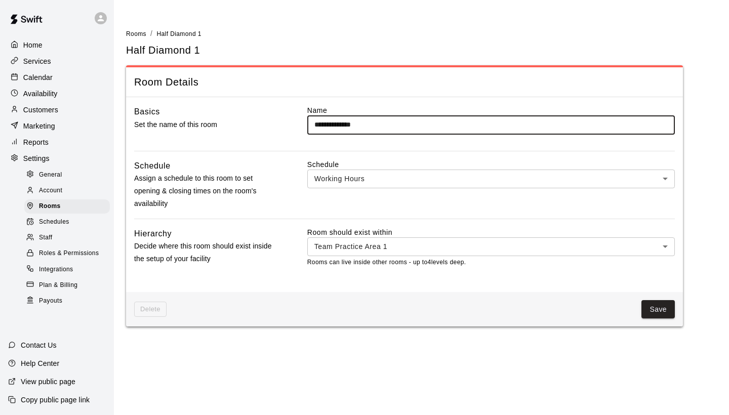
click at [664, 178] on body "**********" at bounding box center [364, 169] width 729 height 339
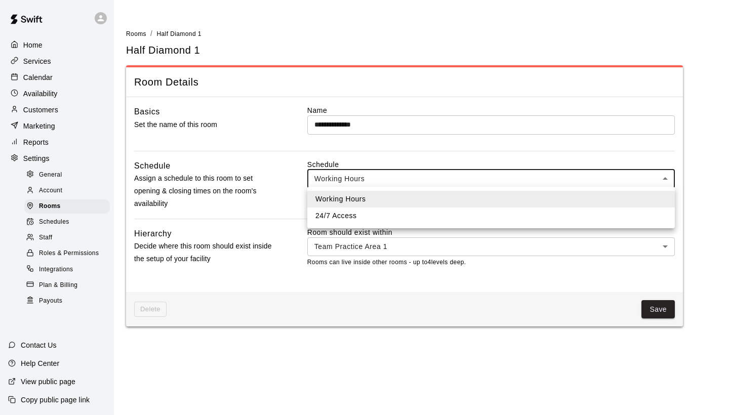
click at [617, 216] on li "24/7 Access" at bounding box center [490, 215] width 367 height 17
type input "***"
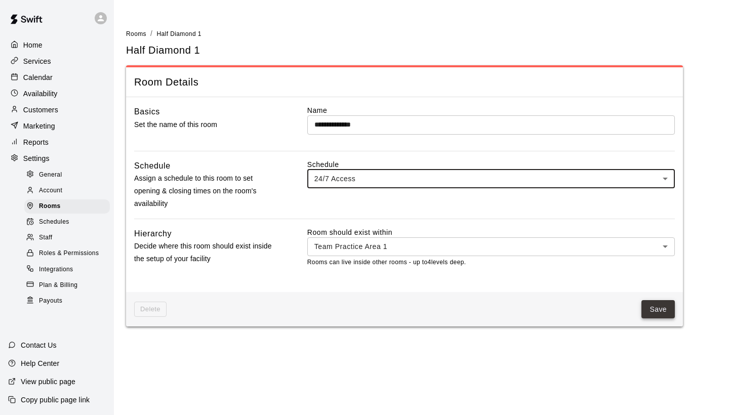
click at [658, 302] on button "Save" at bounding box center [657, 309] width 33 height 19
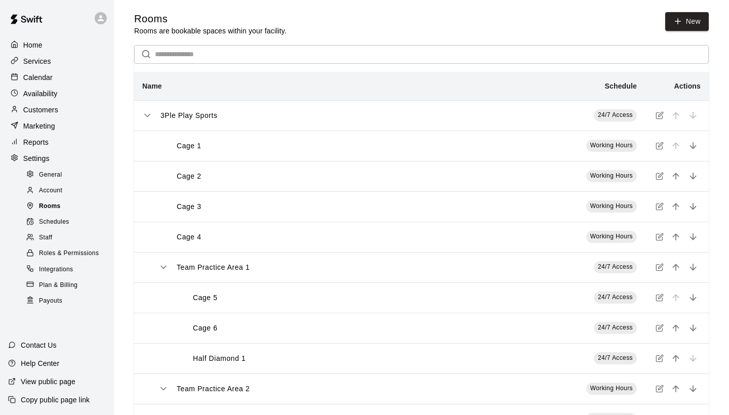
click at [66, 207] on div "Rooms" at bounding box center [67, 206] width 86 height 14
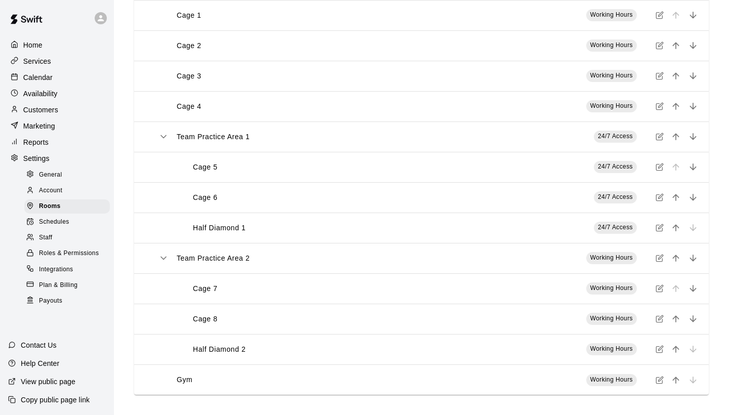
scroll to position [131, 0]
click at [662, 258] on icon "simple table" at bounding box center [659, 259] width 6 height 6
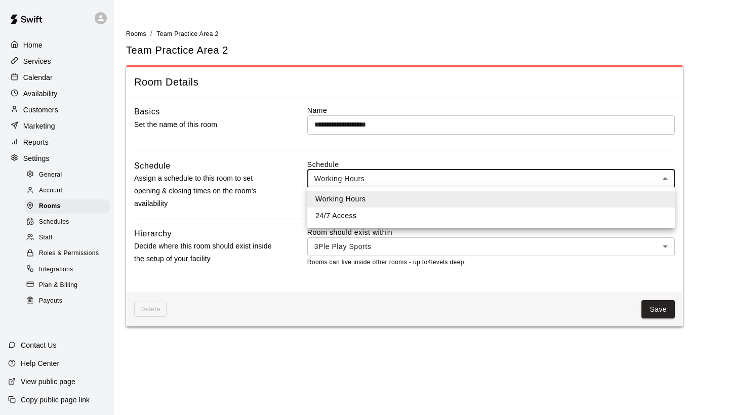
click at [666, 182] on body "**********" at bounding box center [364, 169] width 729 height 339
click at [645, 213] on li "24/7 Access" at bounding box center [490, 215] width 367 height 17
type input "***"
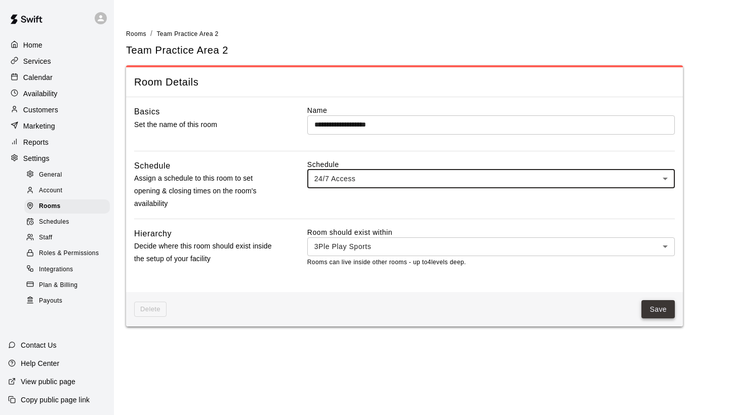
click at [651, 306] on button "Save" at bounding box center [657, 309] width 33 height 19
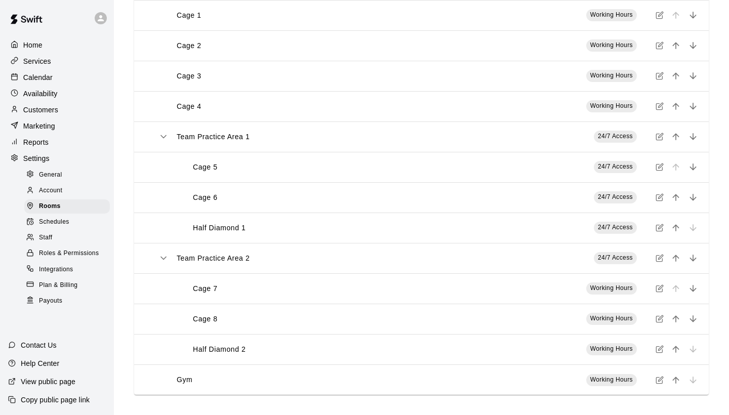
scroll to position [131, 0]
click at [659, 291] on icon "simple table" at bounding box center [659, 289] width 6 height 6
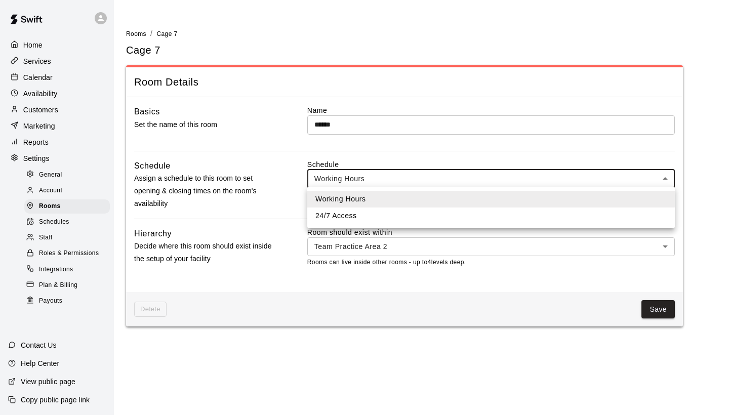
click at [663, 179] on body "Home Services Calendar Availability Customers Marketing Reports Settings Genera…" at bounding box center [364, 169] width 729 height 339
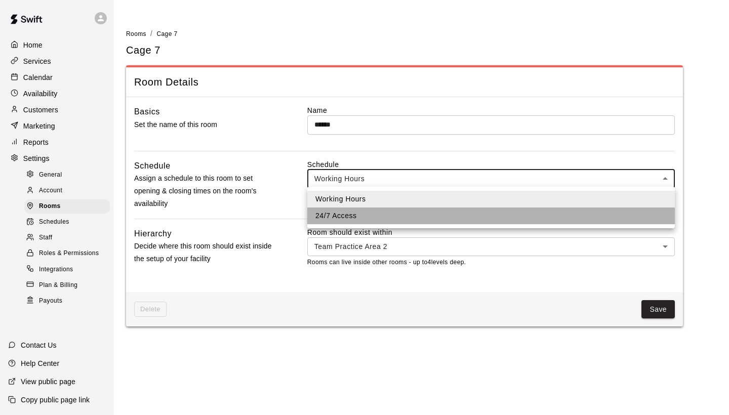
click at [619, 212] on li "24/7 Access" at bounding box center [490, 215] width 367 height 17
type input "***"
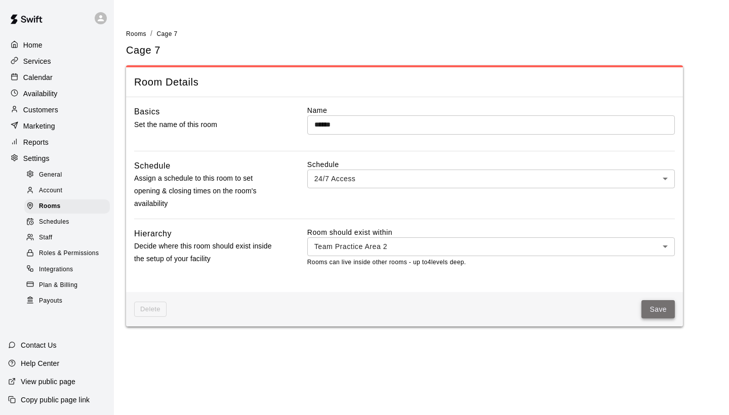
click at [660, 303] on button "Save" at bounding box center [657, 309] width 33 height 19
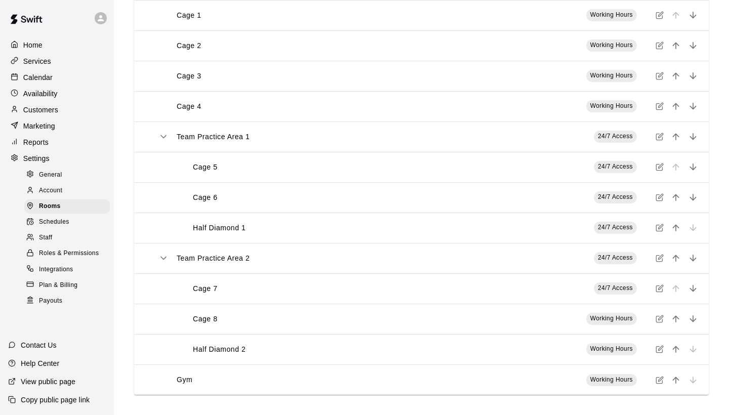
scroll to position [131, 0]
click at [660, 320] on icon "simple table" at bounding box center [659, 319] width 8 height 8
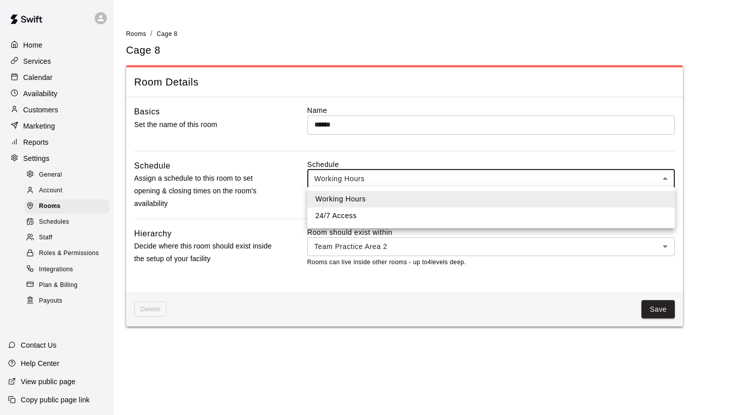
click at [661, 180] on body "Home Services Calendar Availability Customers Marketing Reports Settings Genera…" at bounding box center [364, 169] width 729 height 339
click at [624, 216] on li "24/7 Access" at bounding box center [490, 215] width 367 height 17
type input "***"
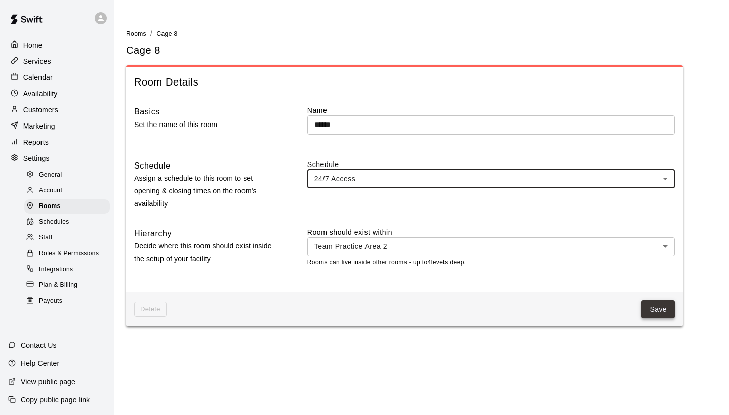
click at [651, 305] on button "Save" at bounding box center [657, 309] width 33 height 19
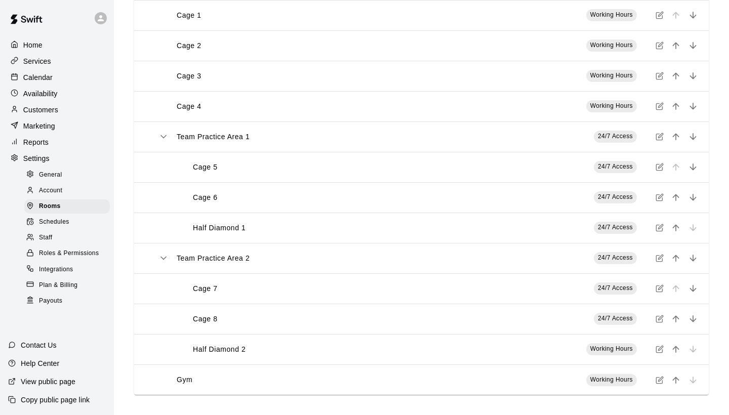
scroll to position [131, 0]
click at [659, 353] on icon "simple table" at bounding box center [659, 349] width 8 height 8
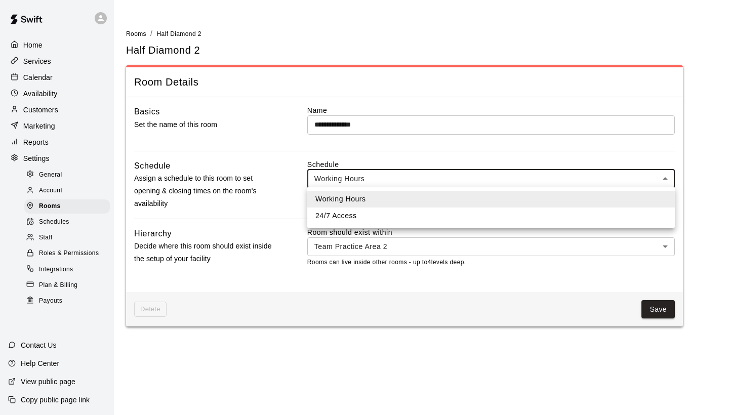
click at [666, 177] on body "**********" at bounding box center [364, 169] width 729 height 339
click at [630, 220] on li "24/7 Access" at bounding box center [490, 215] width 367 height 17
type input "***"
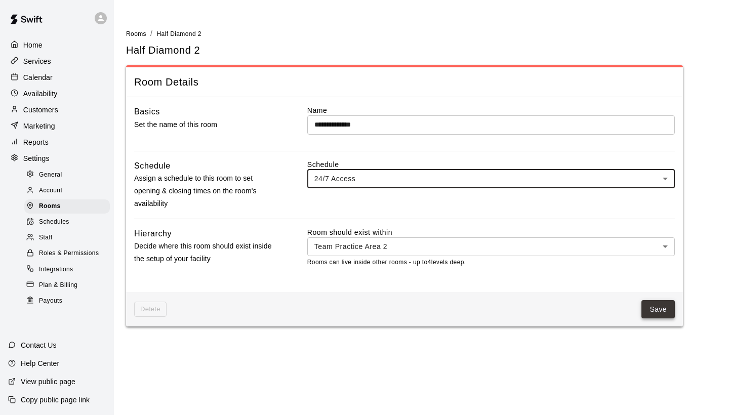
click at [661, 308] on button "Save" at bounding box center [657, 309] width 33 height 19
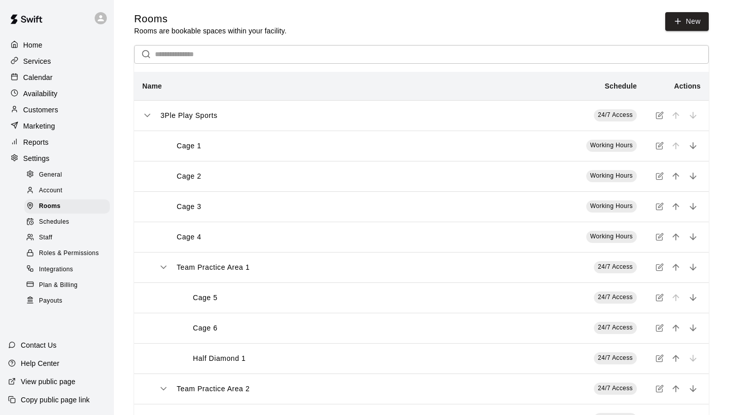
click at [63, 221] on span "Schedules" at bounding box center [54, 222] width 30 height 10
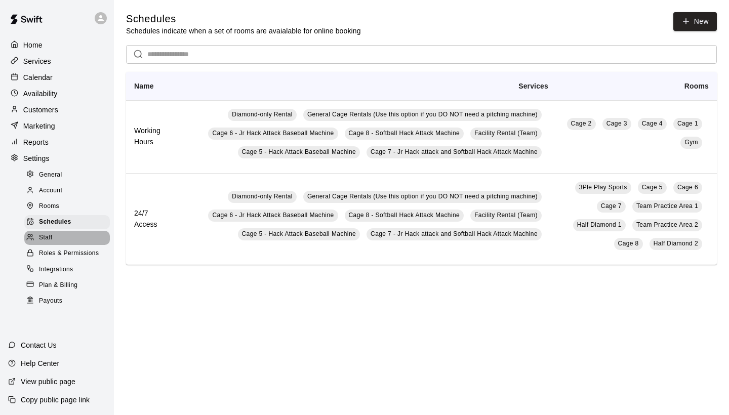
click at [78, 234] on div "Staff" at bounding box center [67, 238] width 86 height 14
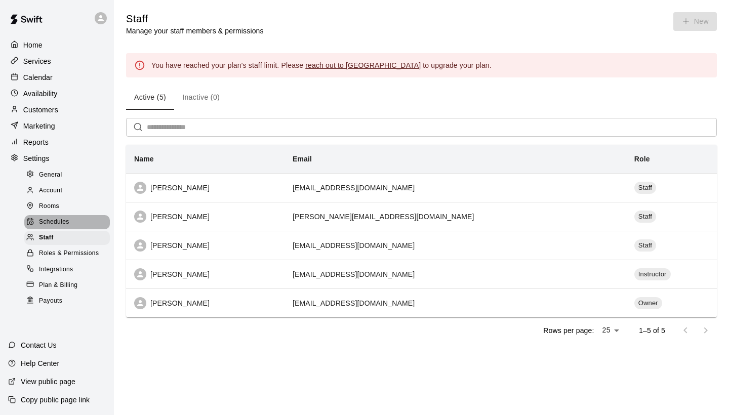
click at [76, 222] on div "Schedules" at bounding box center [67, 222] width 86 height 14
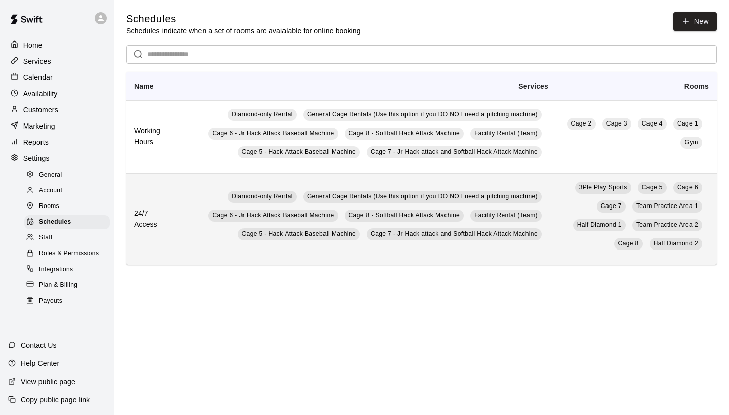
click at [556, 220] on td "3Ple Play Sports Cage 5 Cage 6 Cage 7 Team Practice Area 1 Half Diamond 1 Team …" at bounding box center [636, 219] width 160 height 92
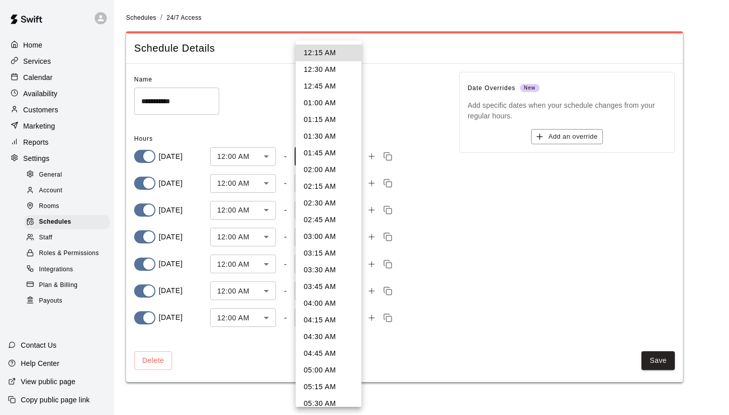
click at [352, 158] on body "**********" at bounding box center [364, 197] width 729 height 394
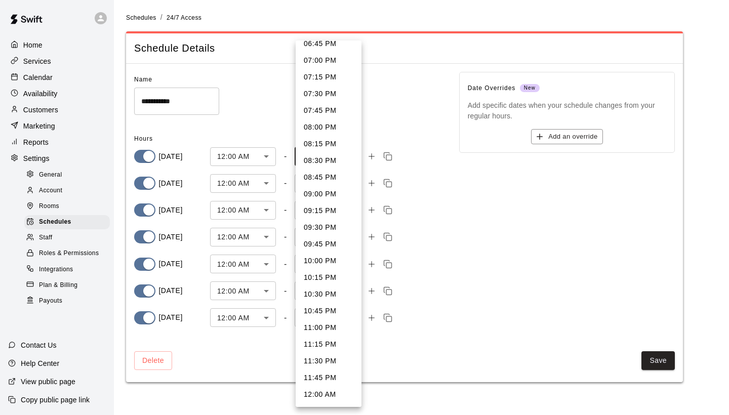
scroll to position [1245, 0]
click at [327, 392] on li "12:00 AM" at bounding box center [329, 394] width 66 height 17
type input "****"
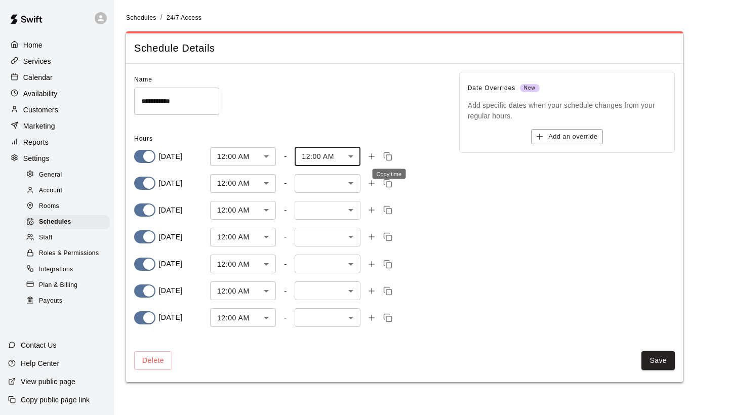
click at [389, 156] on icon "Copy time" at bounding box center [387, 156] width 9 height 9
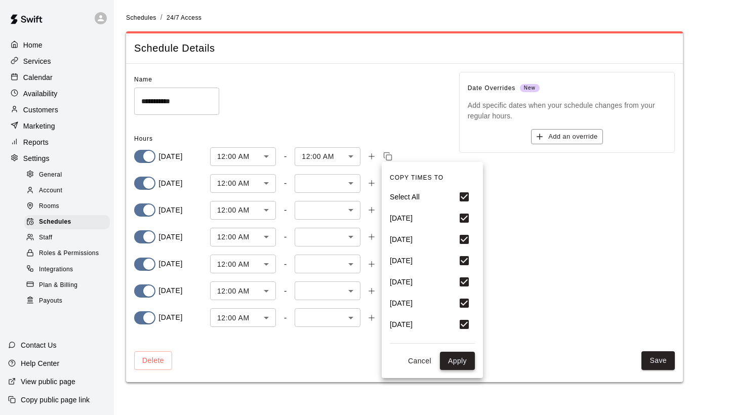
click at [458, 358] on button "Apply" at bounding box center [457, 361] width 35 height 19
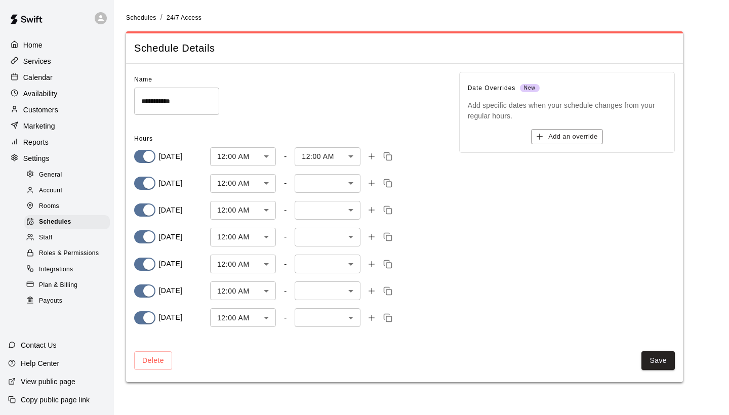
type input "****"
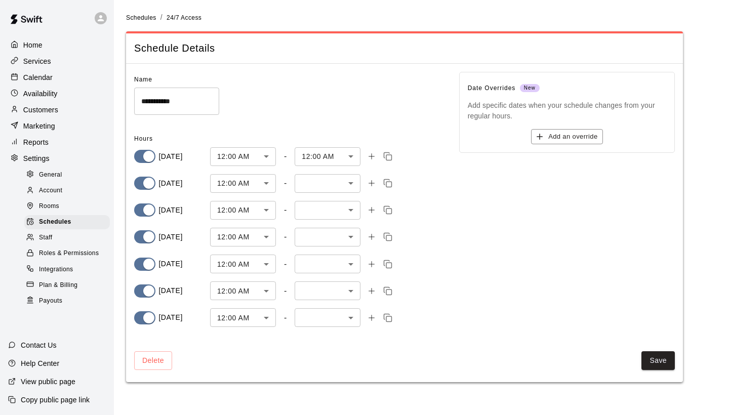
type input "****"
click at [655, 359] on button "Save" at bounding box center [657, 360] width 33 height 19
